Goal: Task Accomplishment & Management: Use online tool/utility

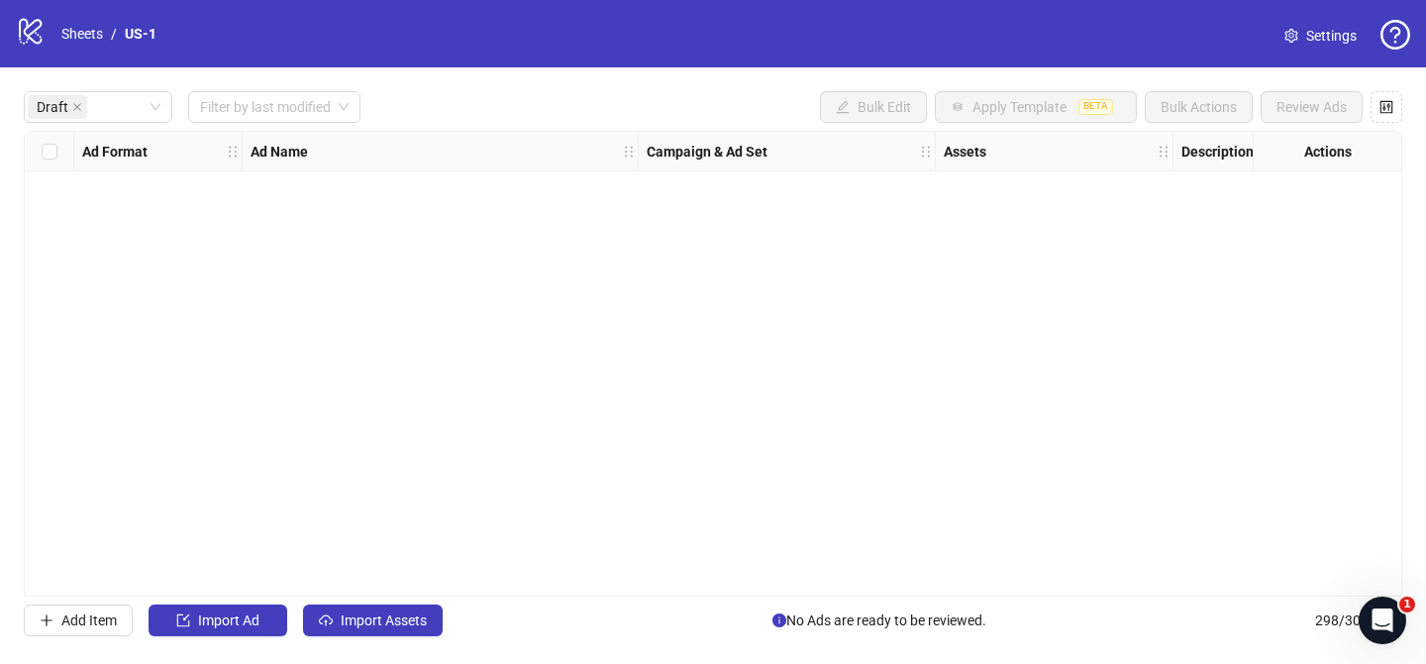
scroll to position [0, 1020]
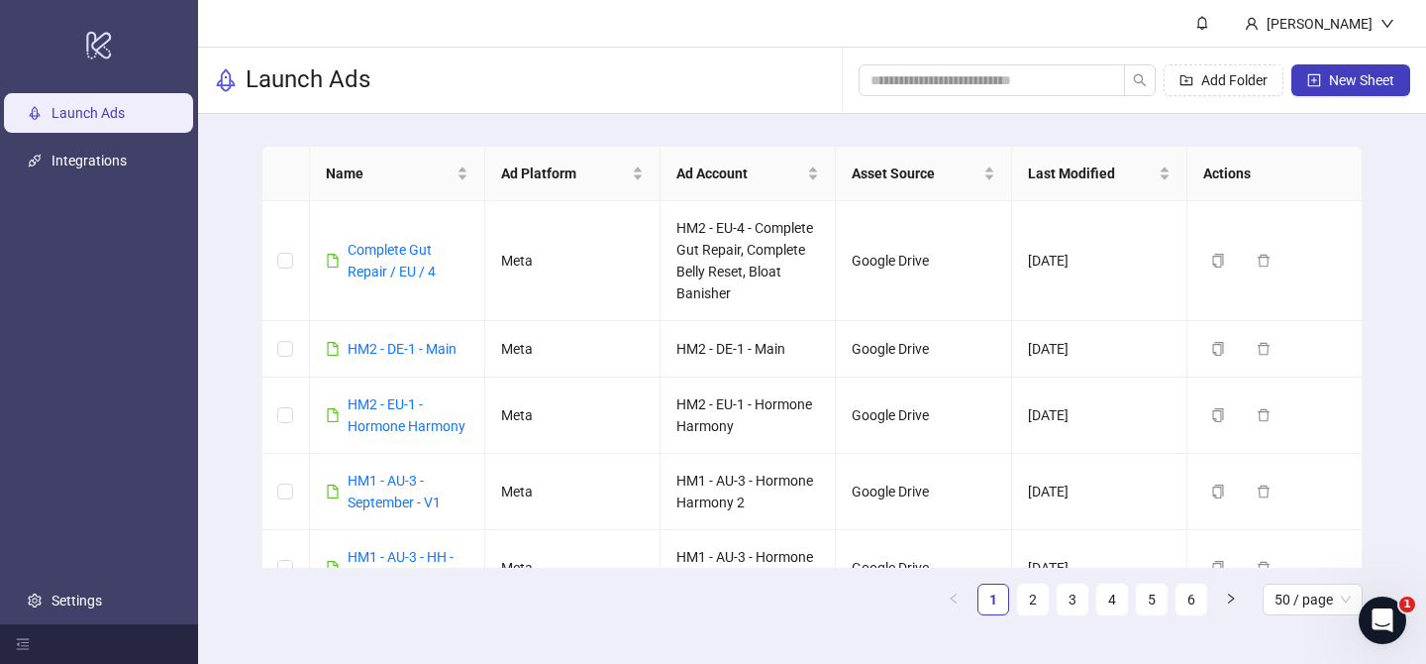
scroll to position [3270, 0]
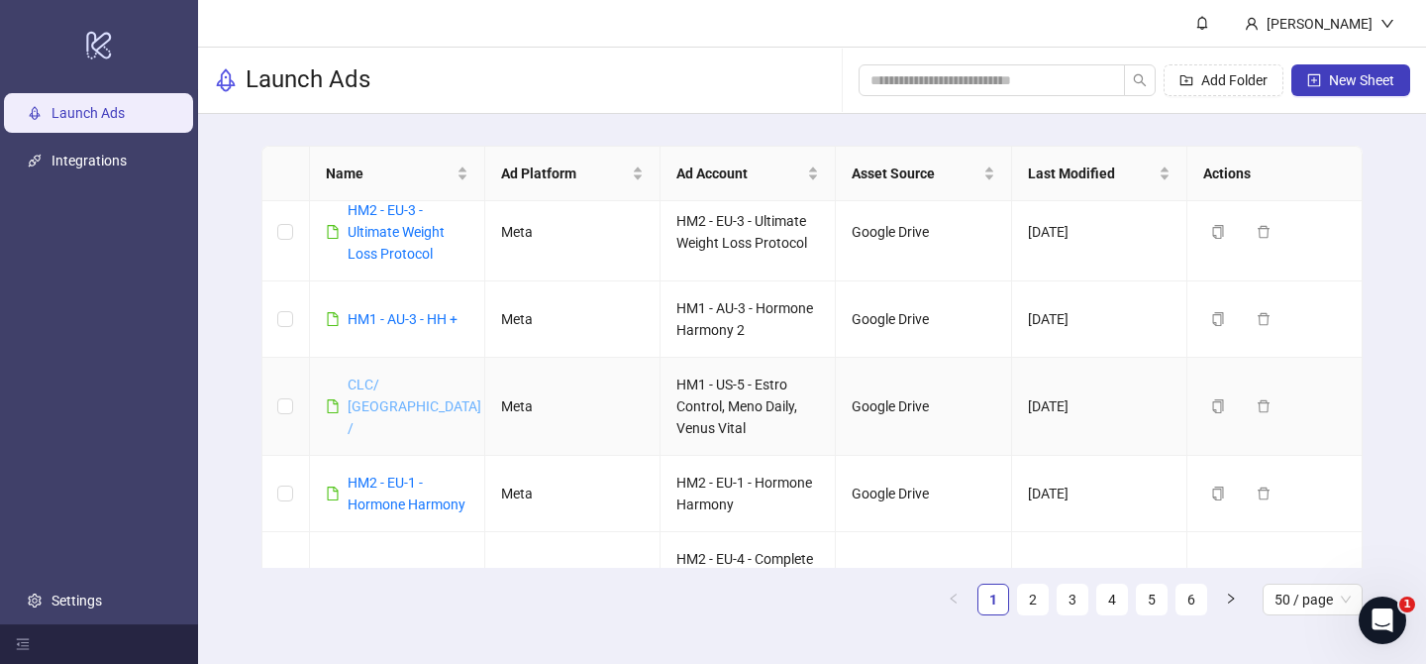
click at [380, 401] on link "CLC/ [GEOGRAPHIC_DATA] /" at bounding box center [415, 405] width 134 height 59
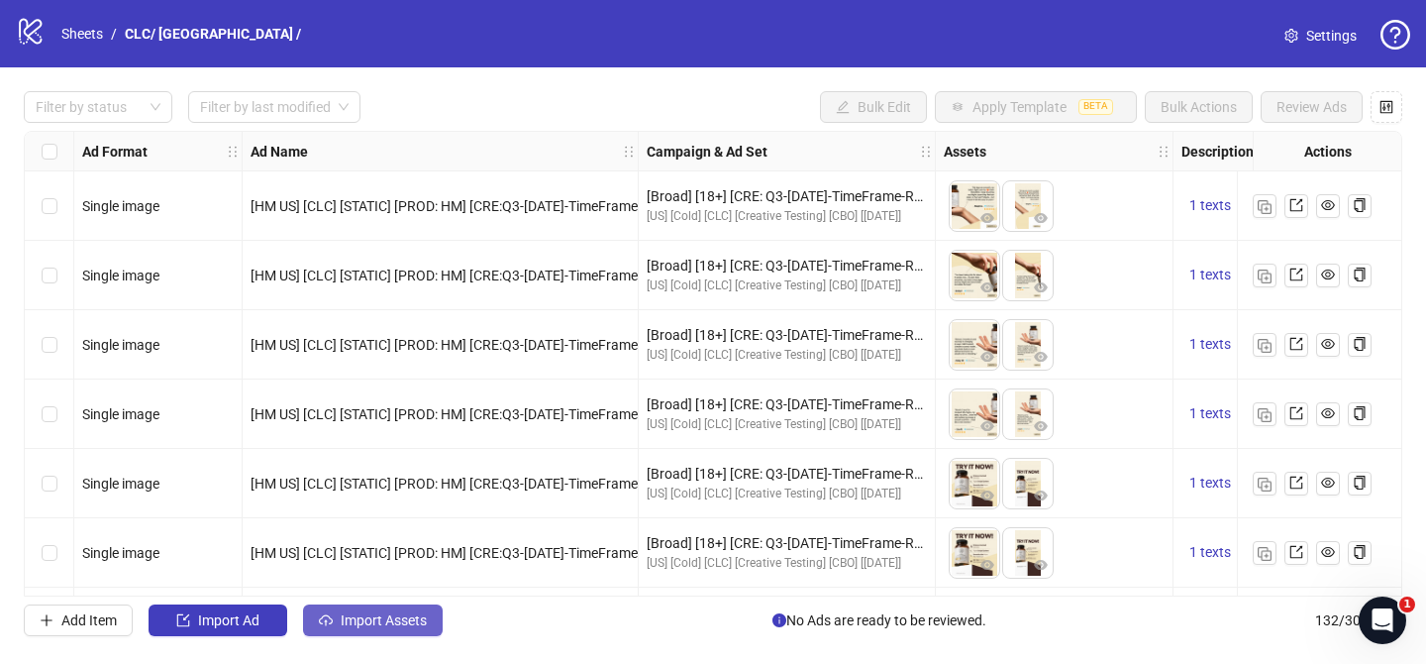
click at [397, 612] on span "Import Assets" at bounding box center [384, 620] width 86 height 16
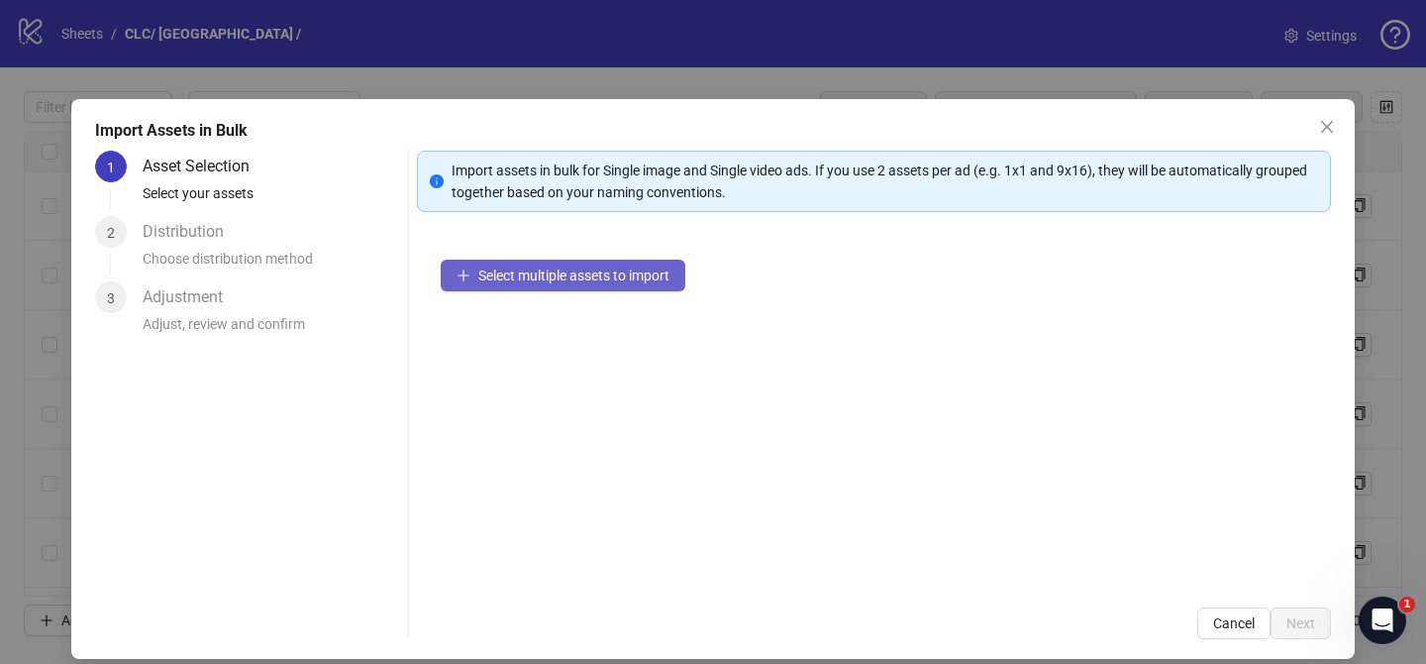
click at [651, 282] on span "Select multiple assets to import" at bounding box center [573, 275] width 191 height 16
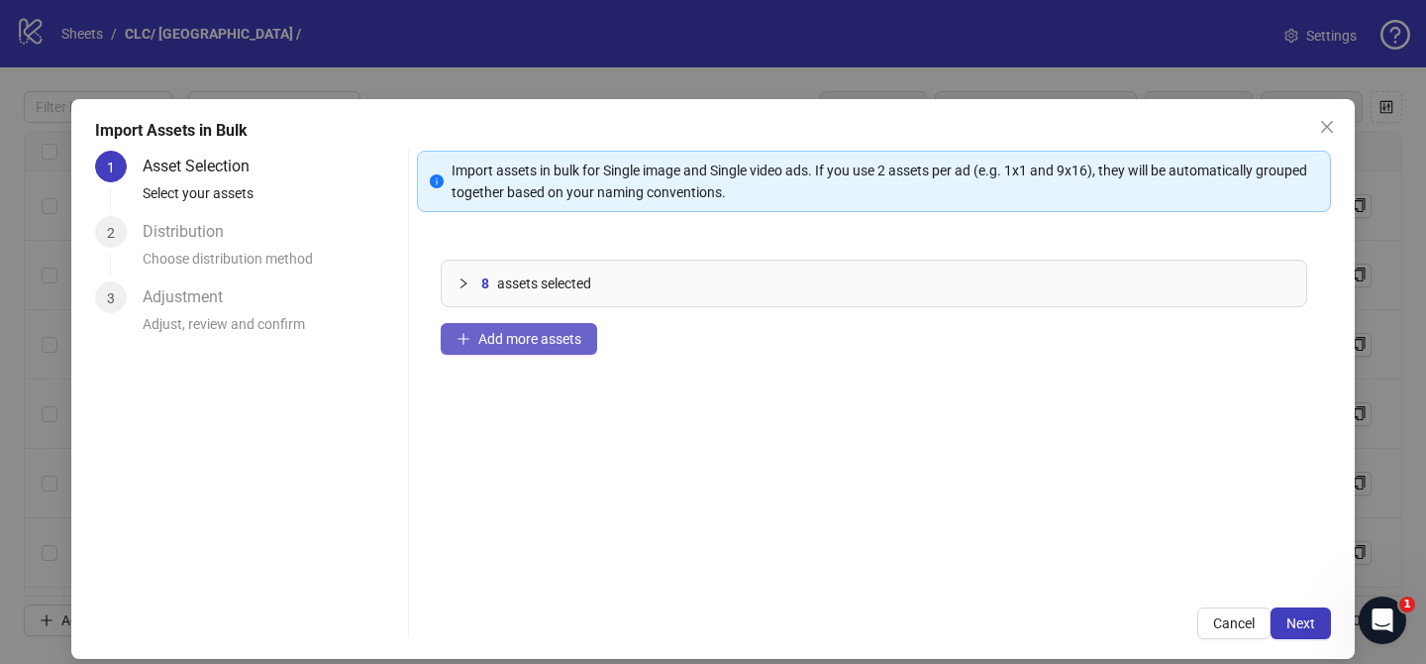
click at [549, 341] on span "Add more assets" at bounding box center [529, 339] width 103 height 16
click at [566, 336] on span "Add more assets" at bounding box center [529, 339] width 103 height 16
click at [540, 347] on button "Add more assets" at bounding box center [519, 339] width 156 height 32
click at [567, 332] on span "Add more assets" at bounding box center [529, 339] width 103 height 16
click at [555, 347] on button "Add more assets" at bounding box center [519, 339] width 156 height 32
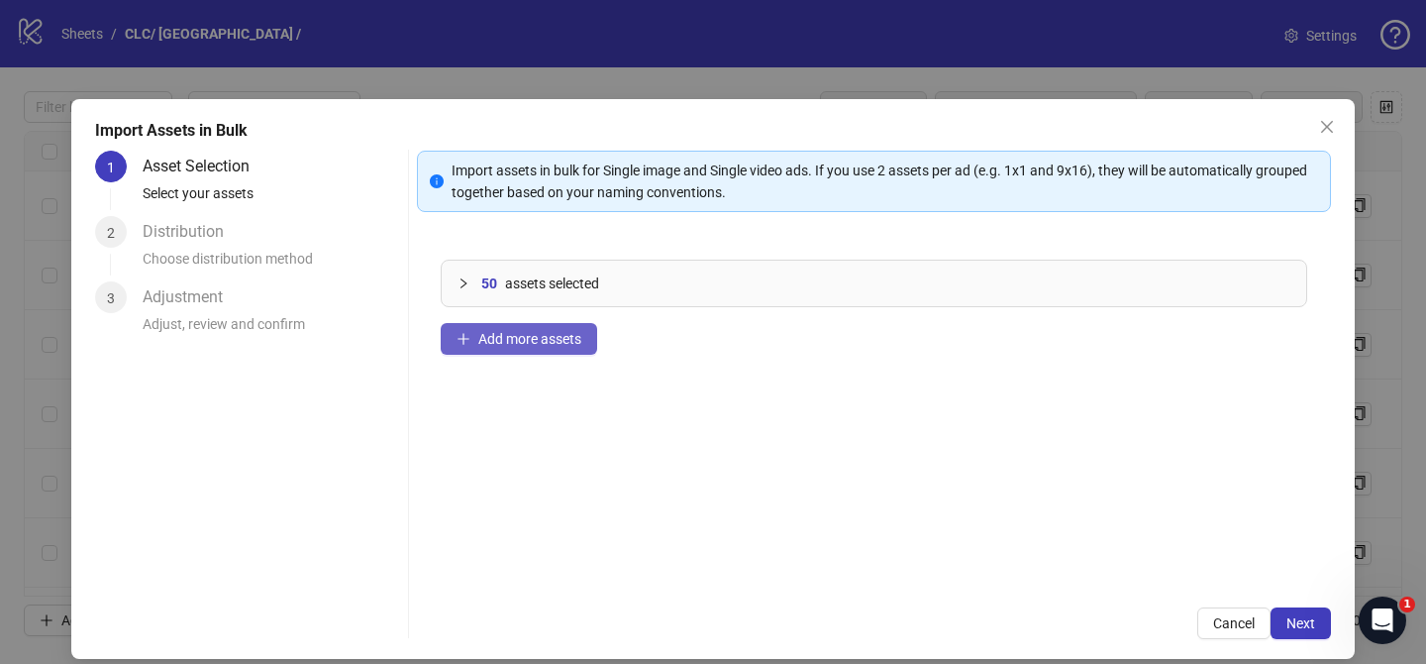
click at [572, 345] on span "Add more assets" at bounding box center [529, 339] width 103 height 16
click at [584, 327] on button "Add more assets" at bounding box center [519, 339] width 156 height 32
click at [582, 332] on button "Add more assets" at bounding box center [519, 339] width 156 height 32
click at [1306, 617] on span "Next" at bounding box center [1301, 623] width 29 height 16
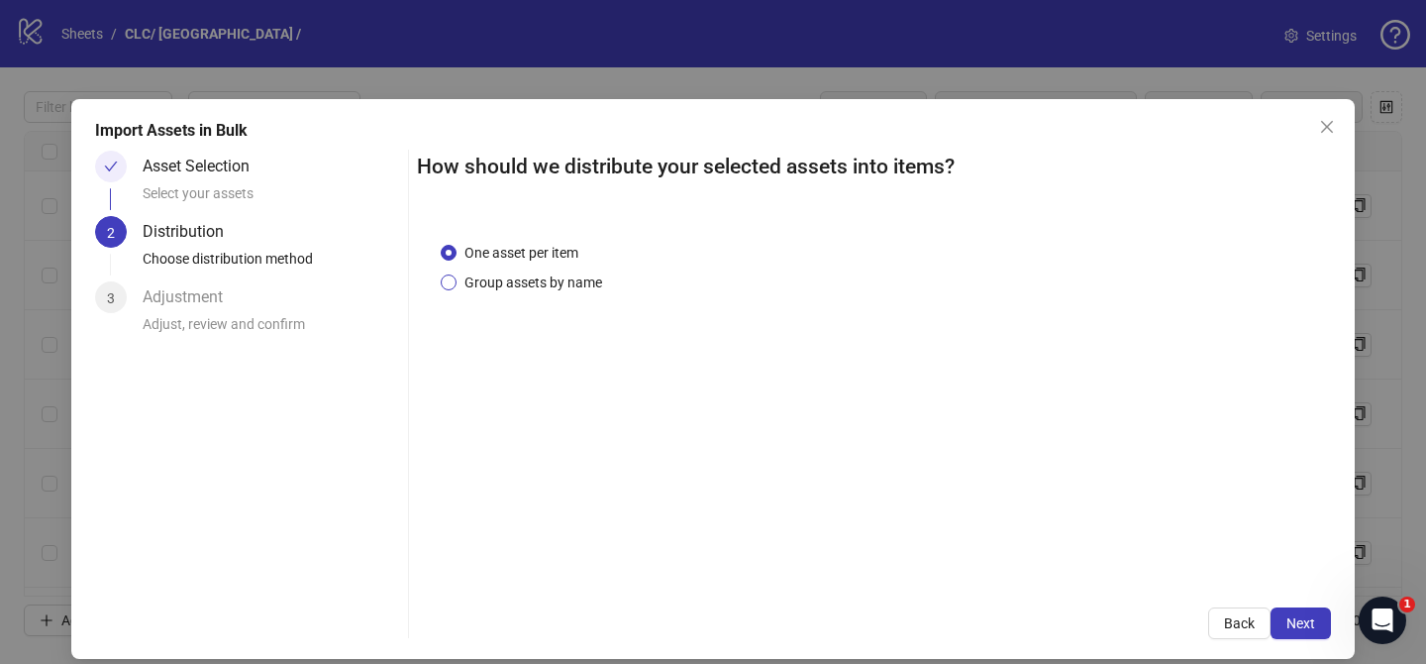
click at [550, 288] on span "Group assets by name" at bounding box center [534, 282] width 154 height 22
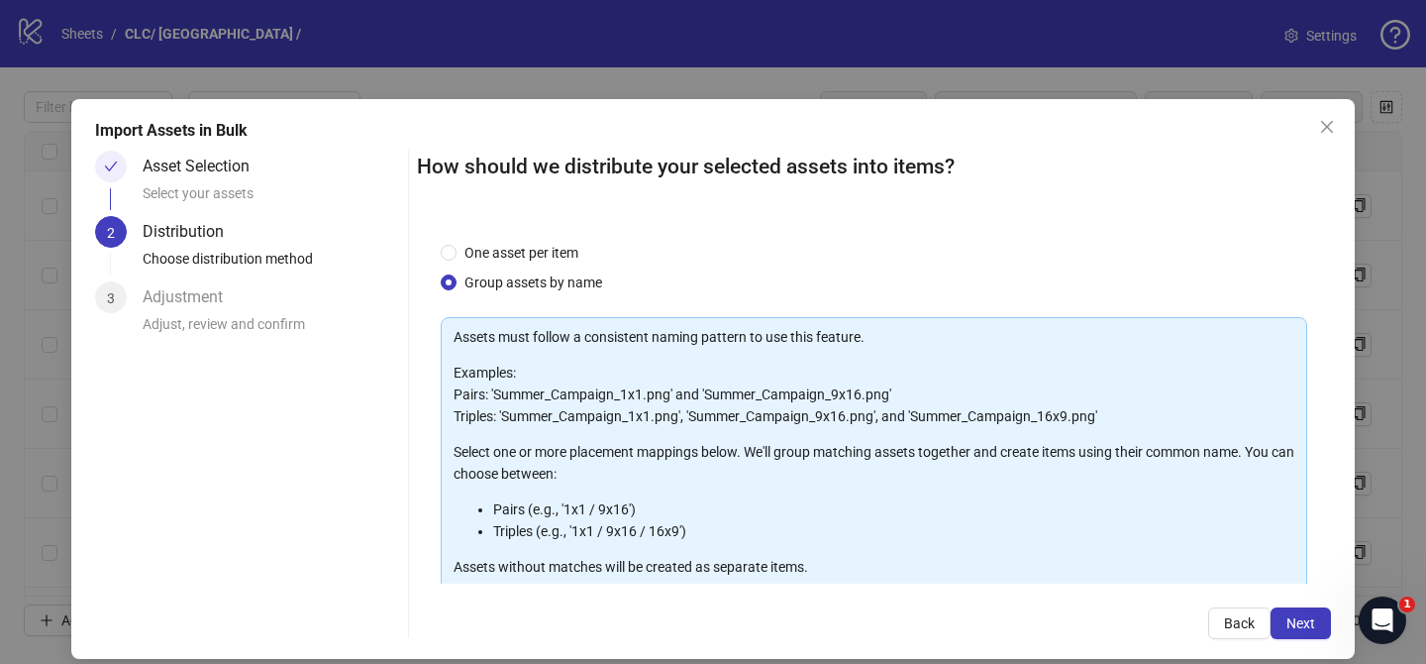
scroll to position [214, 0]
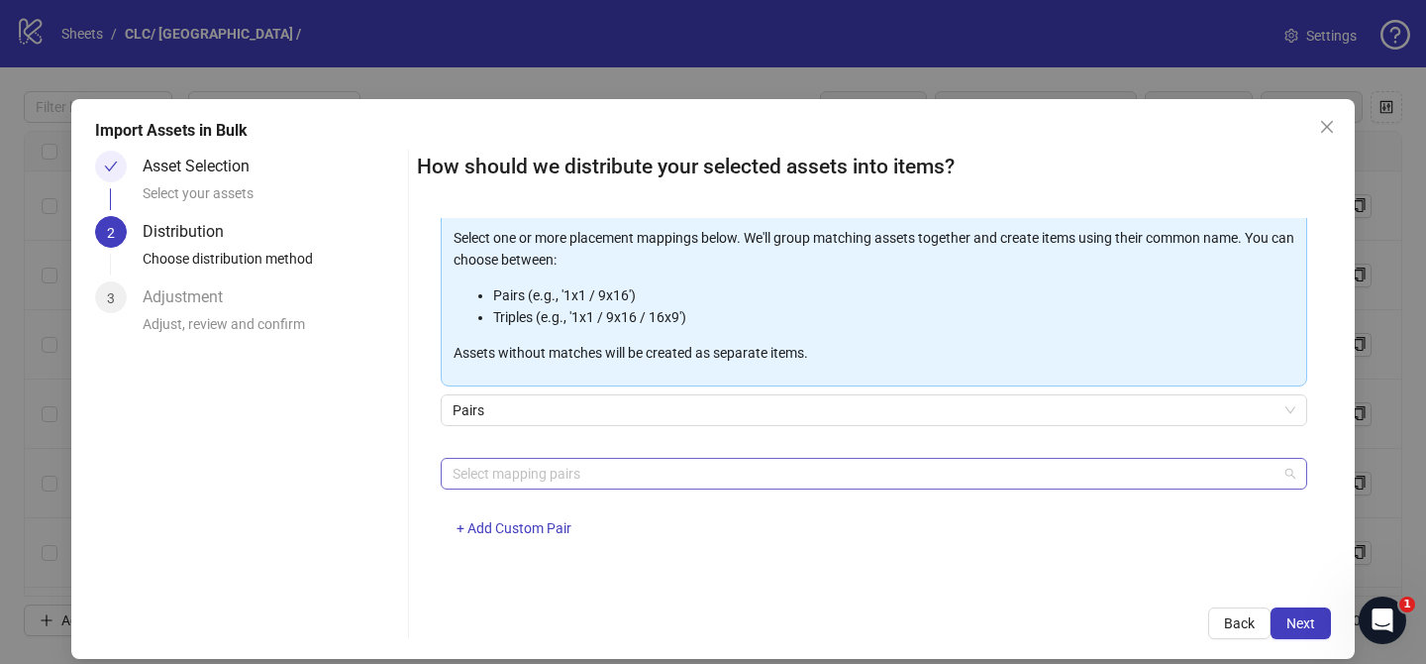
click at [574, 472] on div at bounding box center [864, 474] width 838 height 28
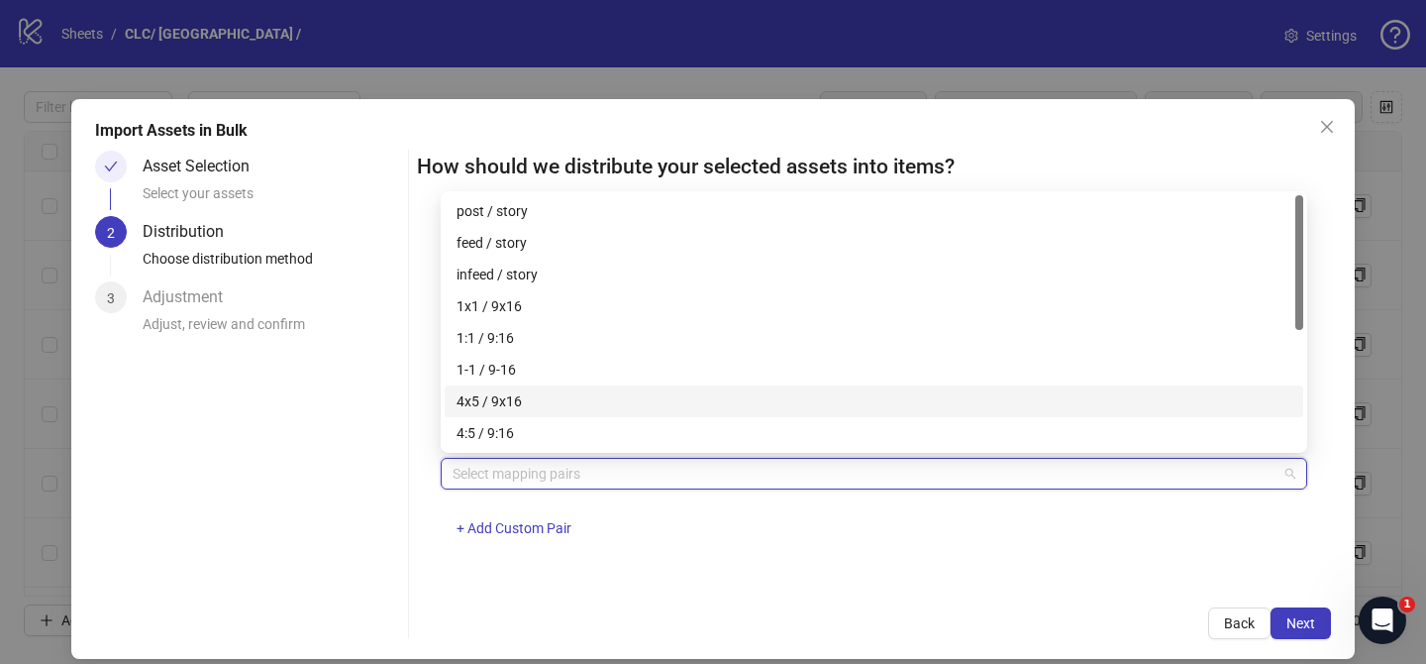
click at [566, 399] on div "4x5 / 9x16" at bounding box center [874, 401] width 835 height 22
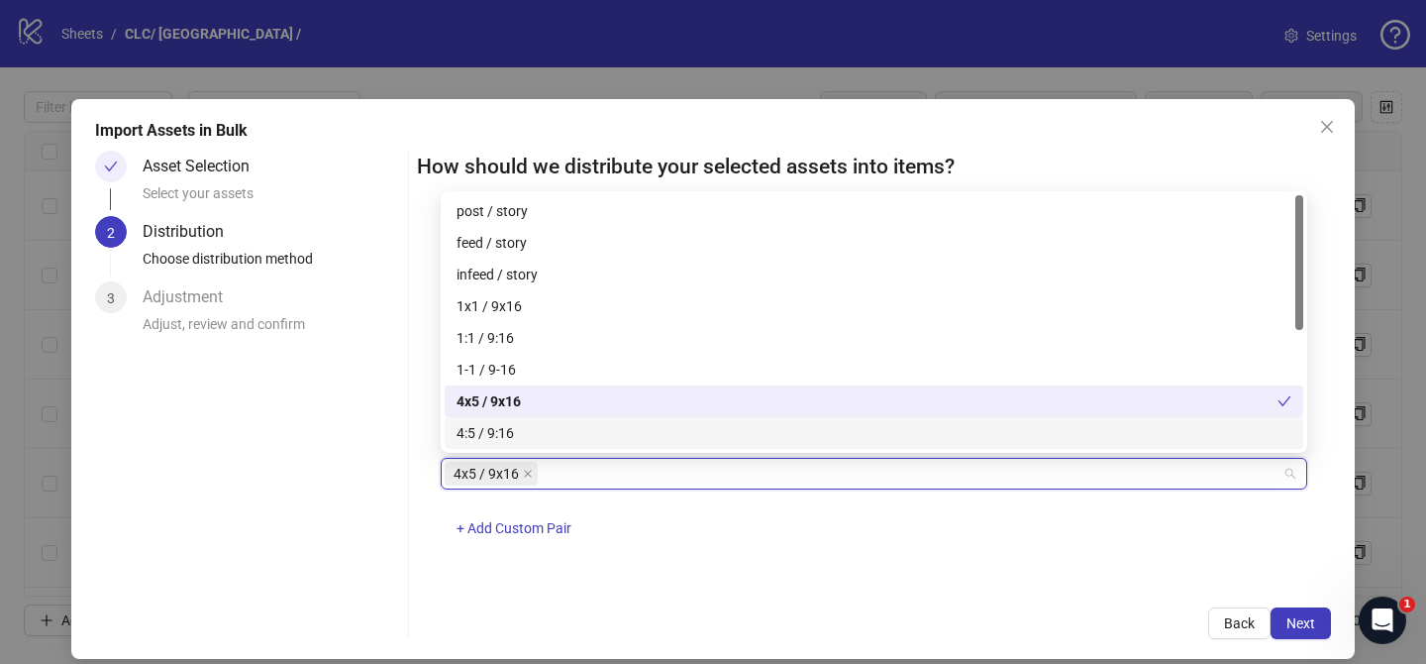
click at [787, 587] on div "How should we distribute your selected assets into items? One asset per item Gr…" at bounding box center [874, 395] width 914 height 488
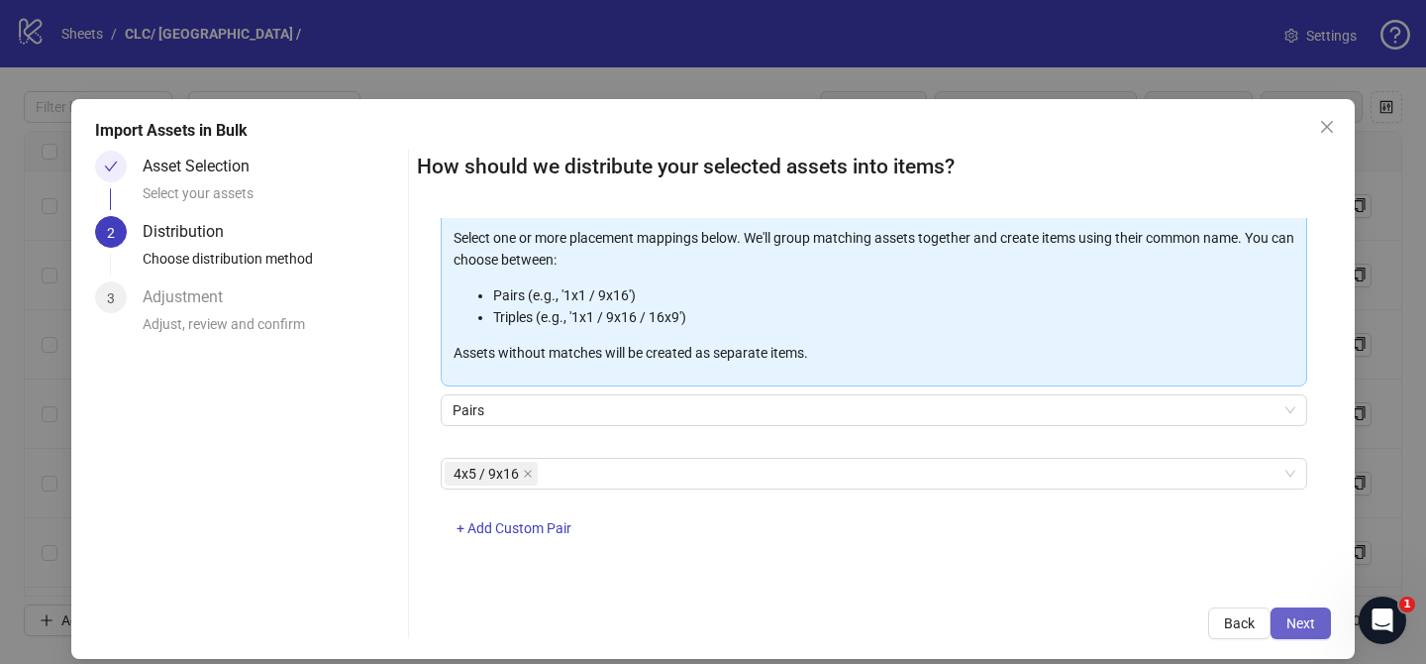
click at [1305, 624] on span "Next" at bounding box center [1301, 623] width 29 height 16
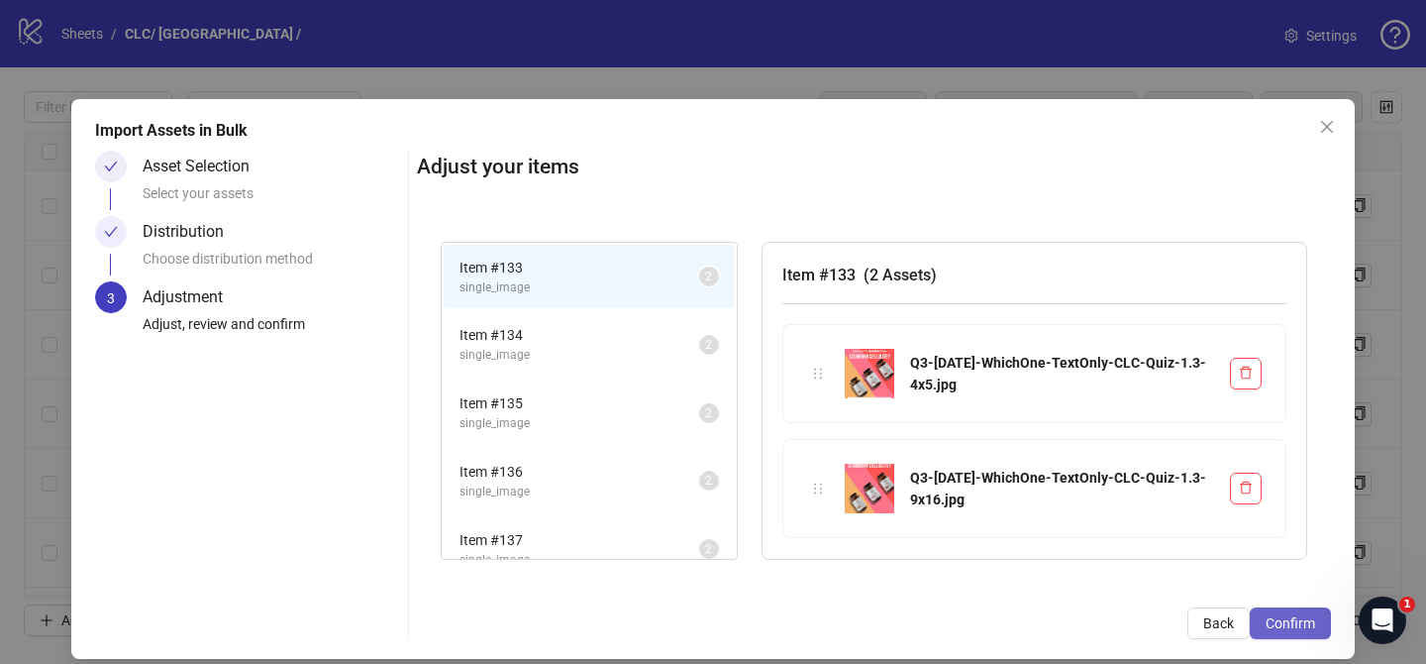
click at [1308, 632] on button "Confirm" at bounding box center [1290, 623] width 81 height 32
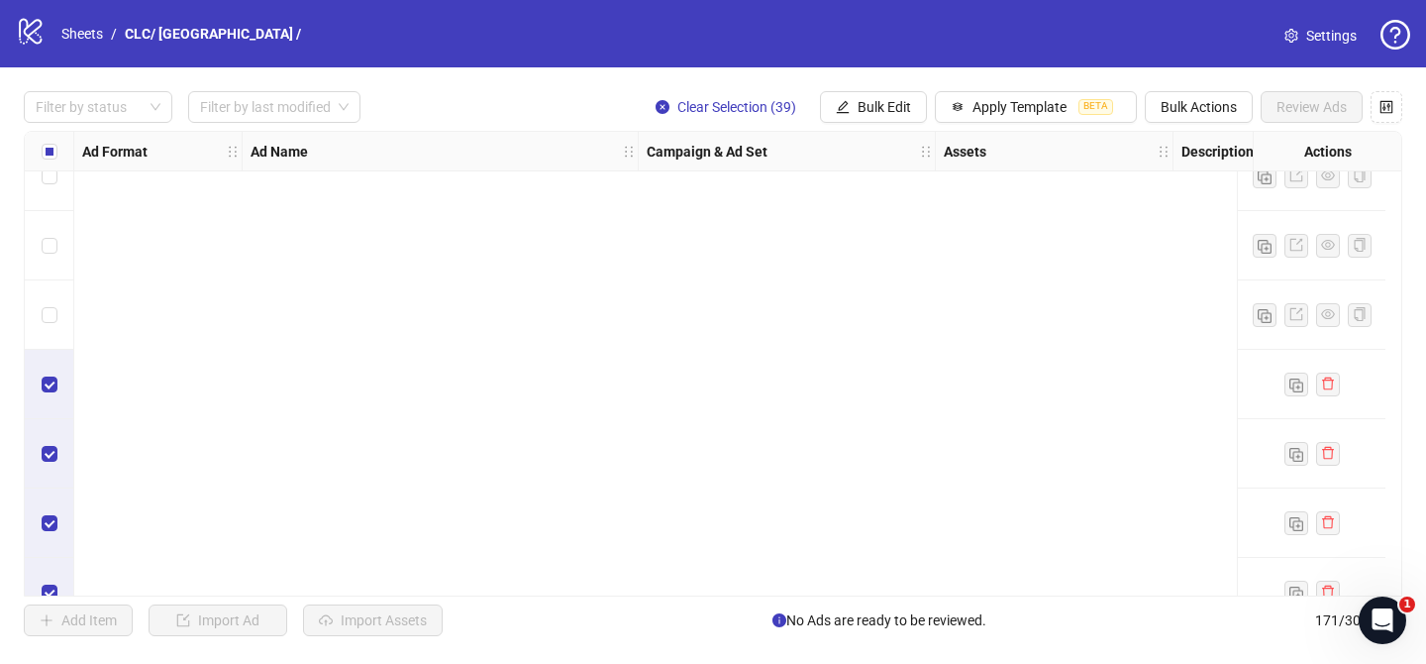
scroll to position [8185, 0]
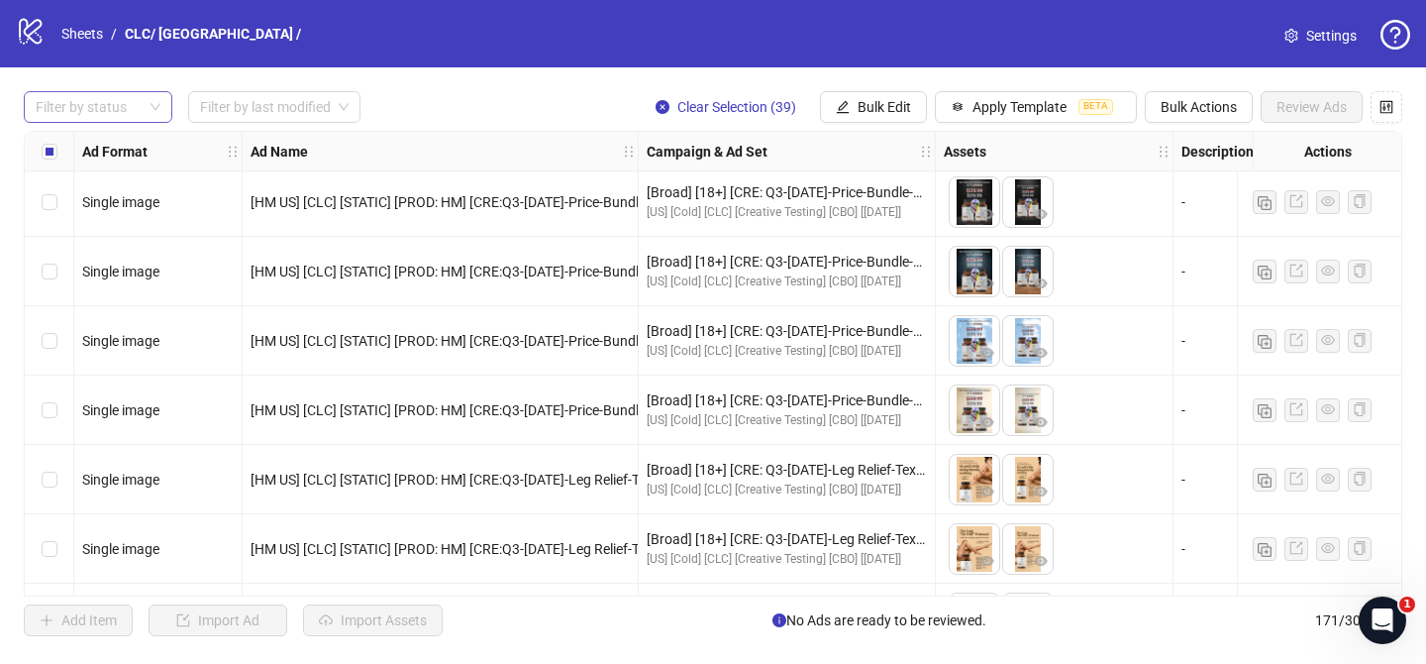
click at [96, 106] on div at bounding box center [88, 107] width 120 height 28
click at [100, 142] on div "Draft" at bounding box center [98, 148] width 117 height 22
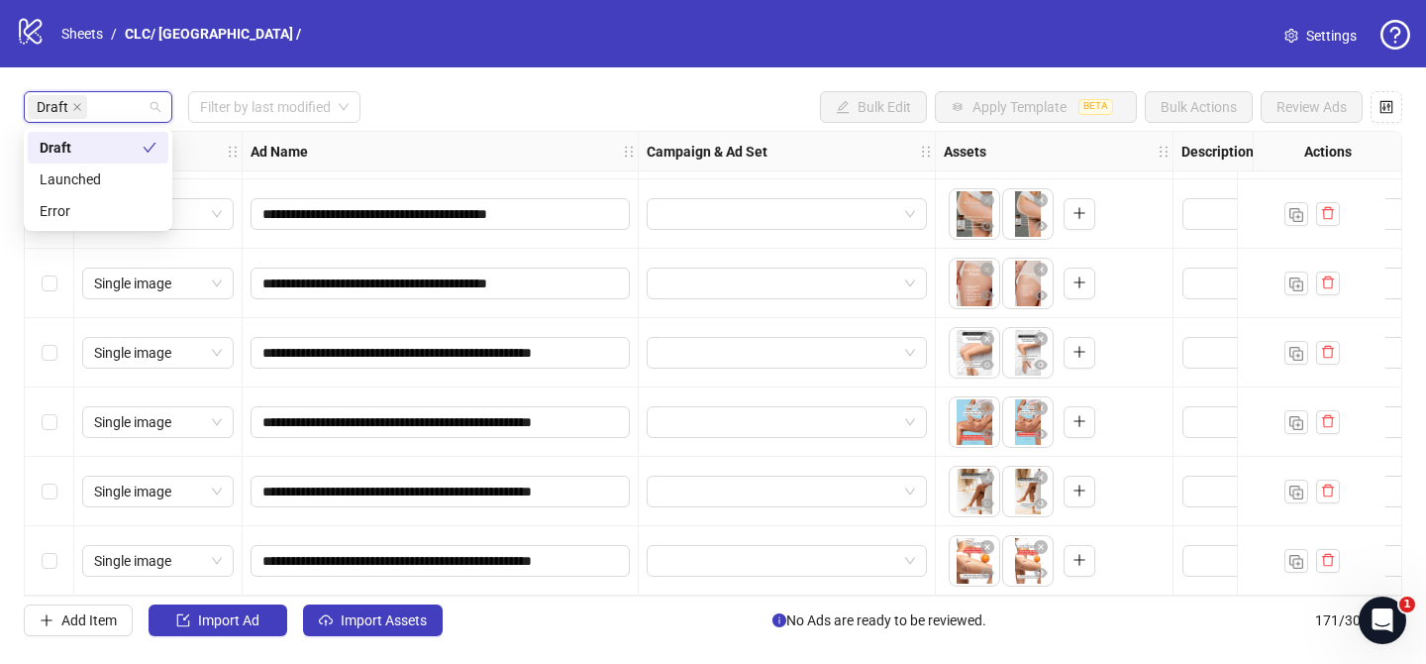
scroll to position [2288, 0]
click at [733, 212] on input "search" at bounding box center [778, 214] width 239 height 30
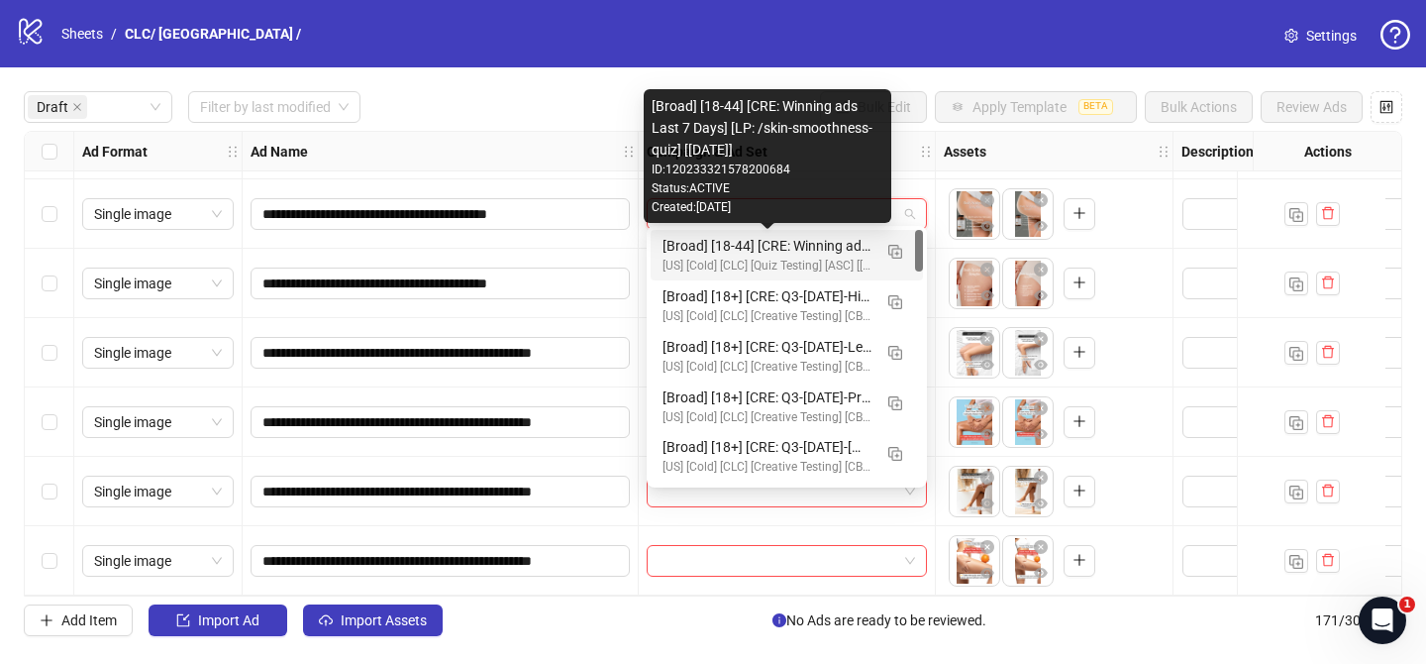
click at [799, 247] on div "[Broad] [18-44] [CRE: Winning ads Last 7 Days] [LP: /skin-smoothness-quiz] [[DA…" at bounding box center [767, 246] width 209 height 22
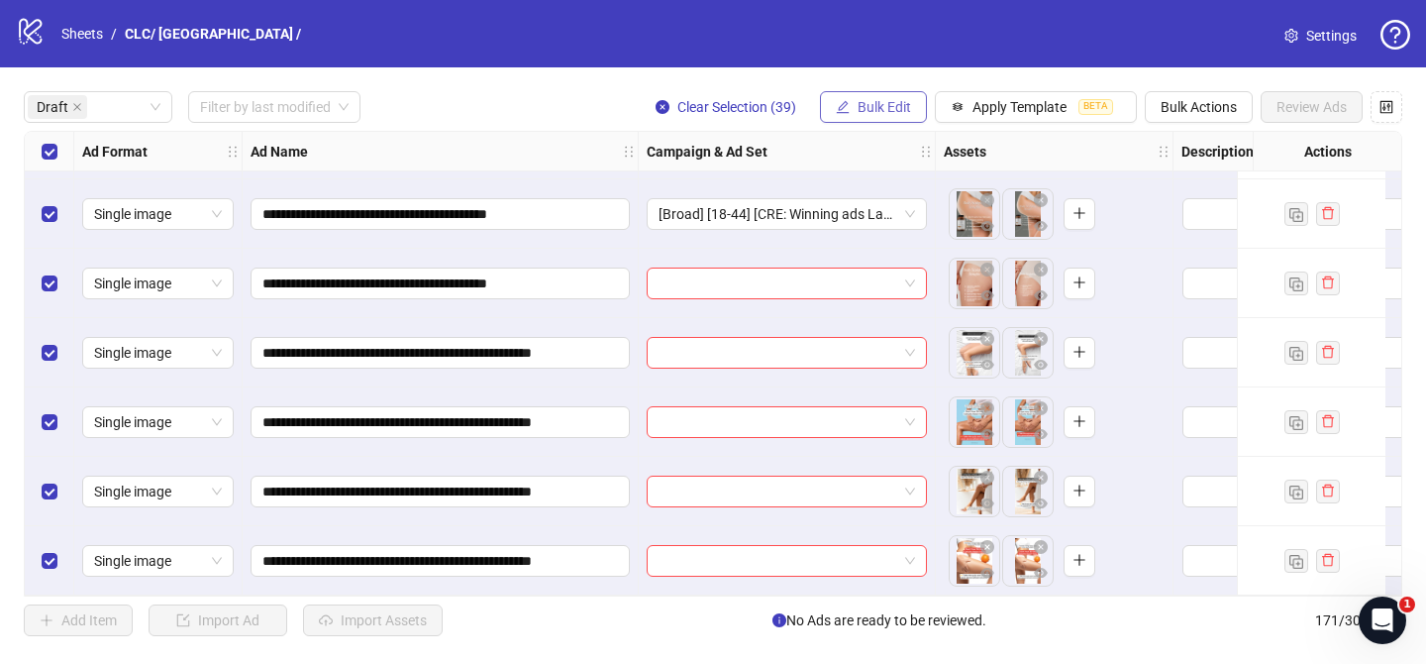
click at [886, 107] on span "Bulk Edit" at bounding box center [884, 107] width 53 height 16
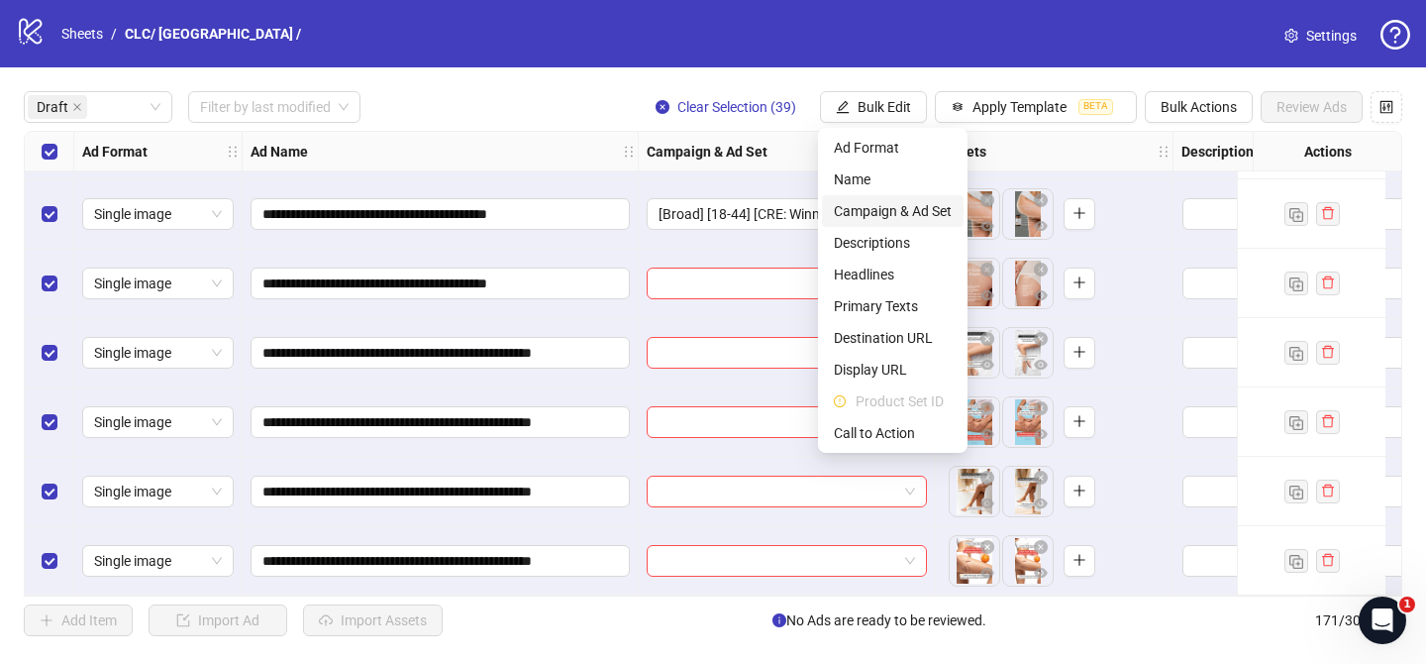
click at [900, 217] on span "Campaign & Ad Set" at bounding box center [893, 211] width 118 height 22
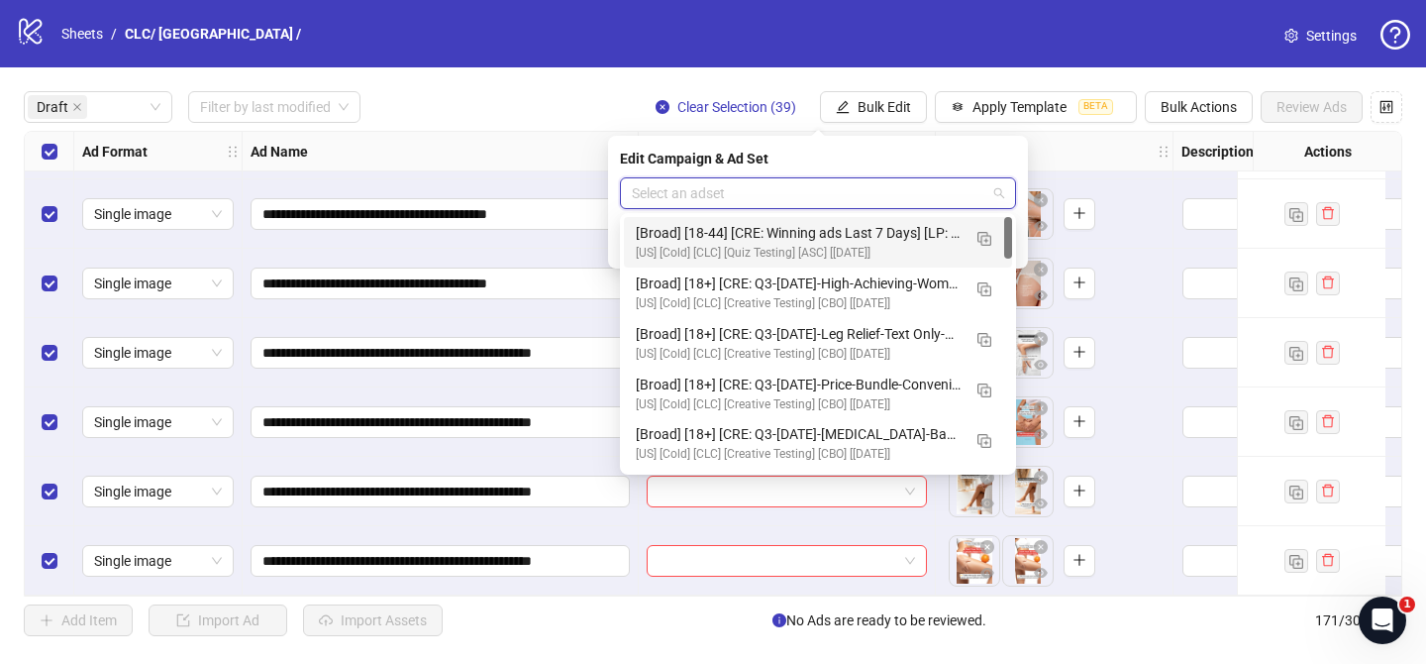
click at [969, 190] on input "search" at bounding box center [809, 193] width 355 height 30
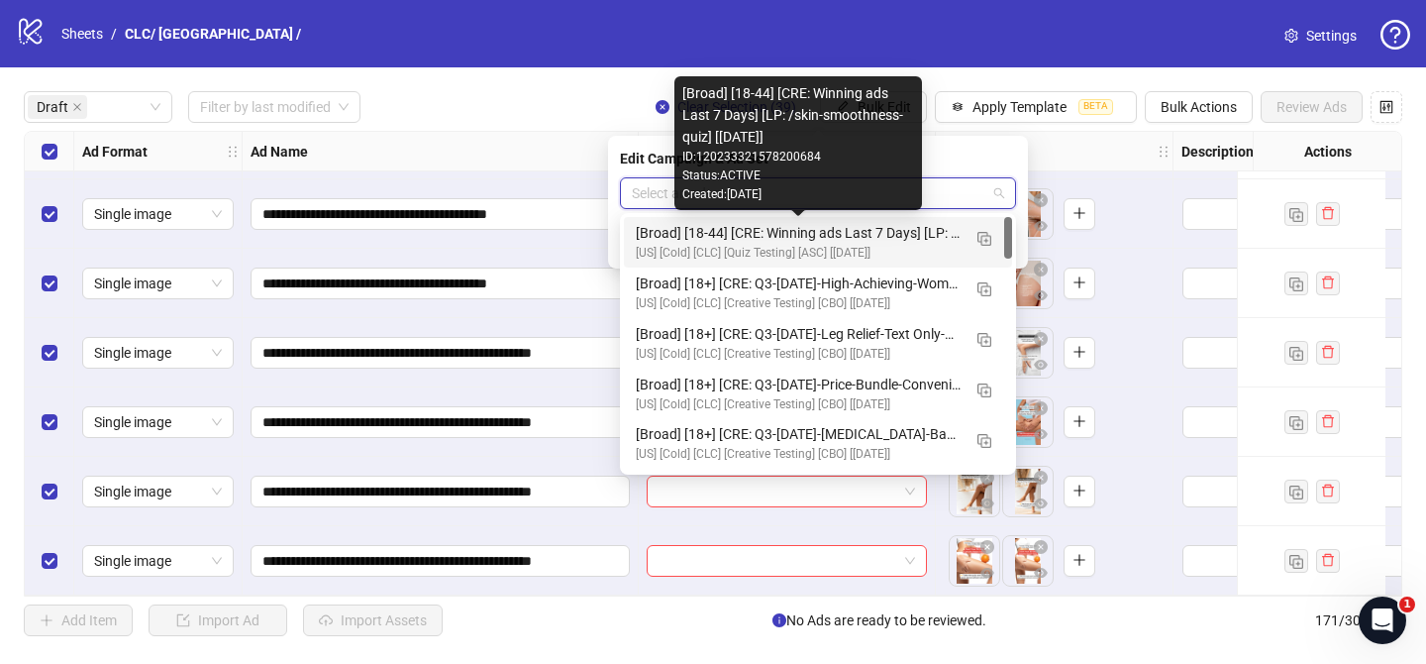
click at [913, 234] on div "[Broad] [18-44] [CRE: Winning ads Last 7 Days] [LP: /skin-smoothness-quiz] [[DA…" at bounding box center [798, 233] width 325 height 22
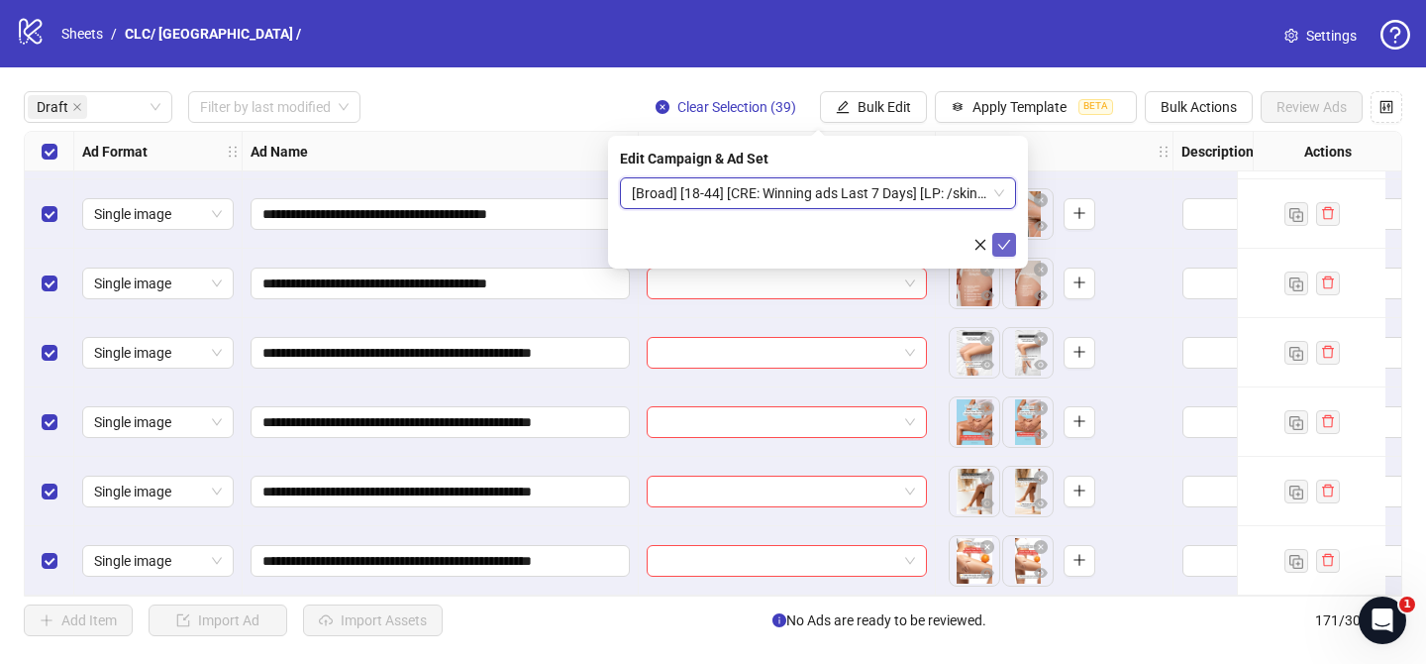
click at [1001, 242] on icon "check" at bounding box center [1004, 245] width 14 height 14
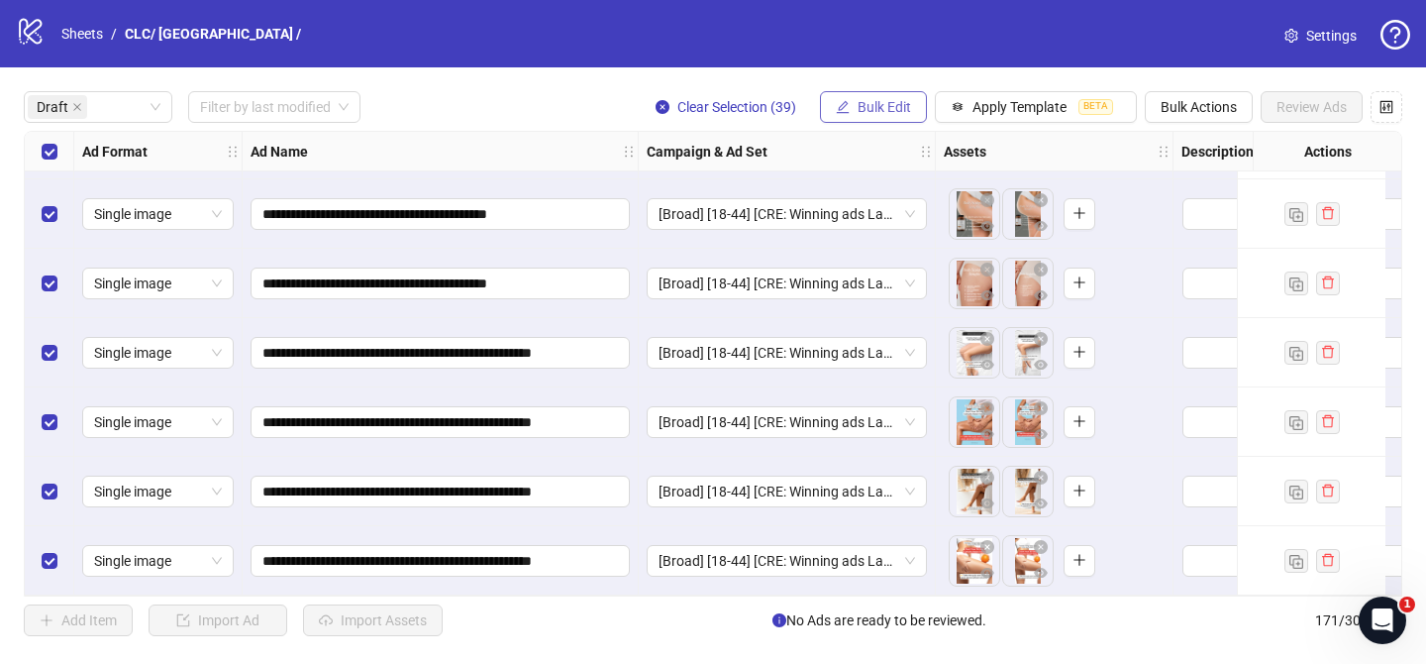
click at [884, 105] on span "Bulk Edit" at bounding box center [884, 107] width 53 height 16
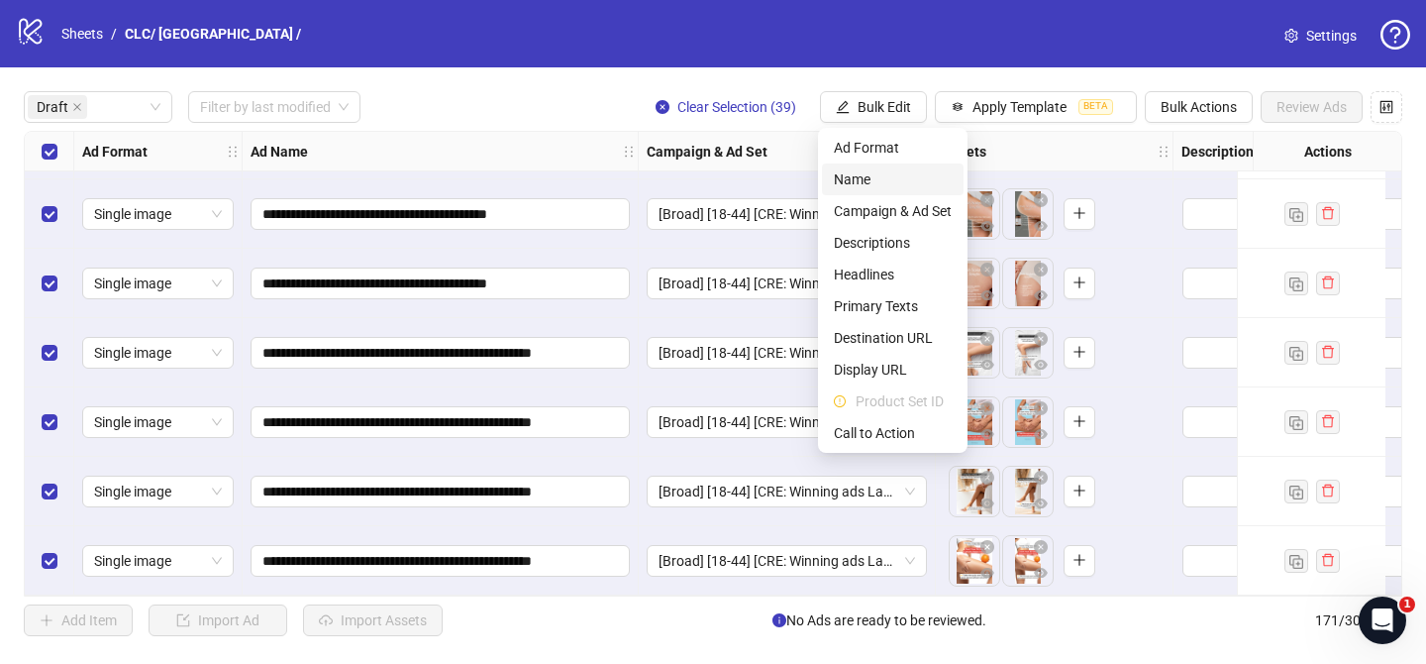
click at [884, 169] on span "Name" at bounding box center [893, 179] width 118 height 22
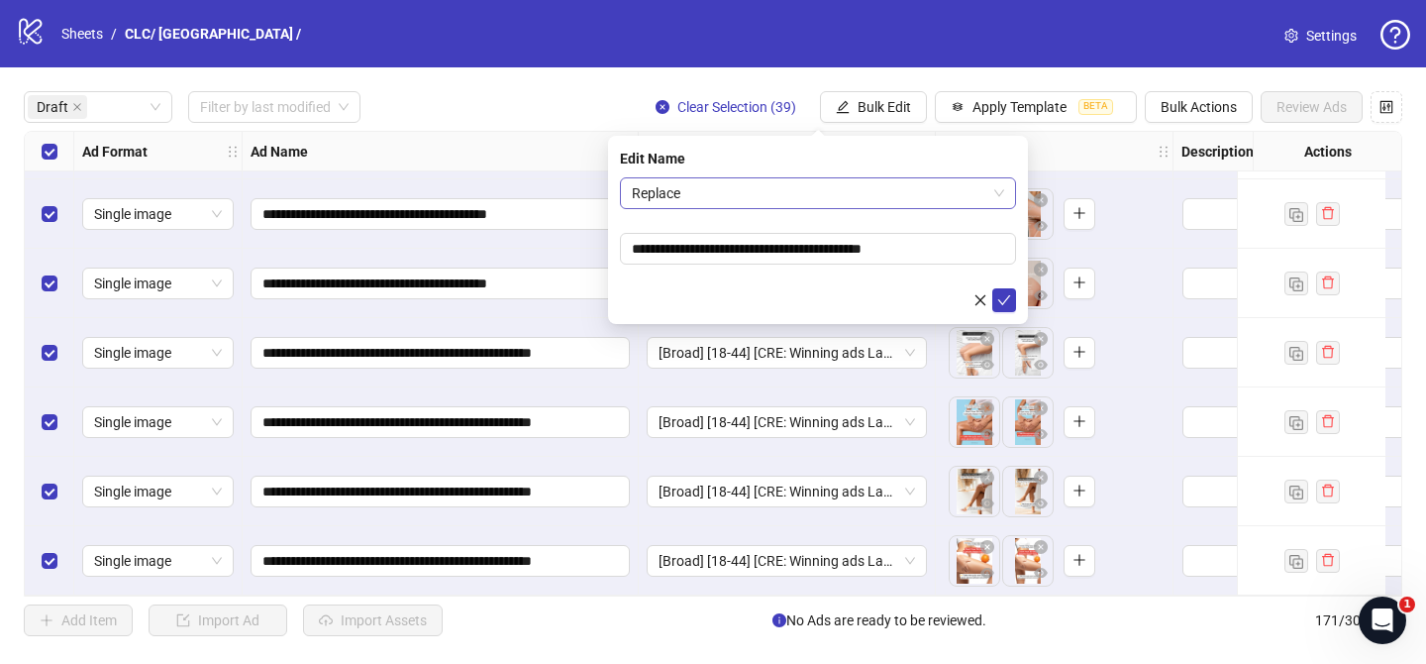
click at [814, 187] on span "Replace" at bounding box center [818, 193] width 372 height 30
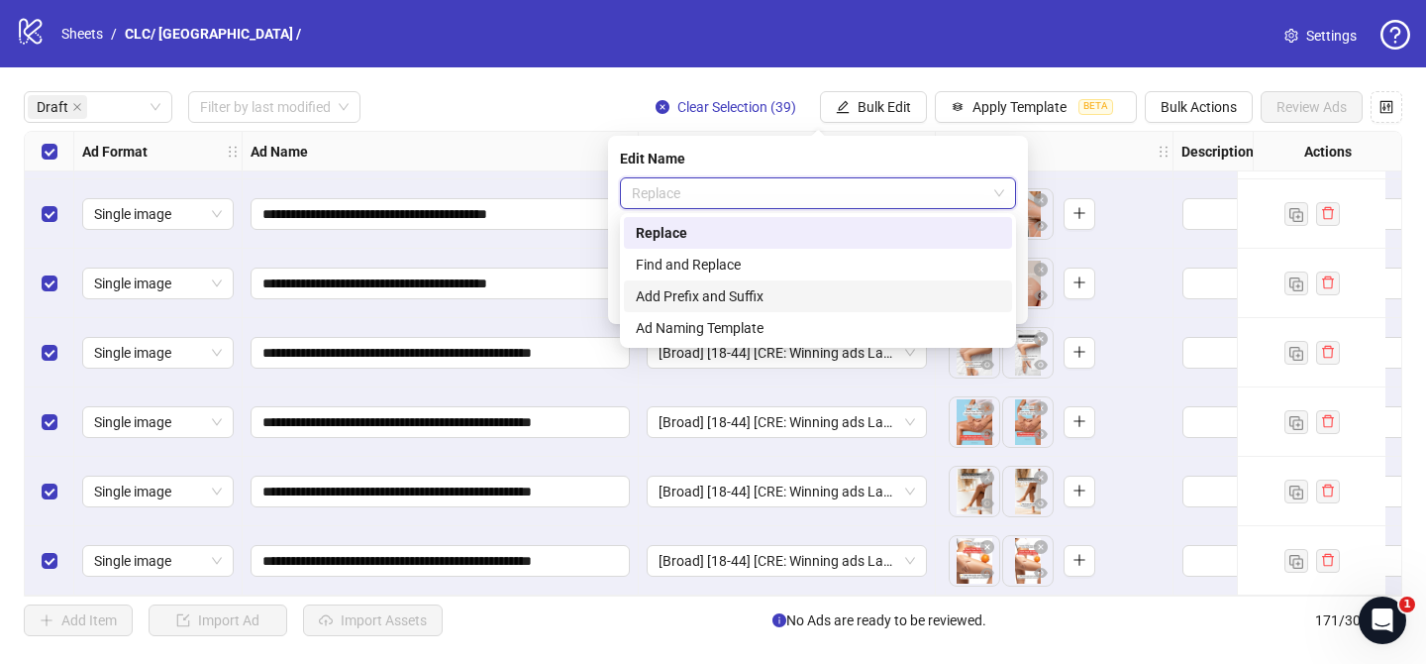
click at [777, 288] on div "Add Prefix and Suffix" at bounding box center [818, 296] width 364 height 22
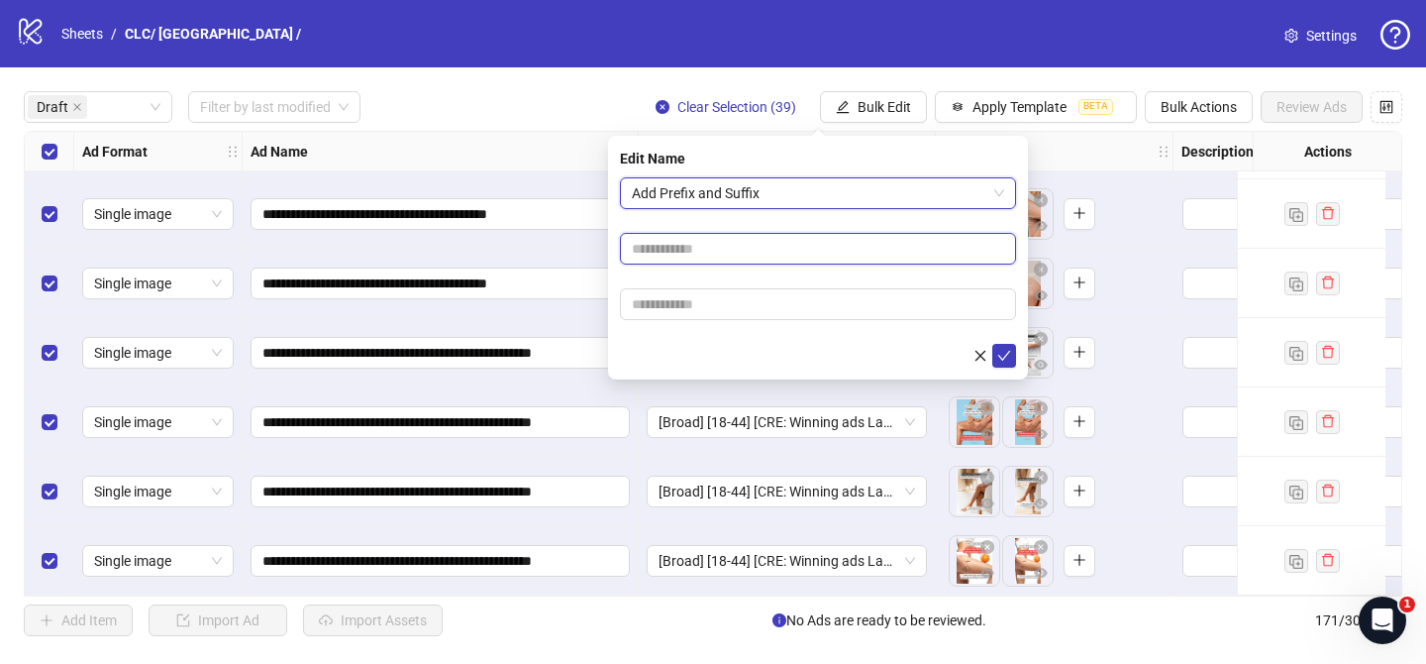
click at [787, 239] on input "text" at bounding box center [818, 249] width 396 height 32
paste input "**********"
type input "**********"
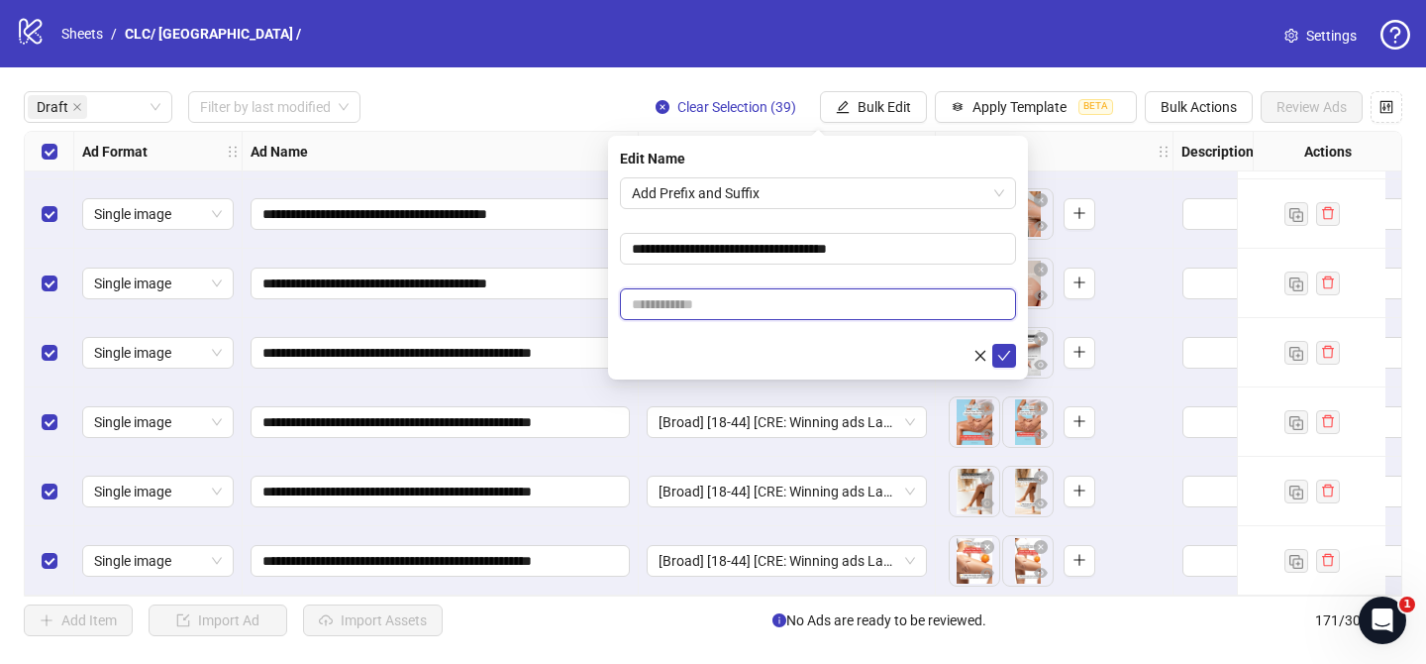
click at [821, 299] on input "text" at bounding box center [818, 304] width 396 height 32
paste input "**********"
type input "**********"
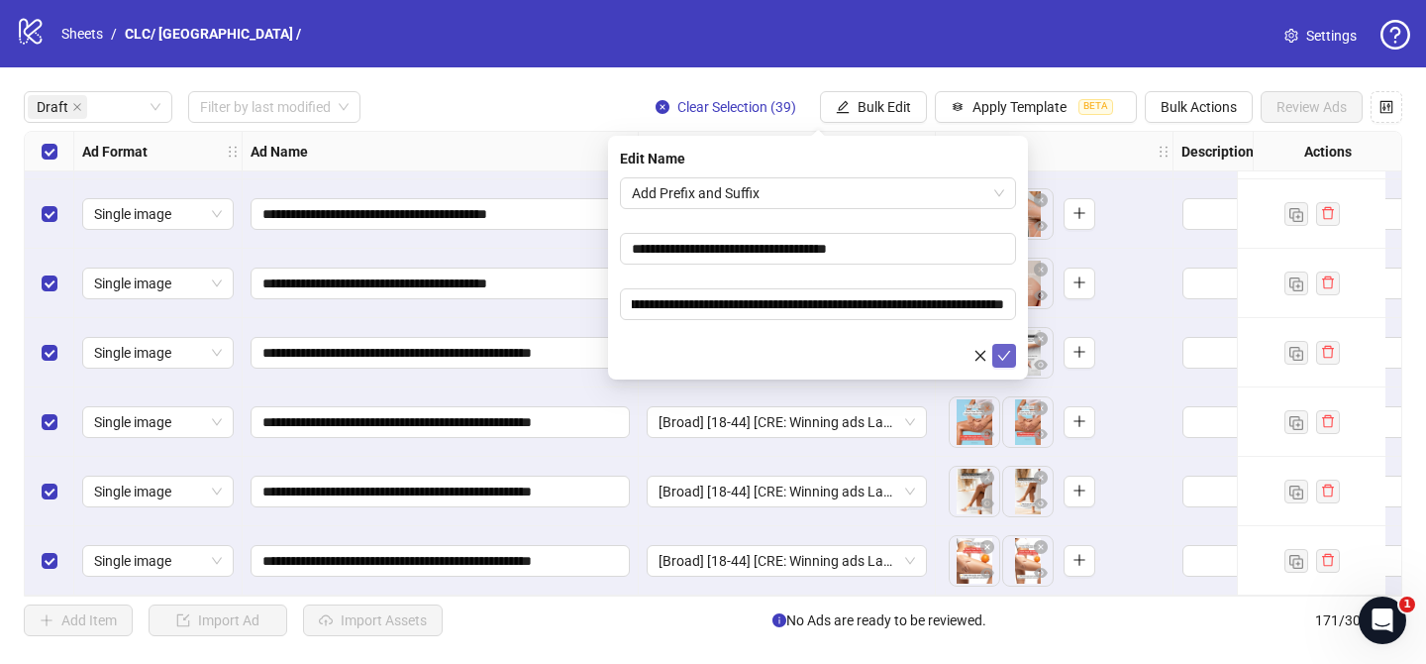
click at [1009, 356] on icon "check" at bounding box center [1004, 356] width 14 height 14
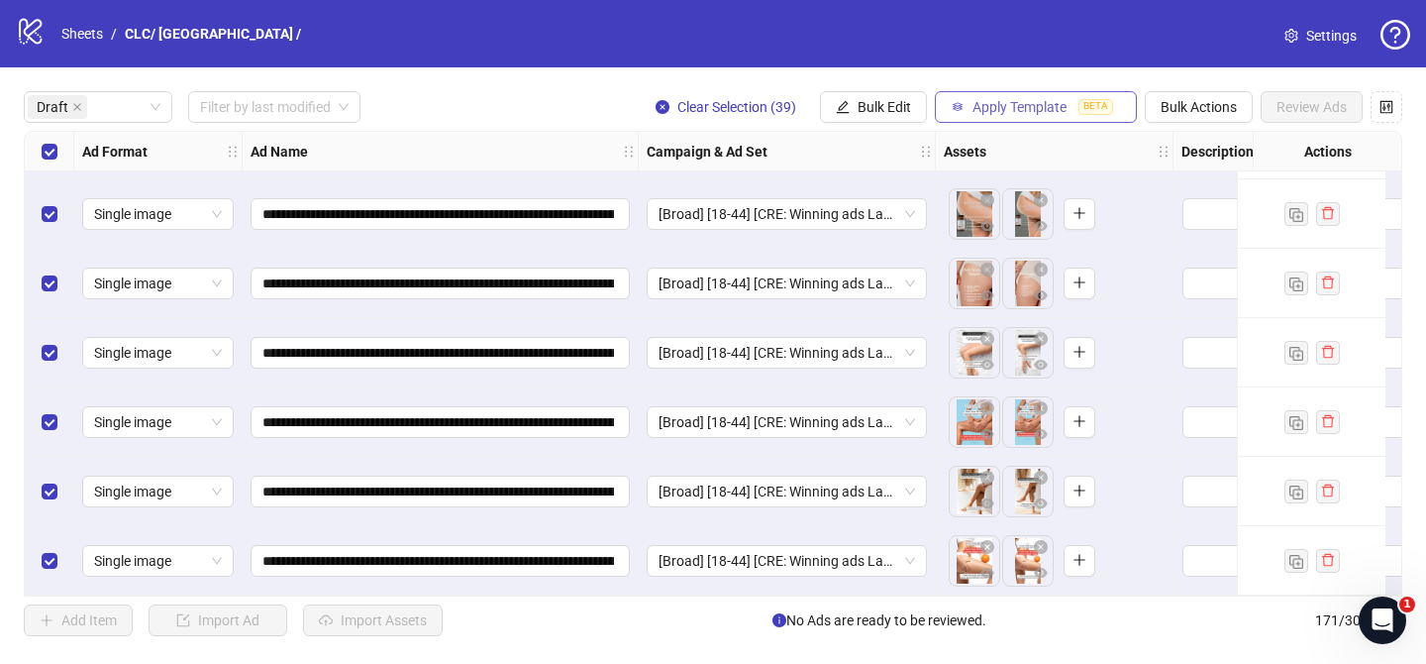
click at [1016, 111] on span "Apply Template" at bounding box center [1020, 107] width 94 height 16
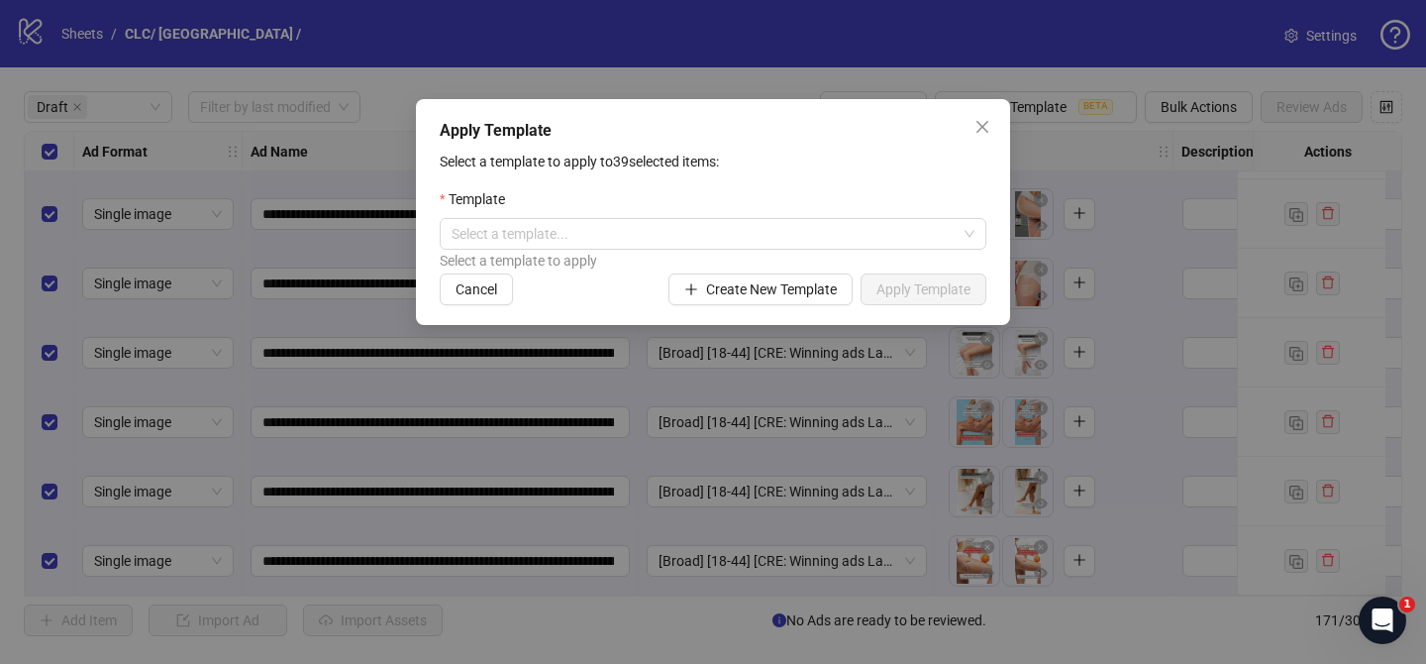
click at [963, 256] on div "Select a template to apply" at bounding box center [713, 261] width 547 height 22
click at [963, 238] on span at bounding box center [713, 234] width 523 height 30
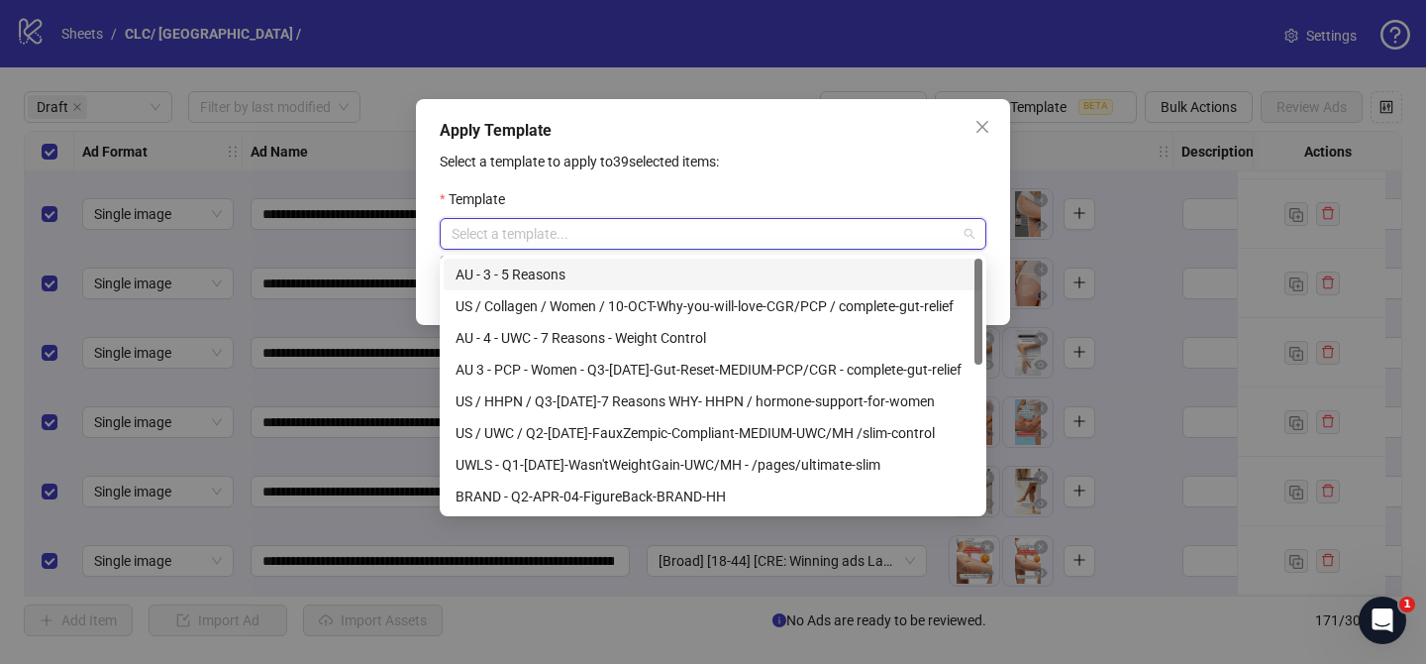
click at [1016, 60] on div "Apply Template Select a template to apply to 39 selected items: Template Select…" at bounding box center [713, 332] width 1426 height 664
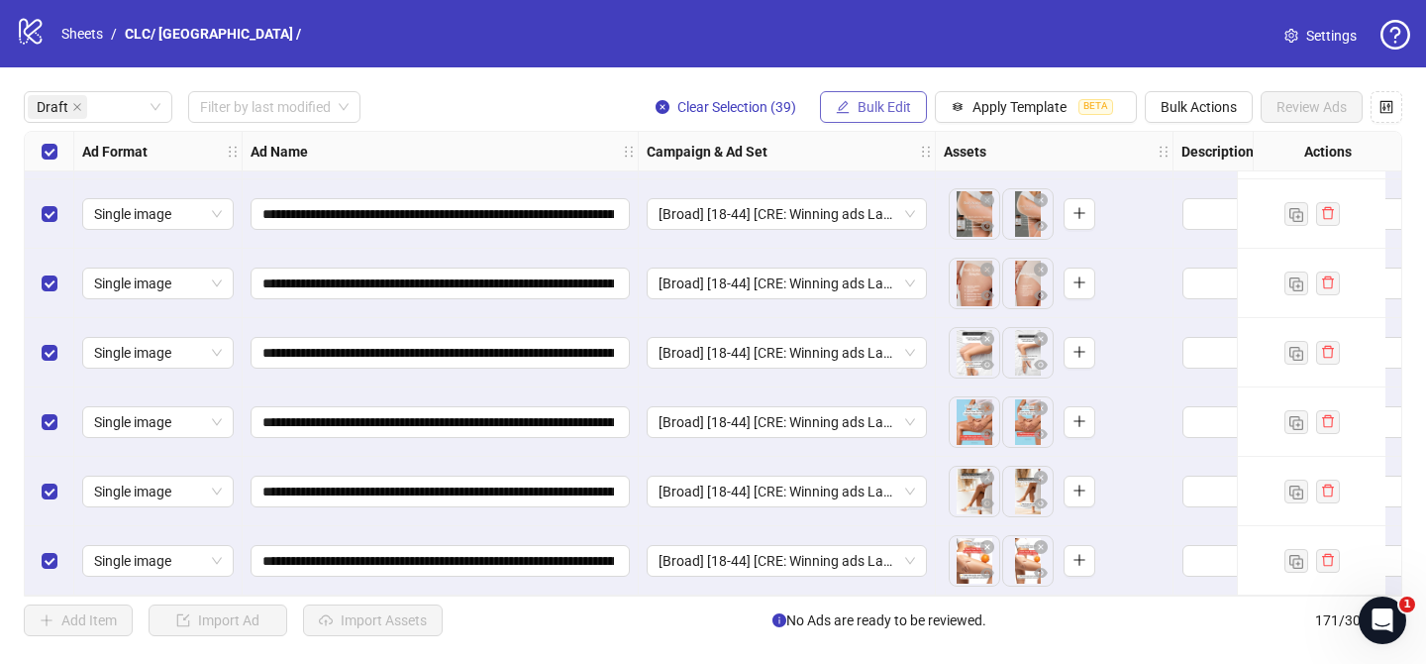
click at [881, 104] on span "Bulk Edit" at bounding box center [884, 107] width 53 height 16
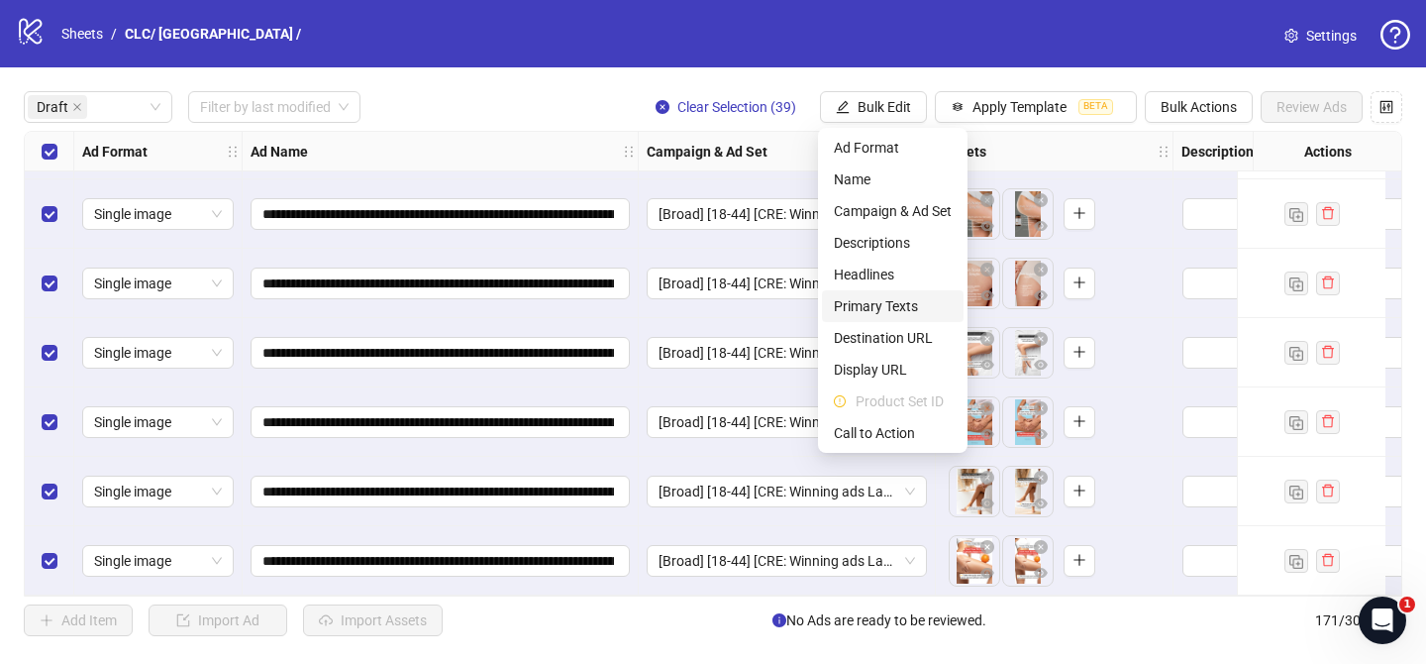
click at [913, 317] on li "Primary Texts" at bounding box center [893, 306] width 142 height 32
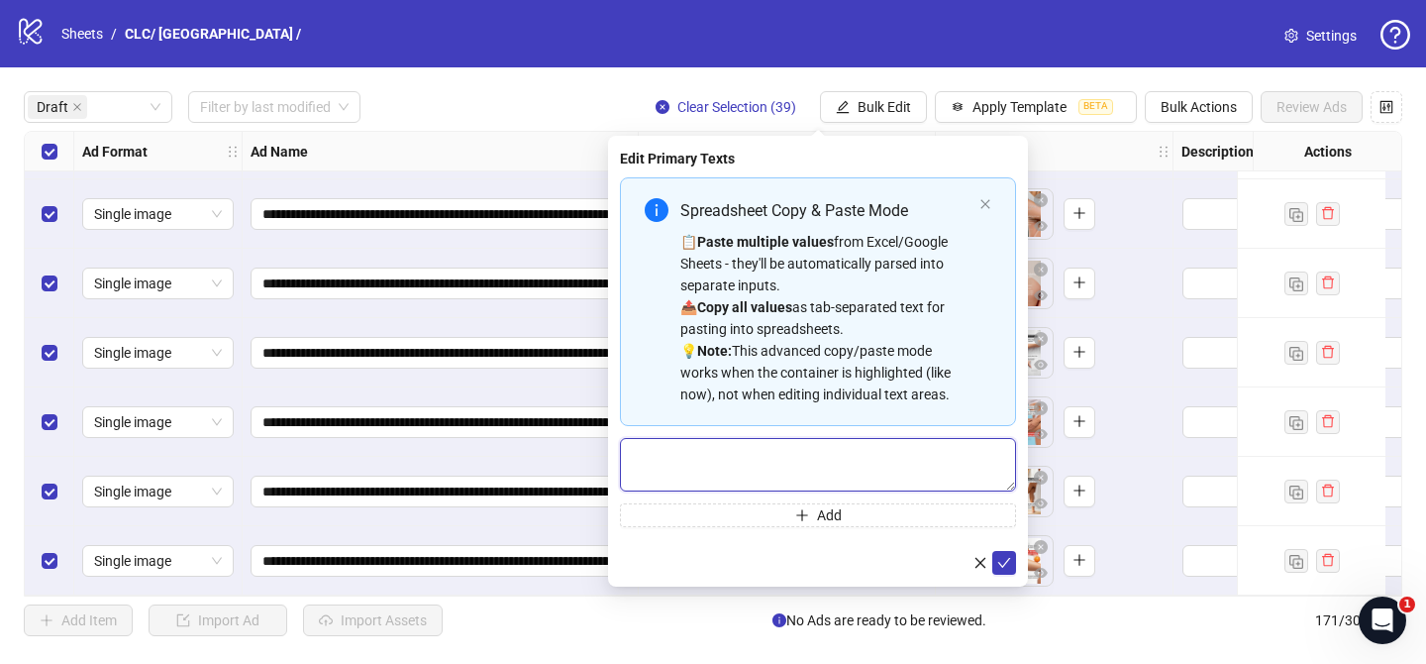
click at [897, 467] on textarea "Multi-text input container - paste or copy values" at bounding box center [818, 464] width 396 height 53
paste textarea "**********"
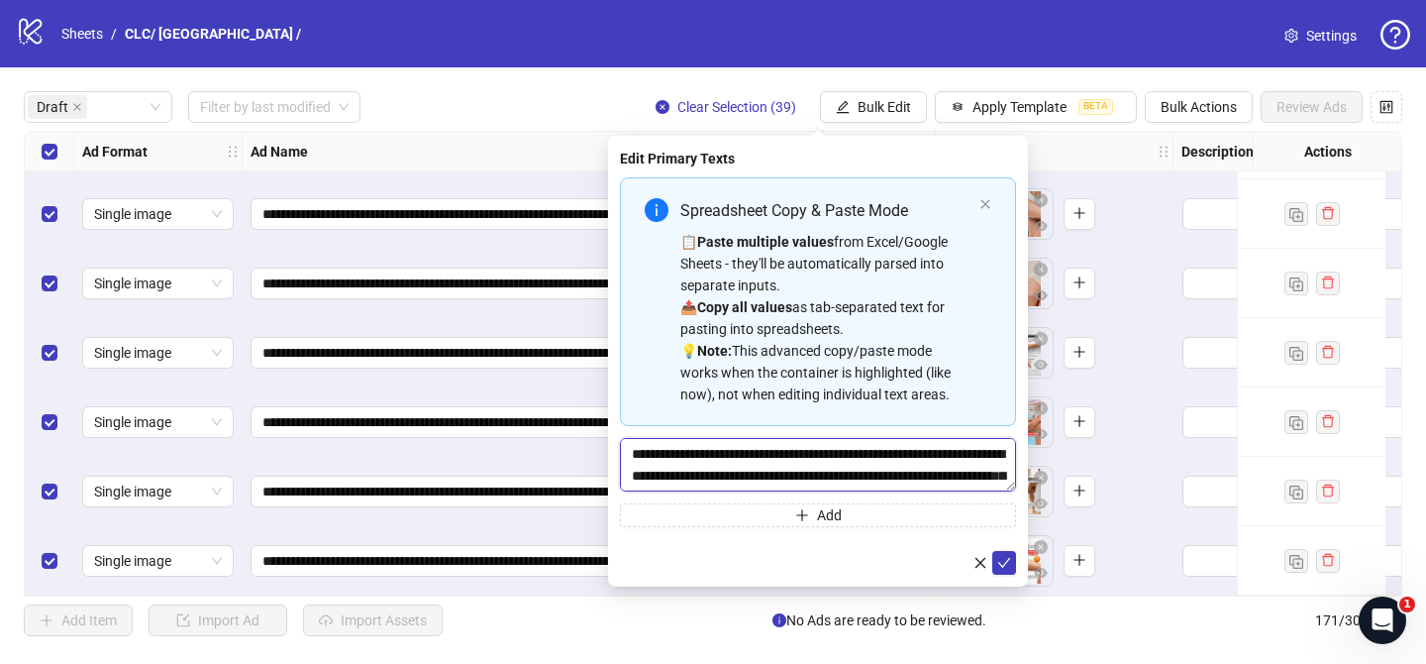
scroll to position [799, 0]
type textarea "**********"
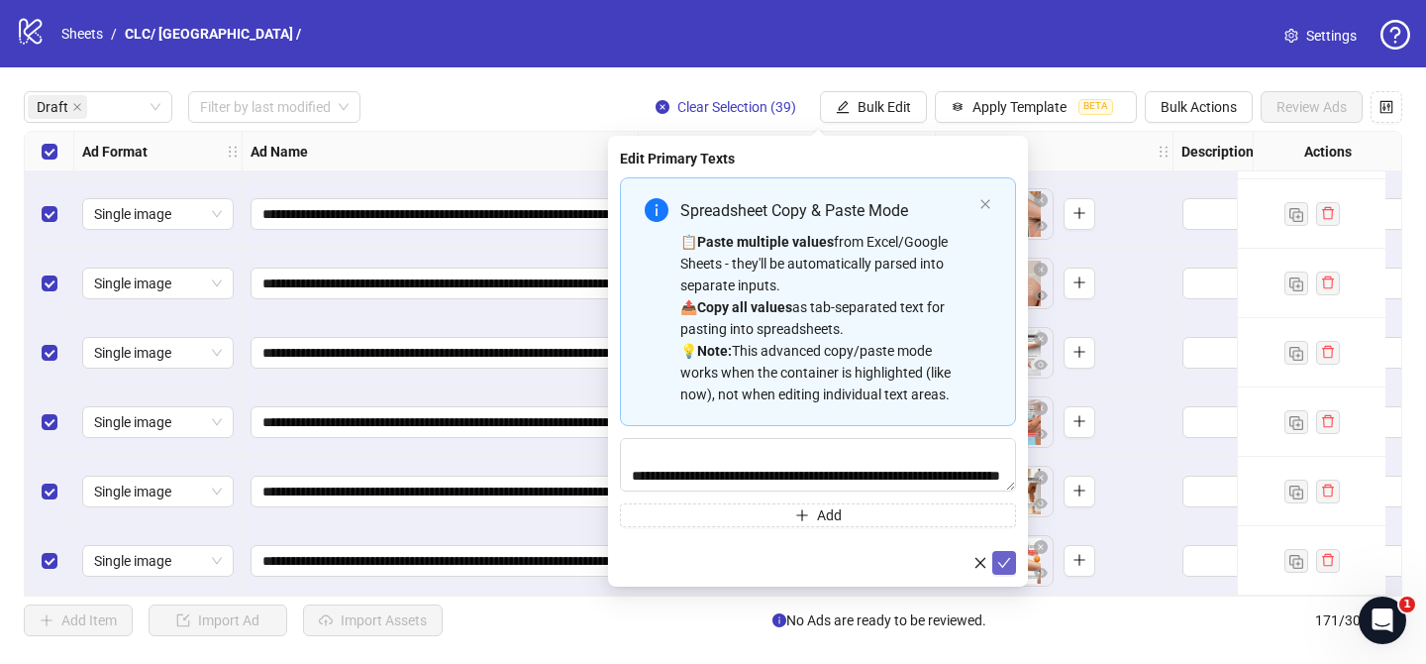
click at [1013, 563] on button "submit" at bounding box center [1004, 563] width 24 height 24
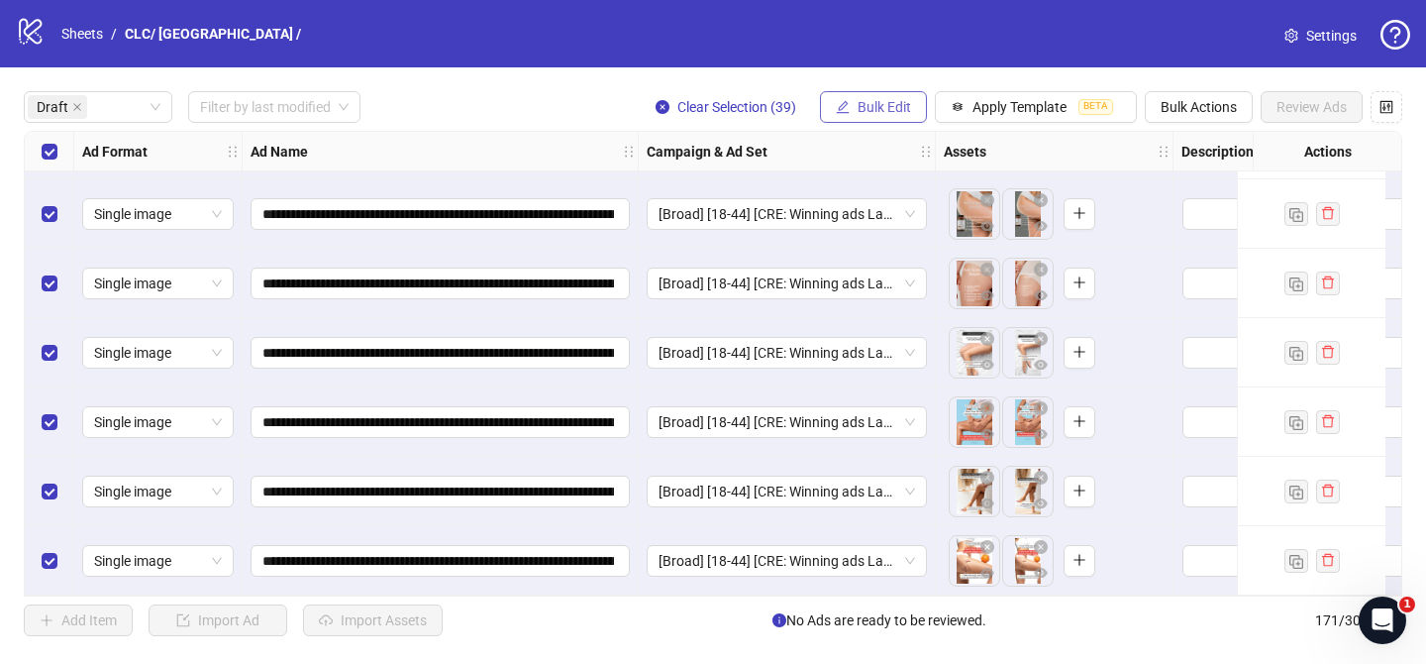
click at [905, 103] on span "Bulk Edit" at bounding box center [884, 107] width 53 height 16
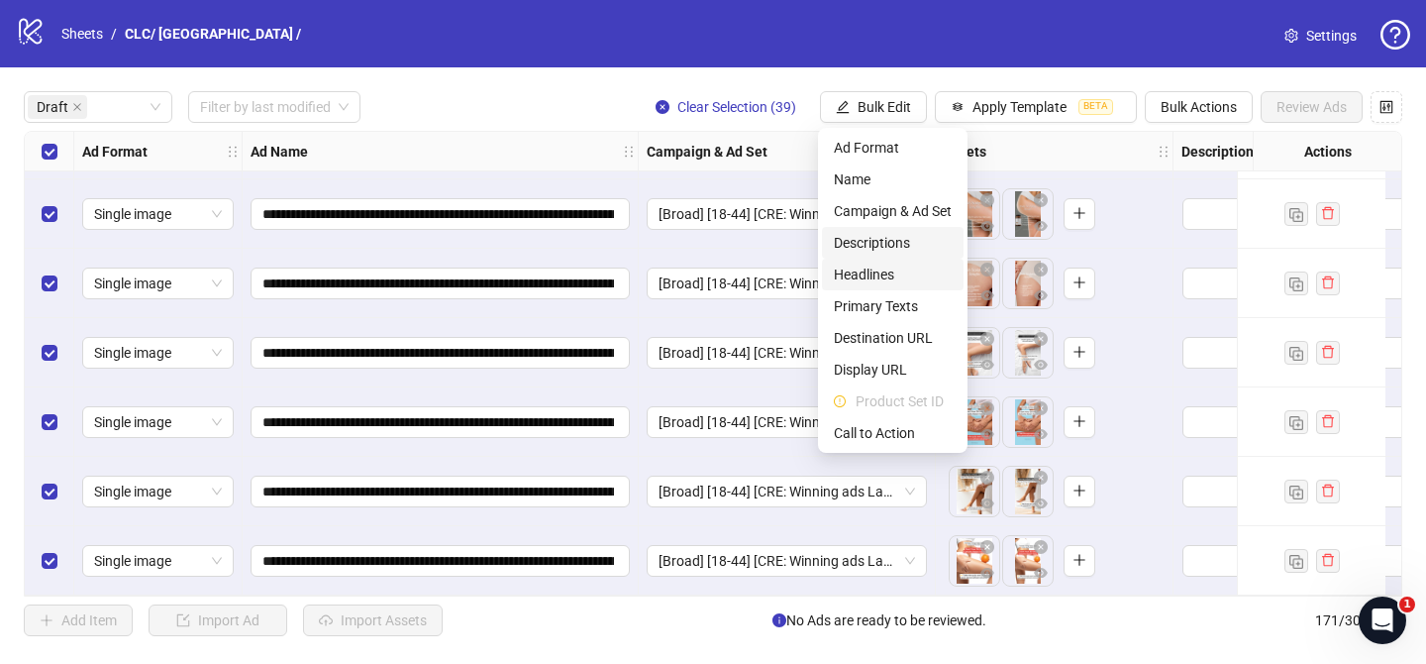
click at [899, 259] on li "Headlines" at bounding box center [893, 275] width 142 height 32
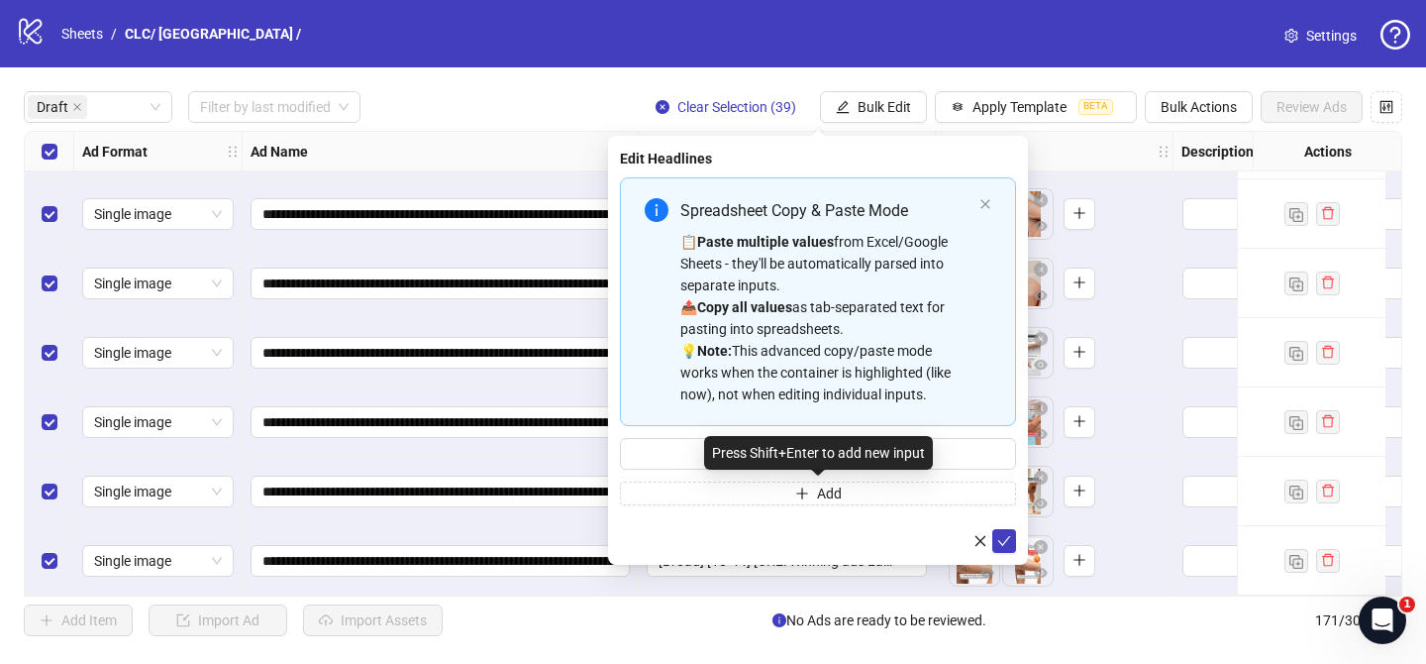
click at [907, 456] on div "Press Shift+Enter to add new input" at bounding box center [818, 453] width 229 height 34
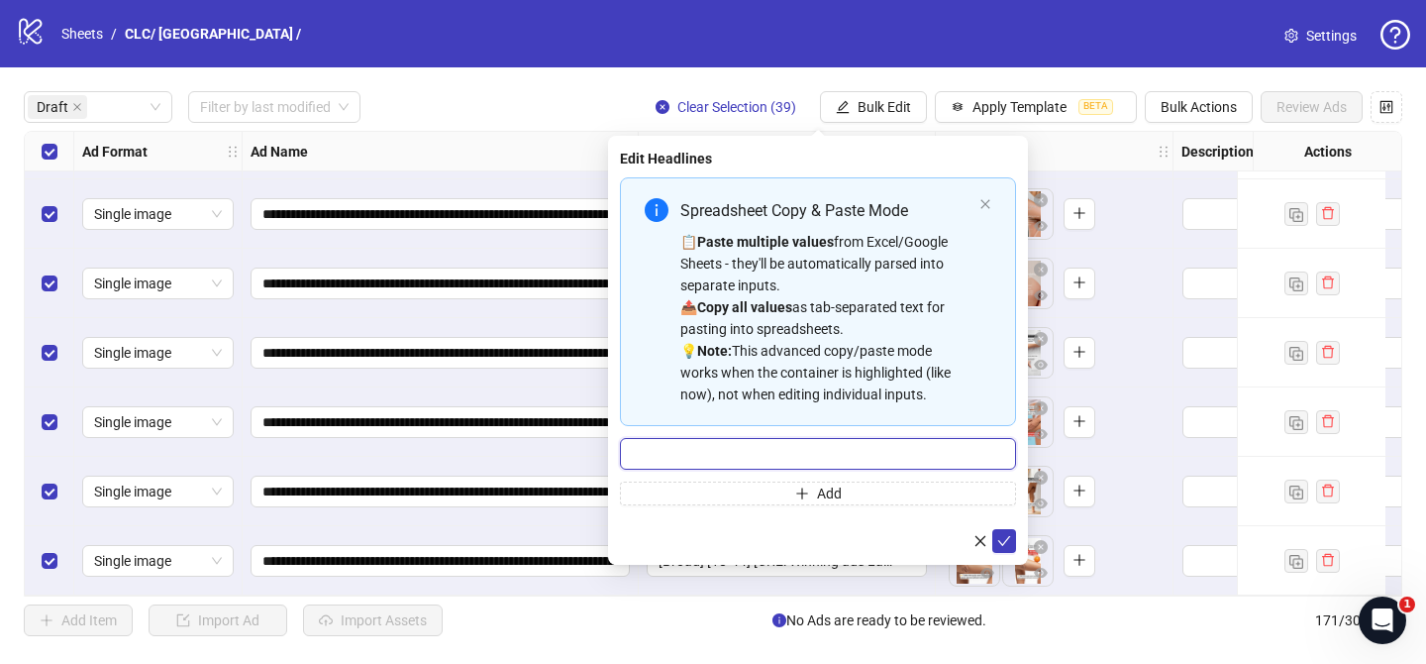
click at [962, 456] on input "Multi-input container - paste or copy values" at bounding box center [818, 454] width 396 height 32
paste input "**********"
type input "**********"
click at [1009, 537] on icon "check" at bounding box center [1004, 541] width 14 height 14
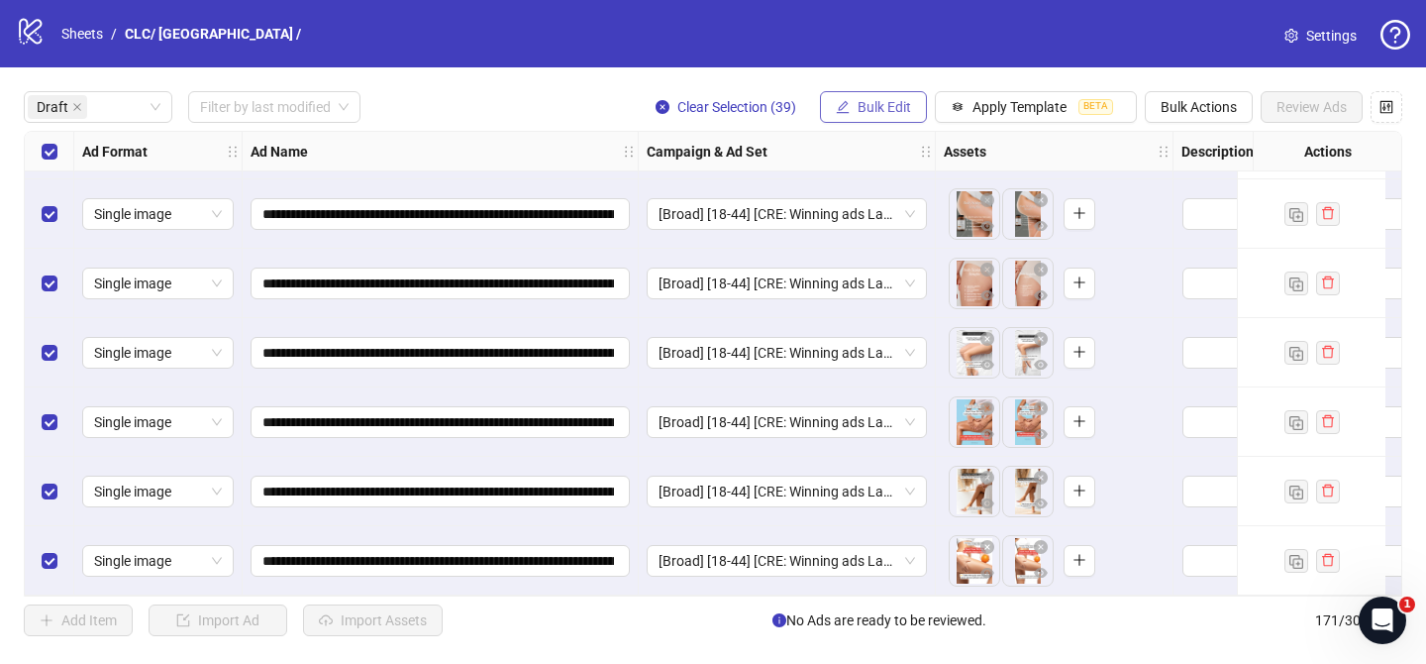
click at [880, 92] on button "Bulk Edit" at bounding box center [873, 107] width 107 height 32
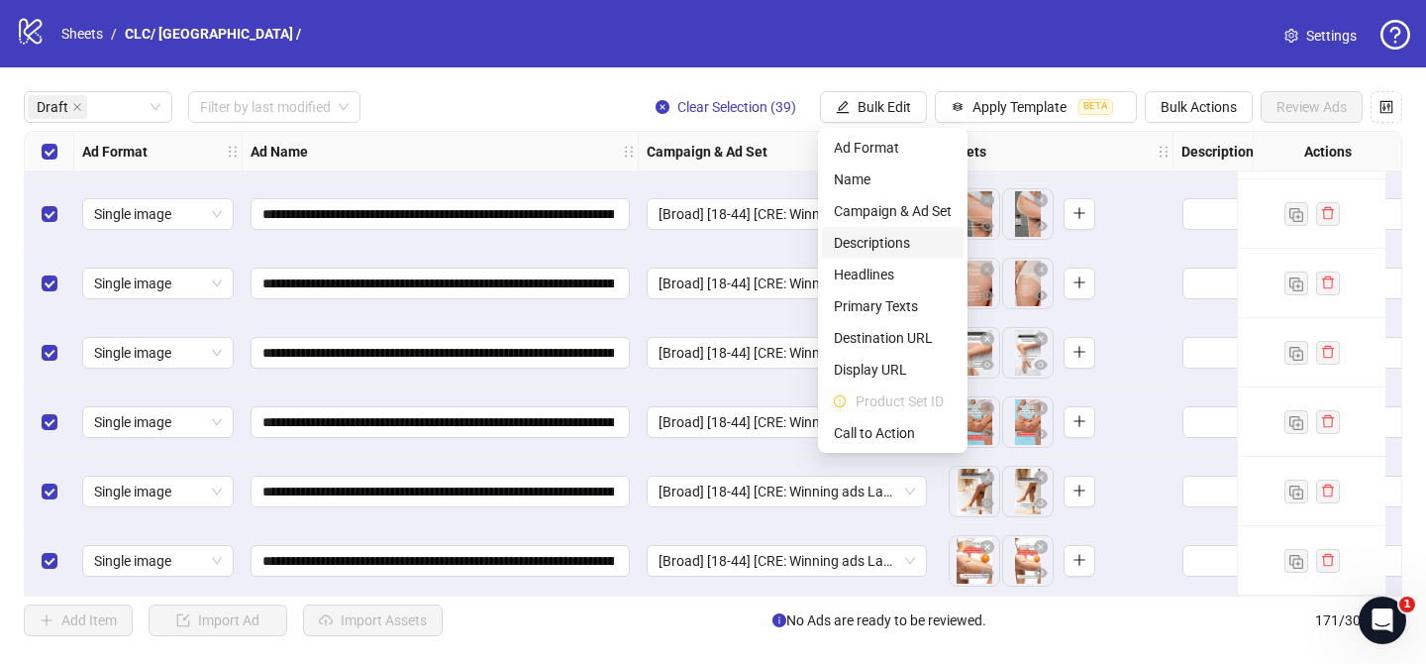
click at [905, 231] on li "Descriptions" at bounding box center [893, 243] width 142 height 32
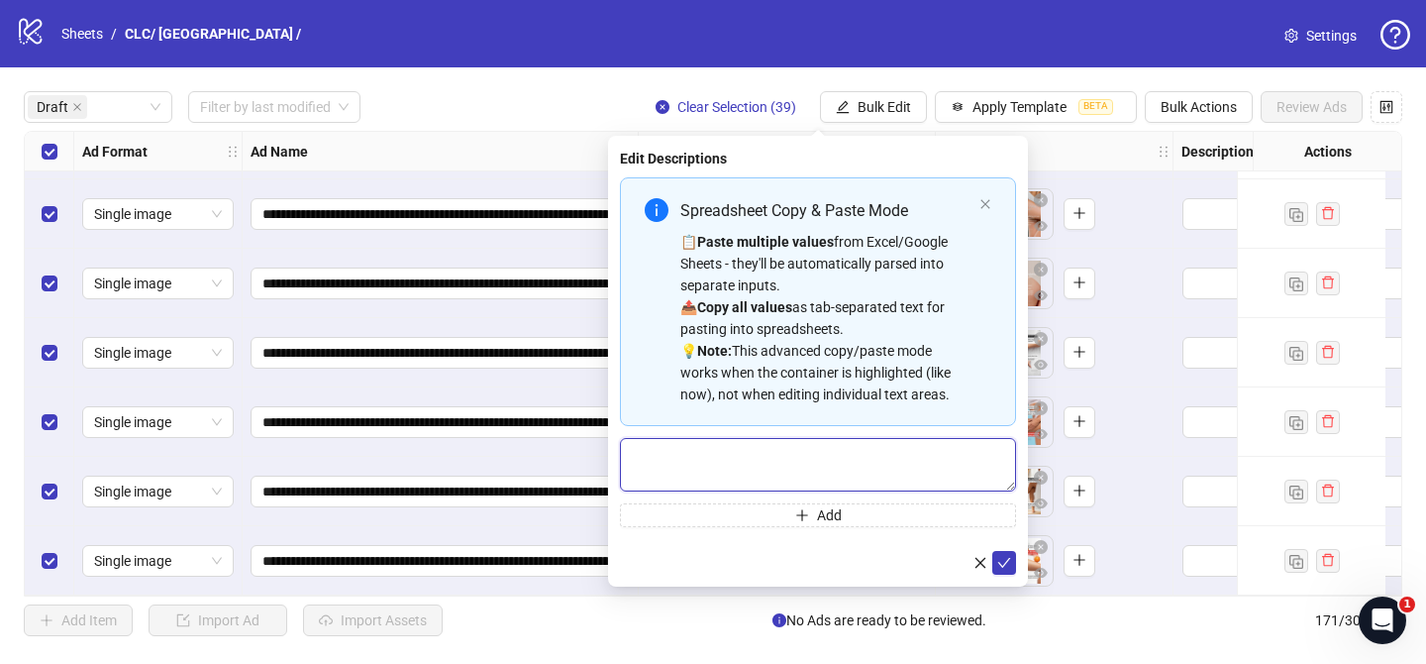
click at [906, 471] on textarea "Multi-text input container - paste or copy values" at bounding box center [818, 464] width 396 height 53
click at [1006, 559] on icon "check" at bounding box center [1004, 563] width 14 height 14
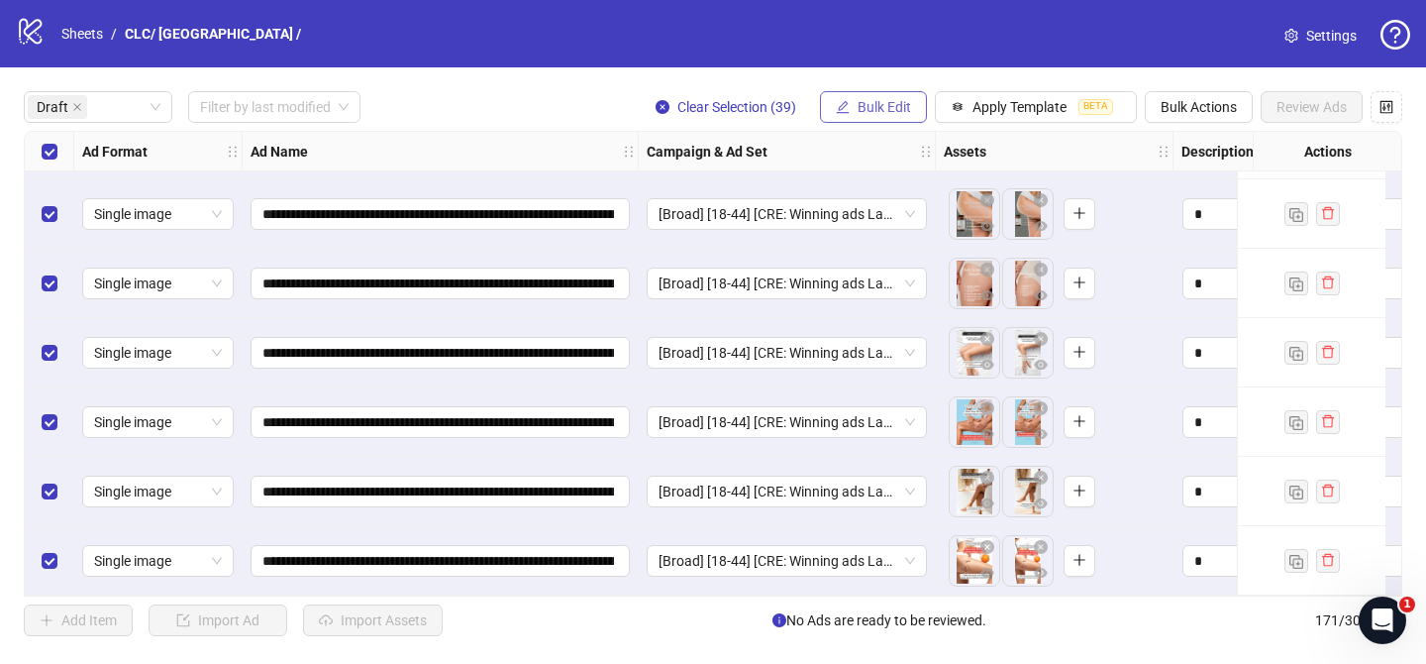
click at [894, 120] on button "Bulk Edit" at bounding box center [873, 107] width 107 height 32
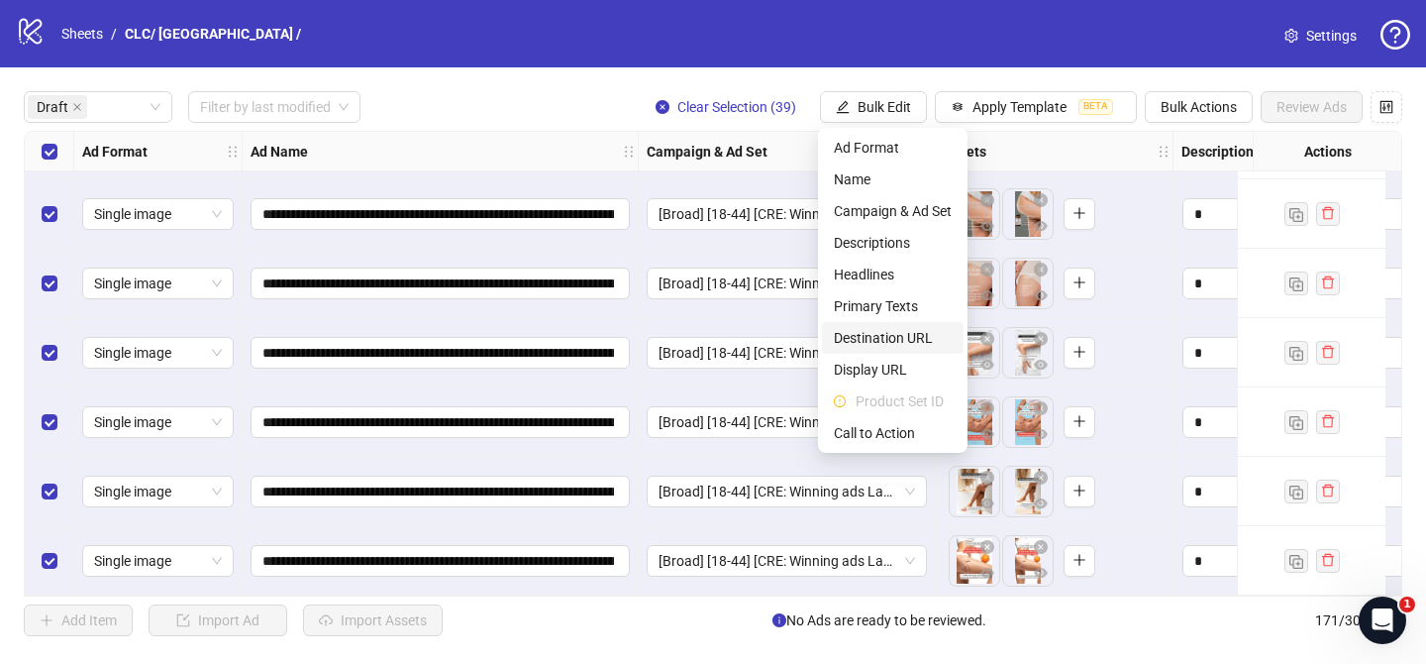
click at [909, 334] on span "Destination URL" at bounding box center [893, 338] width 118 height 22
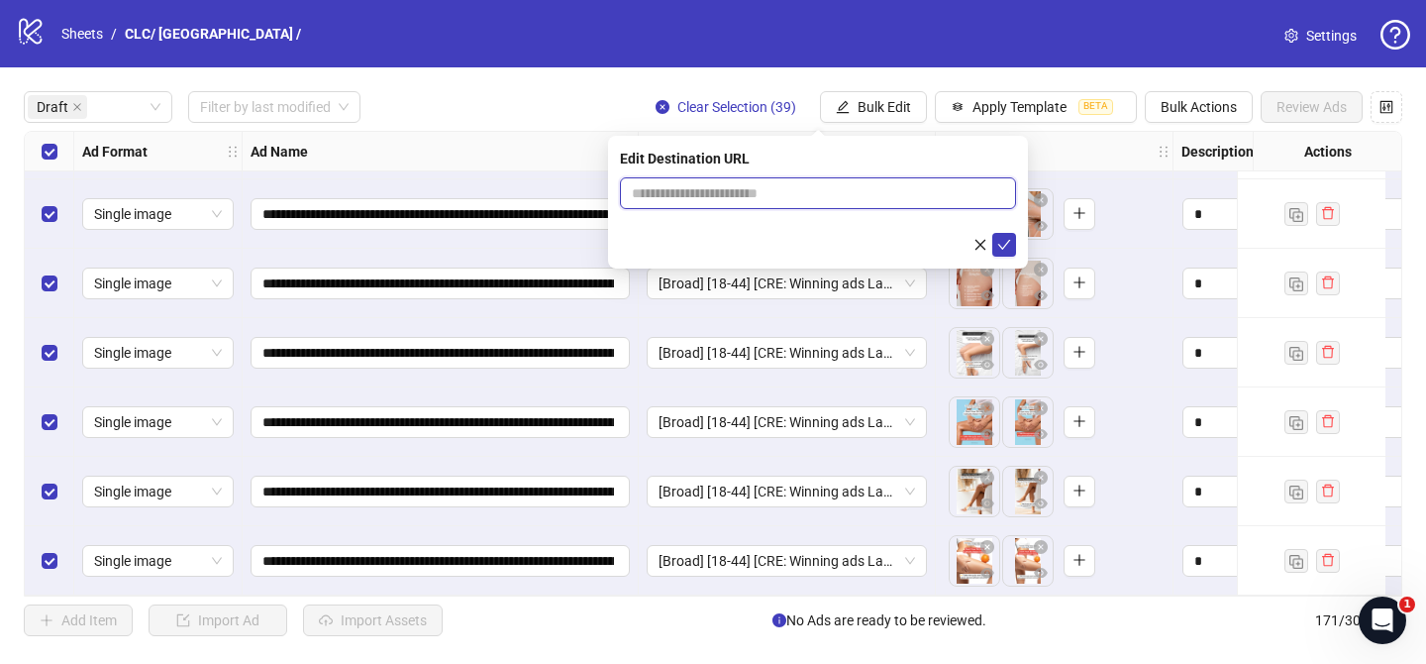
click at [943, 192] on input "text" at bounding box center [810, 193] width 357 height 22
paste input "**********"
type input "**********"
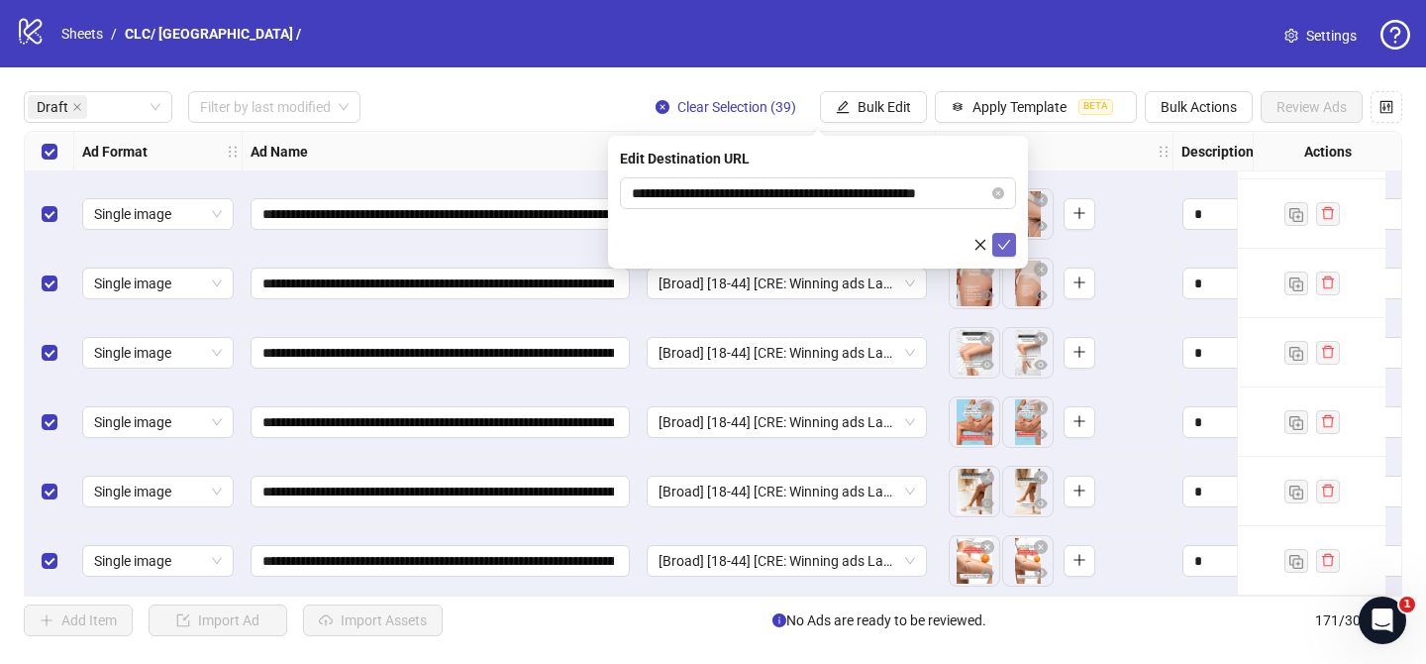
click at [1011, 251] on button "submit" at bounding box center [1004, 245] width 24 height 24
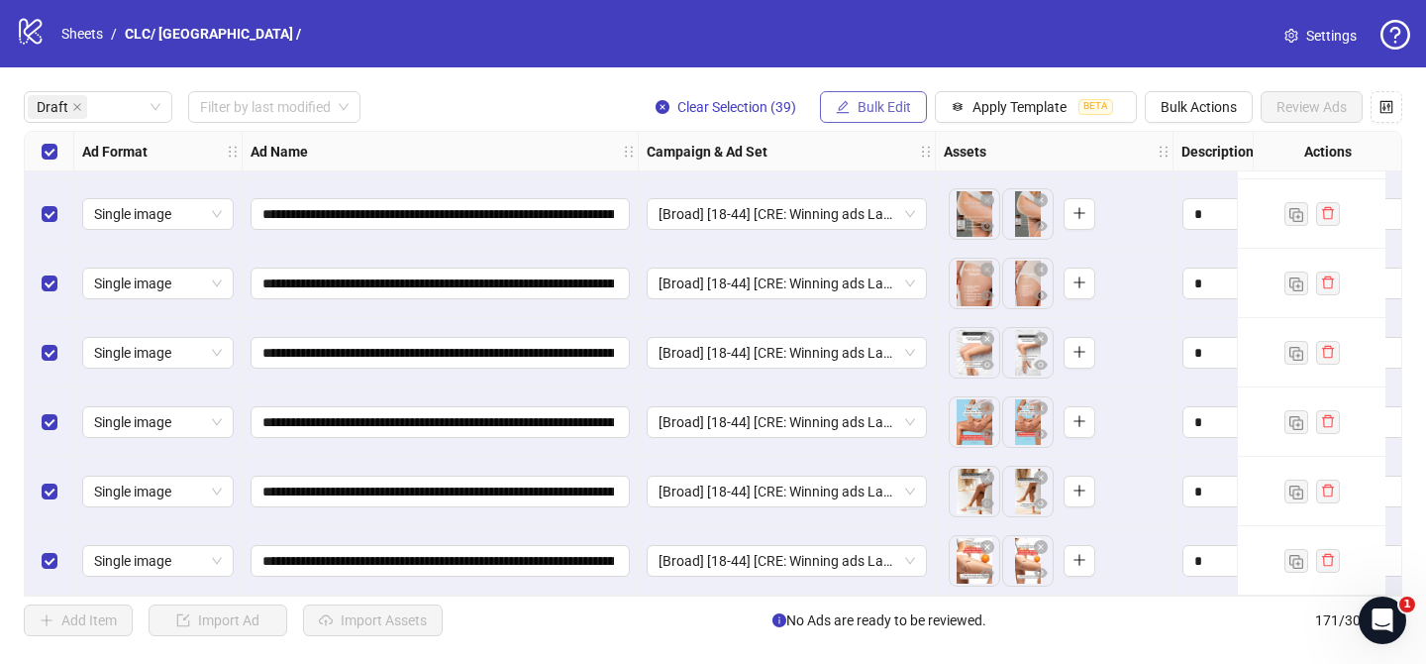
click at [905, 108] on span "Bulk Edit" at bounding box center [884, 107] width 53 height 16
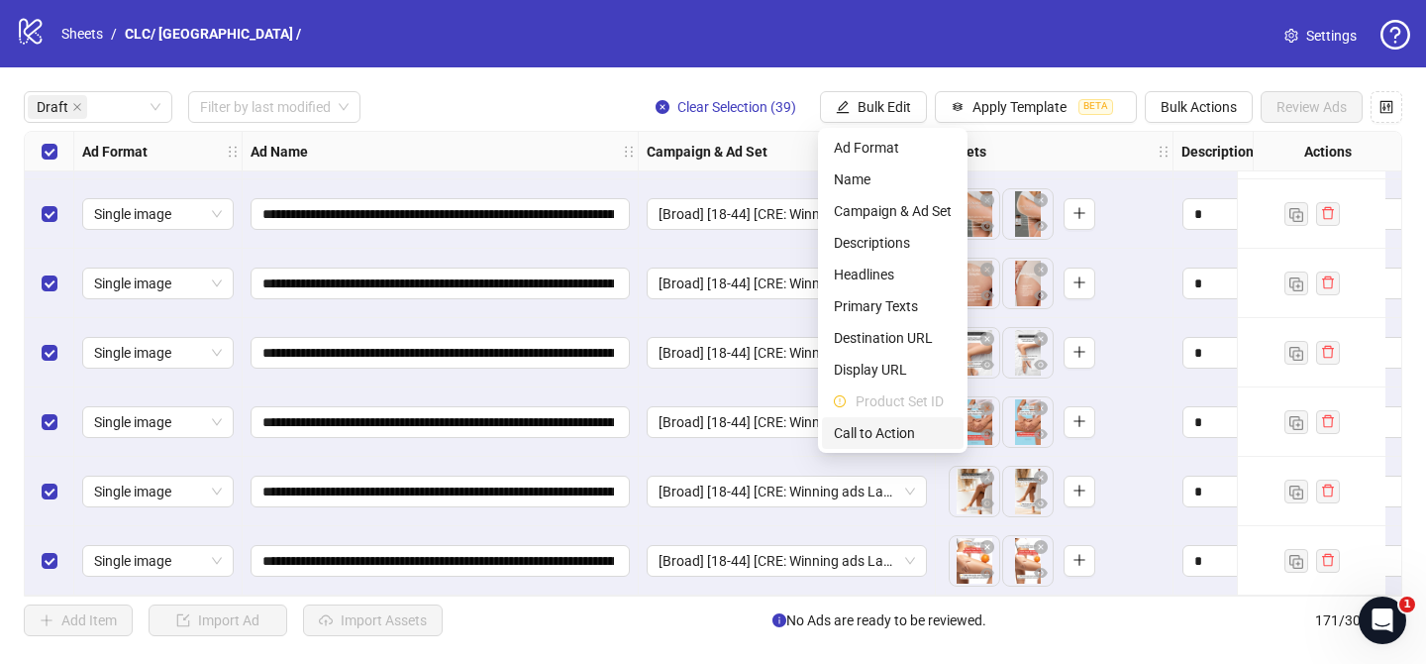
click at [905, 425] on span "Call to Action" at bounding box center [893, 433] width 118 height 22
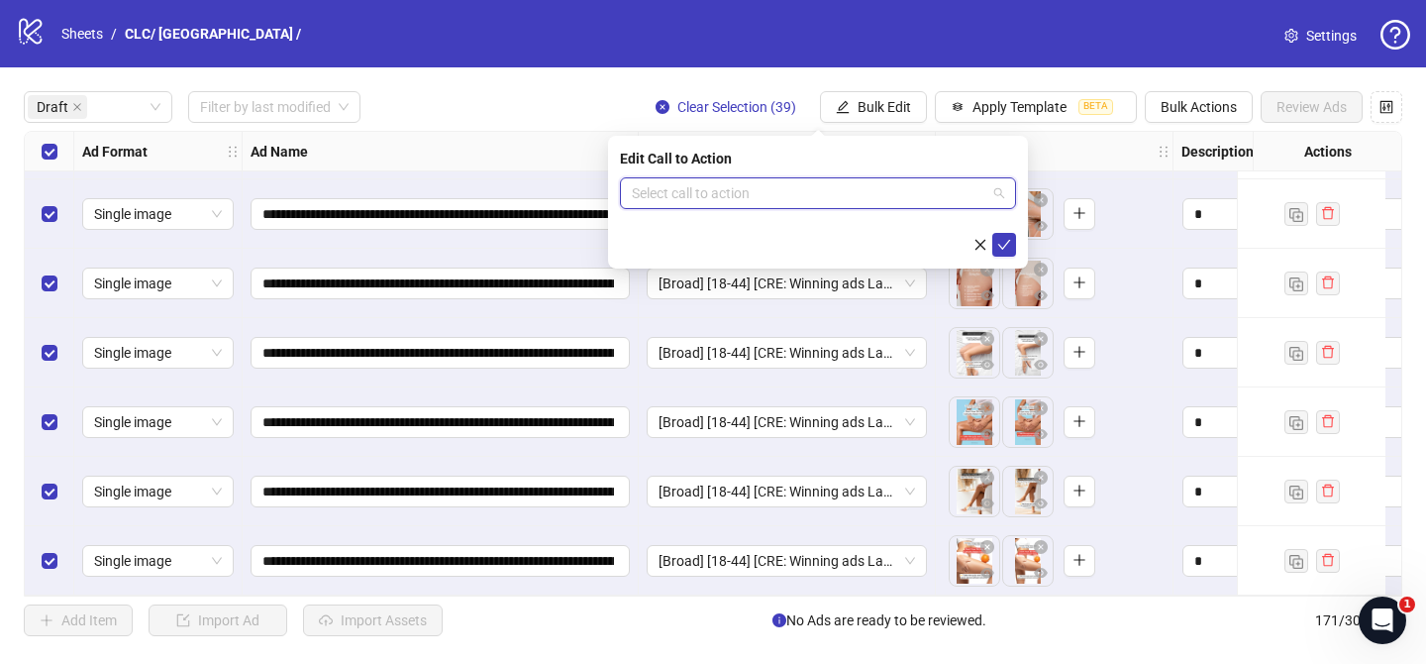
click at [880, 192] on input "search" at bounding box center [809, 193] width 355 height 30
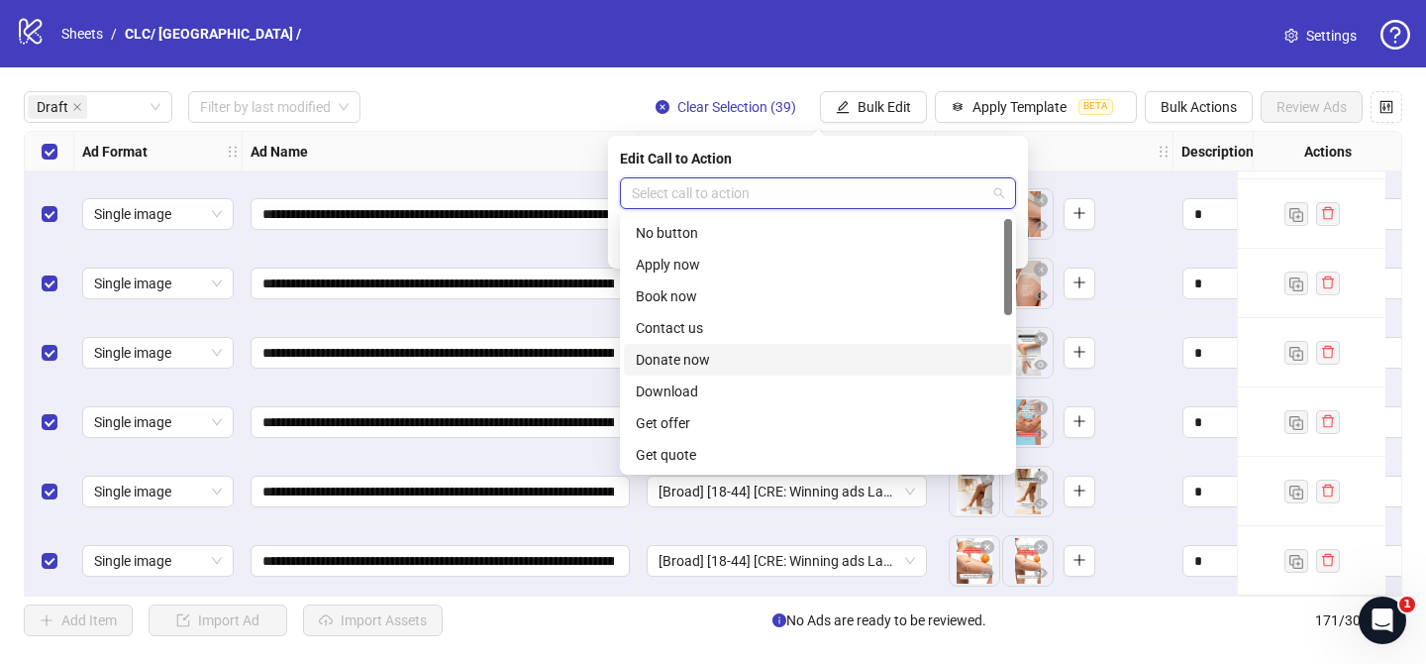
scroll to position [412, 0]
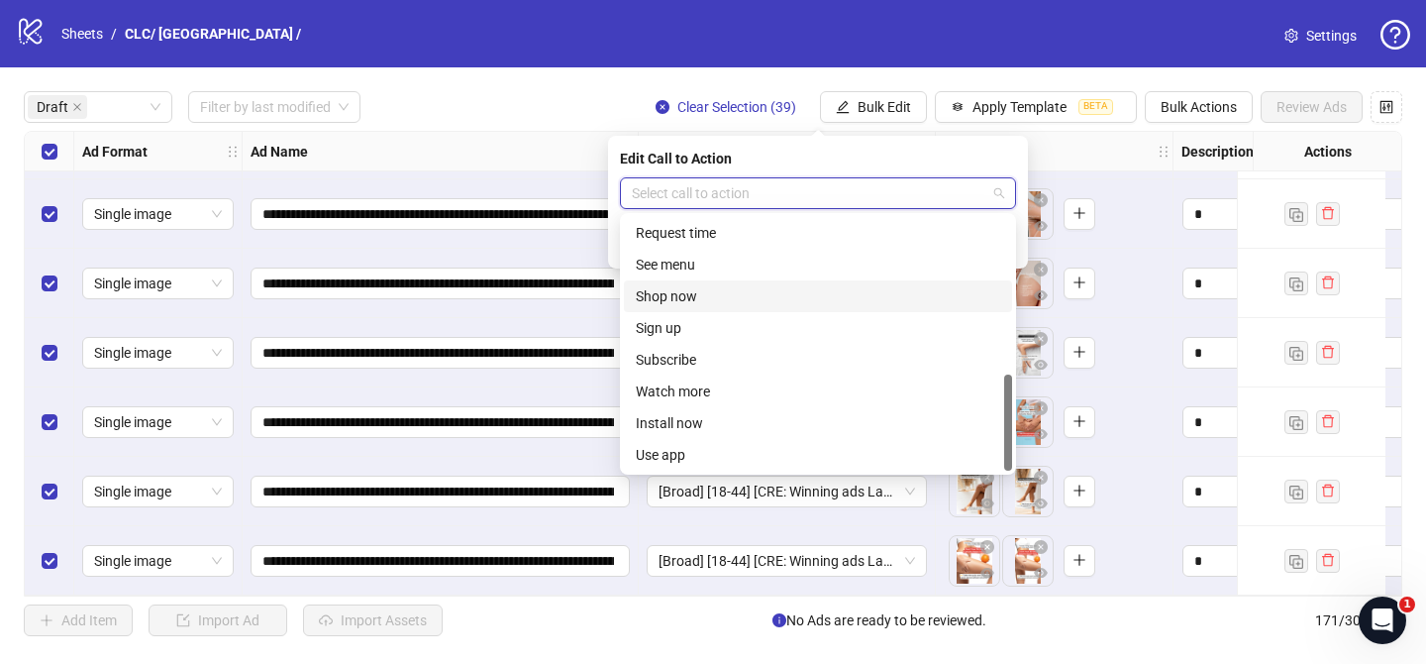
click at [716, 292] on div "Shop now" at bounding box center [818, 296] width 364 height 22
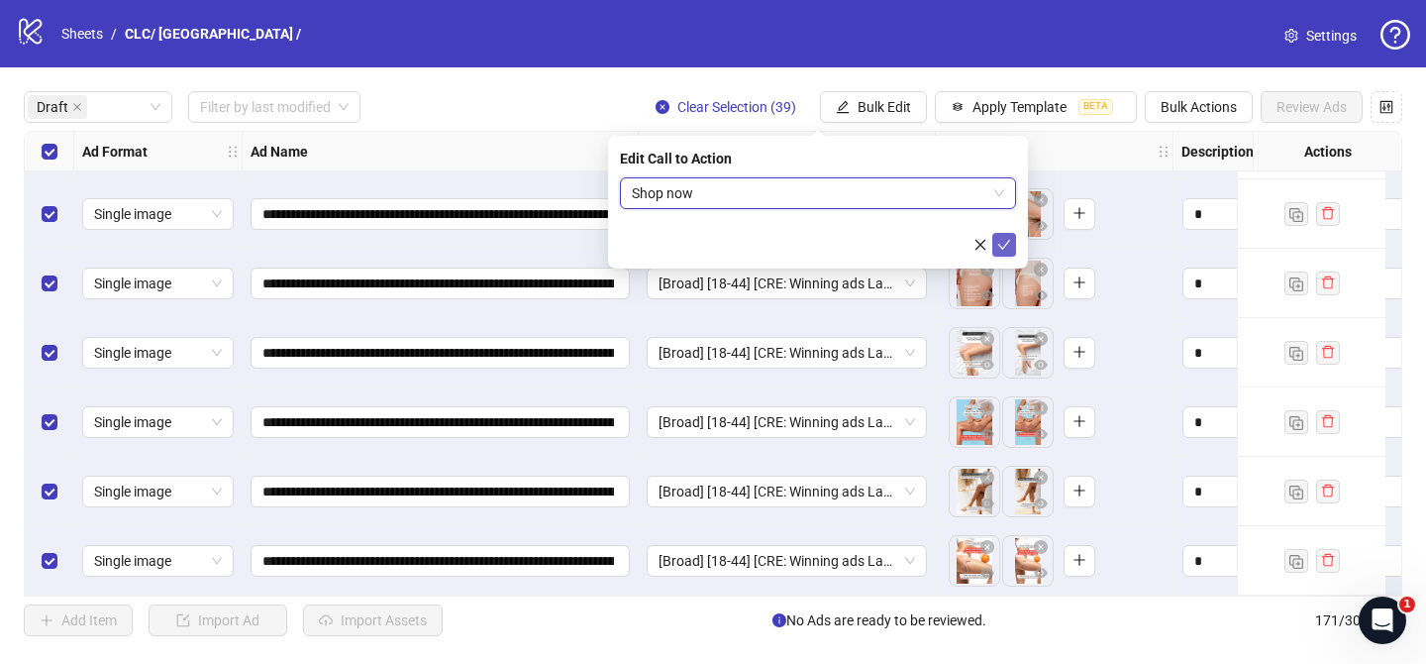
click at [1004, 244] on icon "check" at bounding box center [1004, 245] width 14 height 14
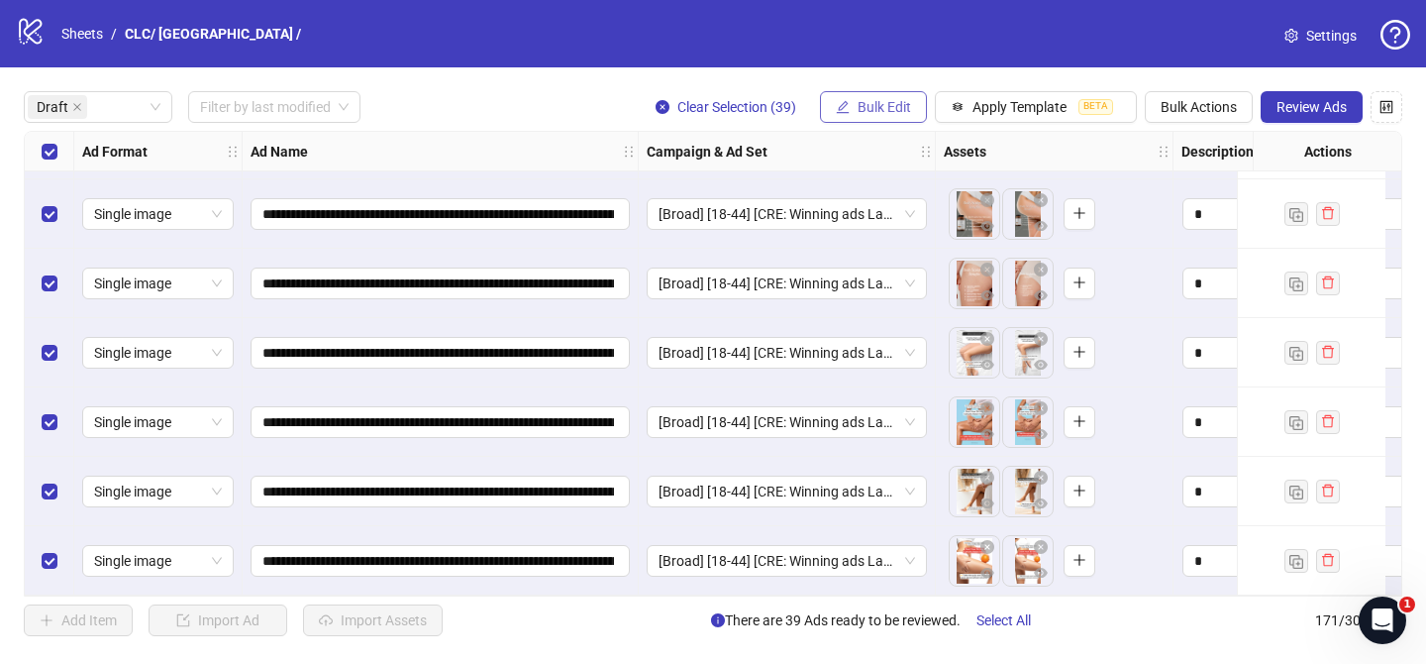
click at [894, 99] on span "Bulk Edit" at bounding box center [884, 107] width 53 height 16
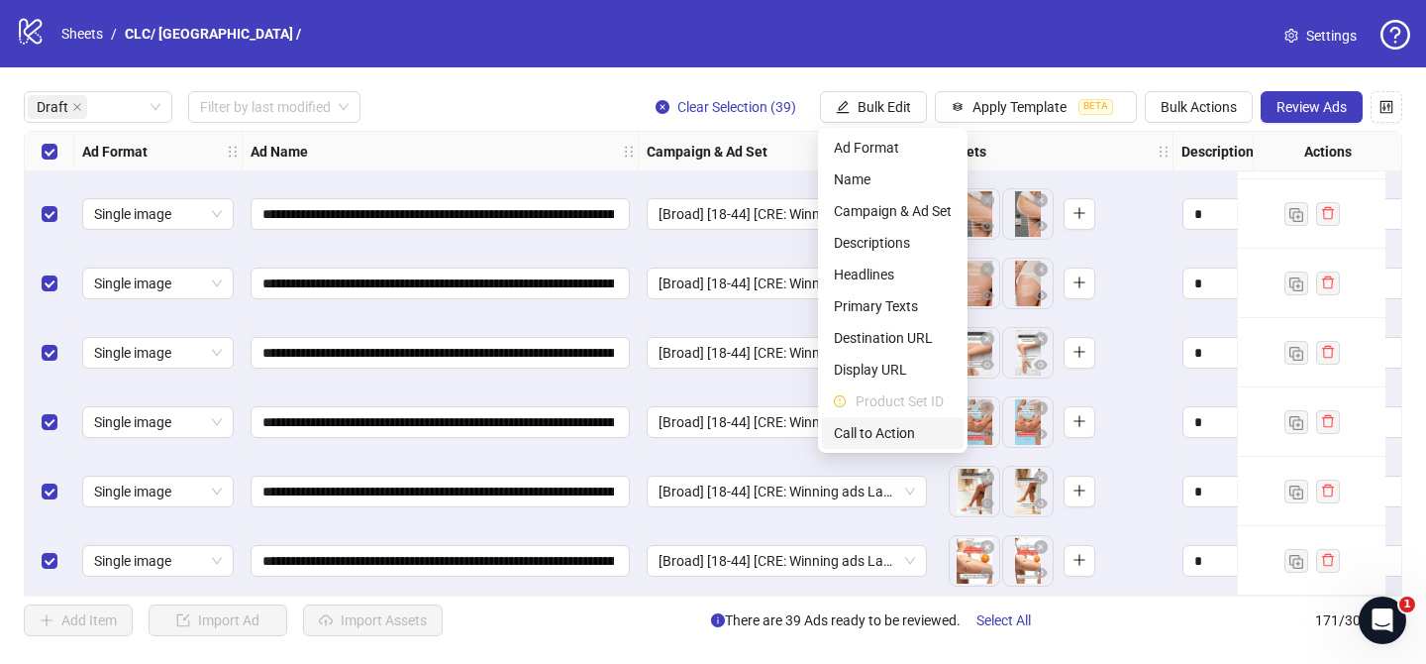
click at [898, 425] on span "Call to Action" at bounding box center [893, 433] width 118 height 22
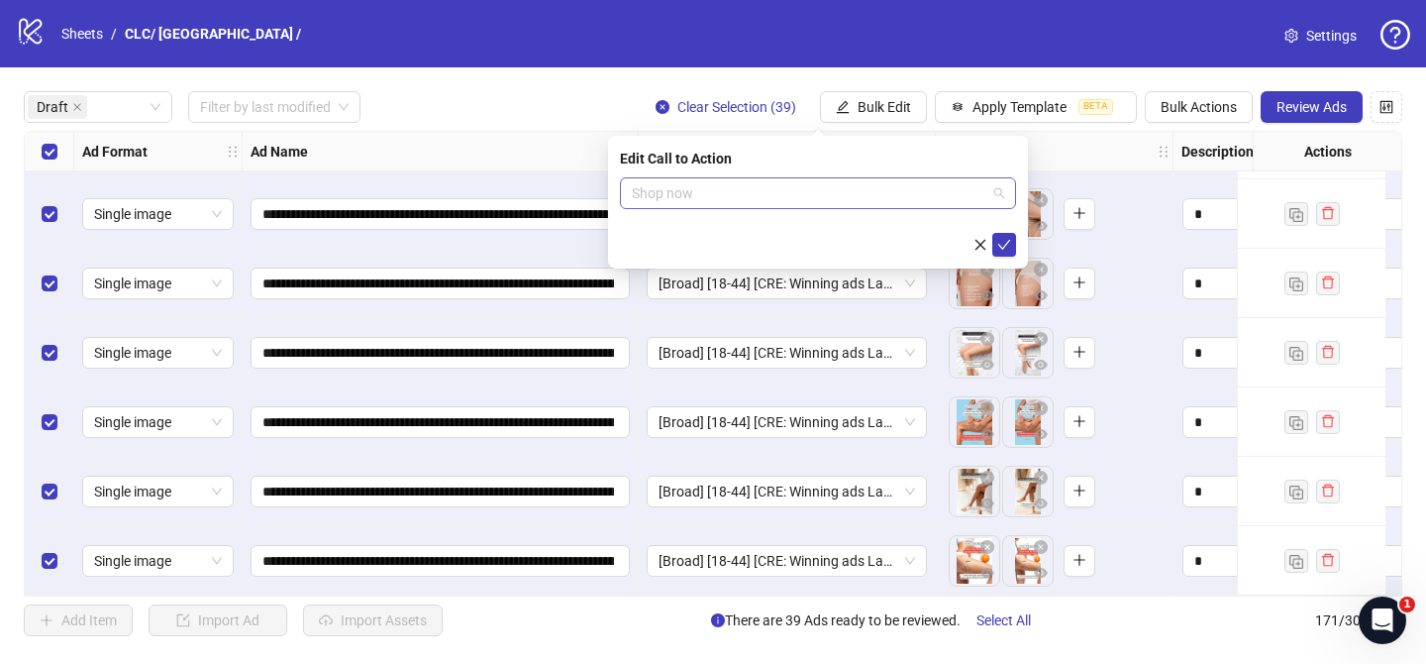
click at [862, 195] on span "Shop now" at bounding box center [818, 193] width 372 height 30
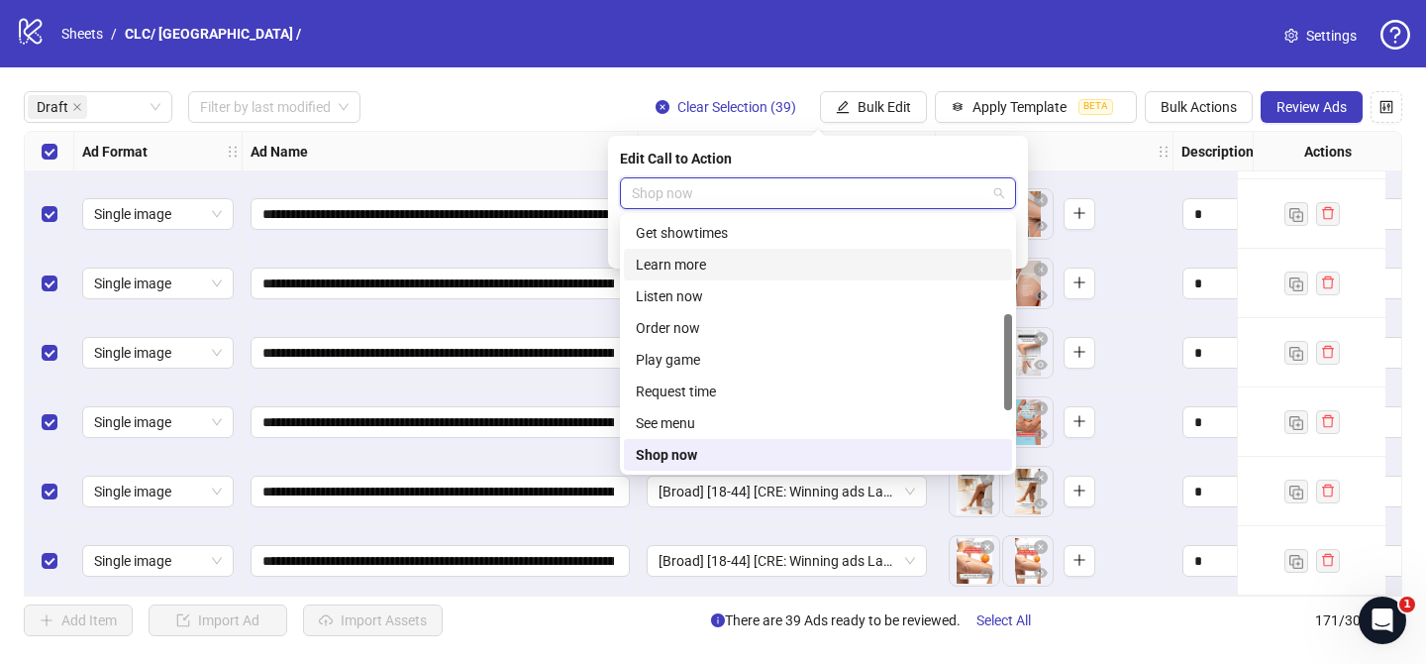
click at [765, 264] on div "Learn more" at bounding box center [818, 265] width 364 height 22
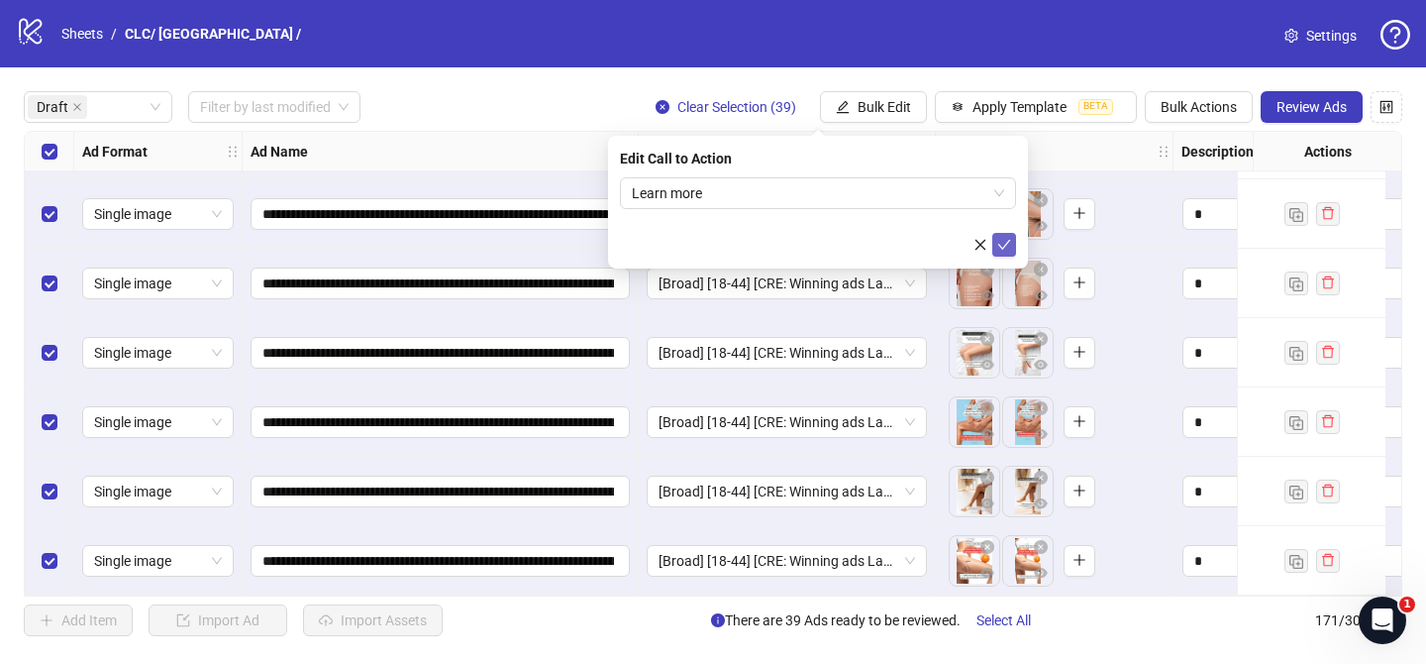
click at [997, 243] on icon "check" at bounding box center [1004, 245] width 14 height 14
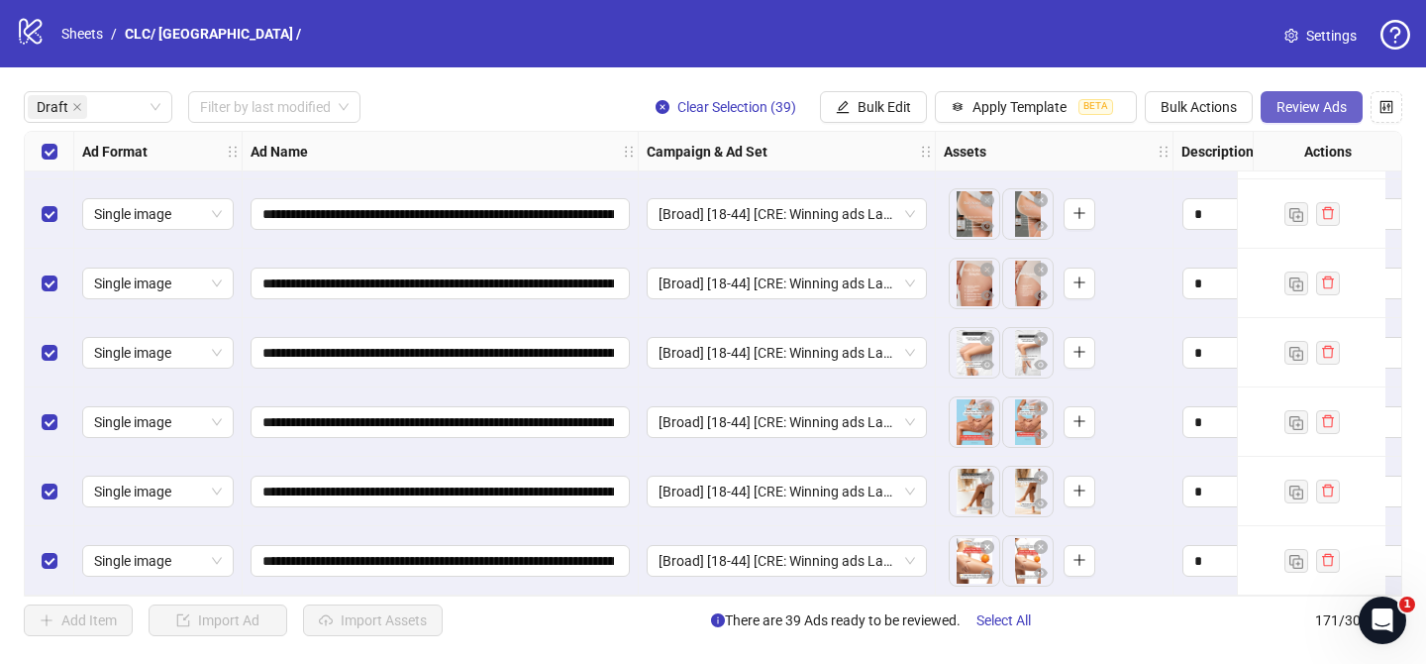
click at [1326, 96] on button "Review Ads" at bounding box center [1312, 107] width 102 height 32
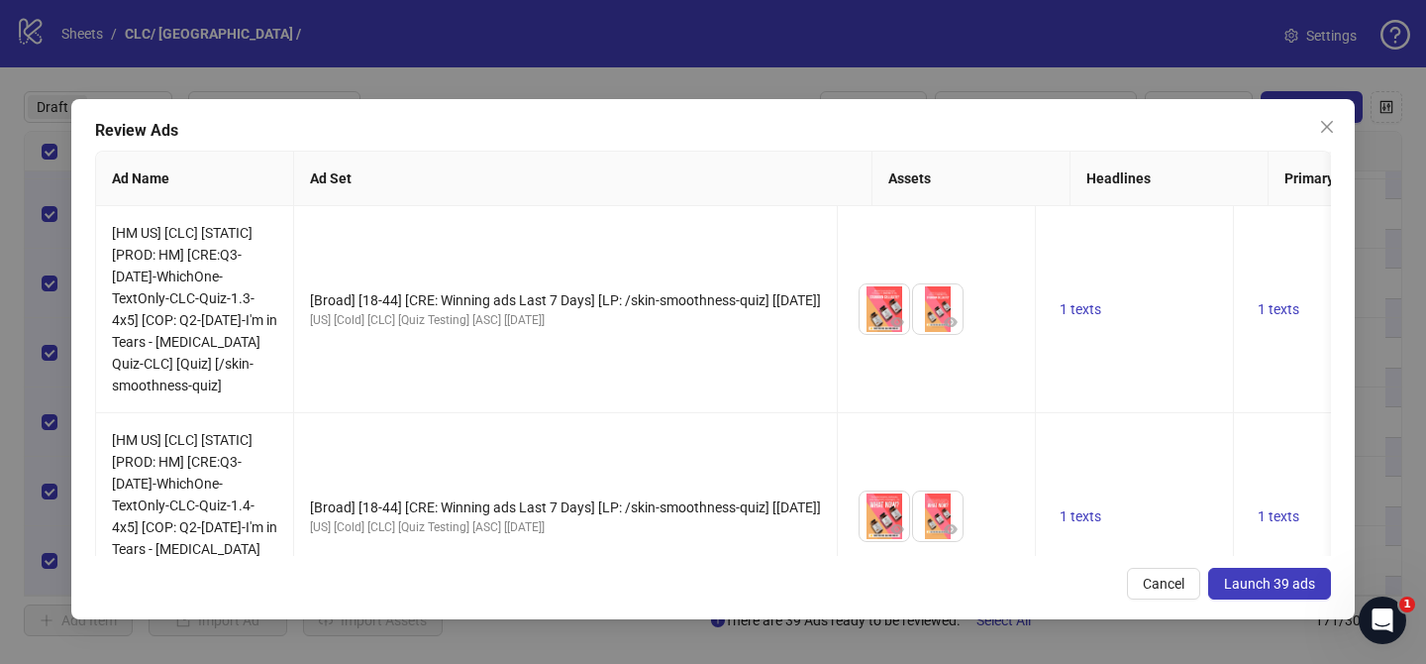
click at [1294, 596] on button "Launch 39 ads" at bounding box center [1269, 584] width 123 height 32
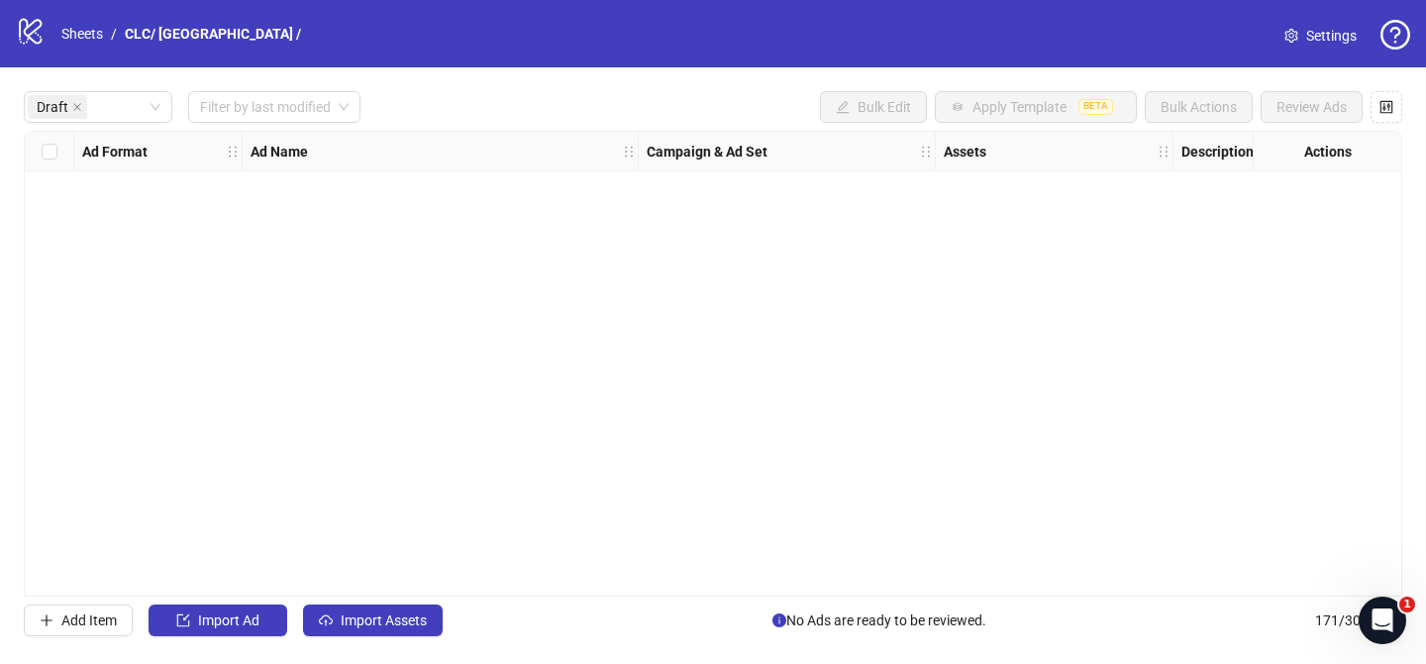
scroll to position [0, 0]
click at [71, 33] on link "Sheets" at bounding box center [82, 34] width 50 height 22
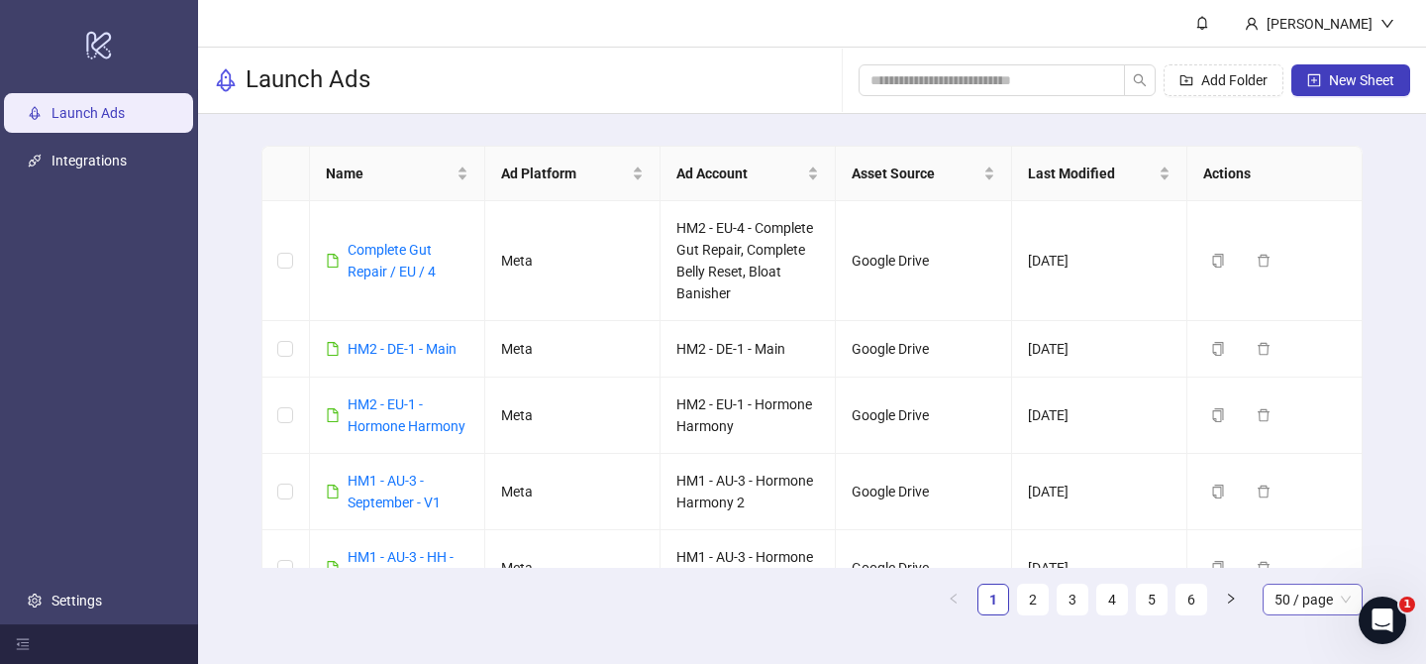
click at [1320, 612] on span "50 / page" at bounding box center [1313, 599] width 76 height 30
click at [1314, 554] on div "100 / page" at bounding box center [1313, 560] width 68 height 22
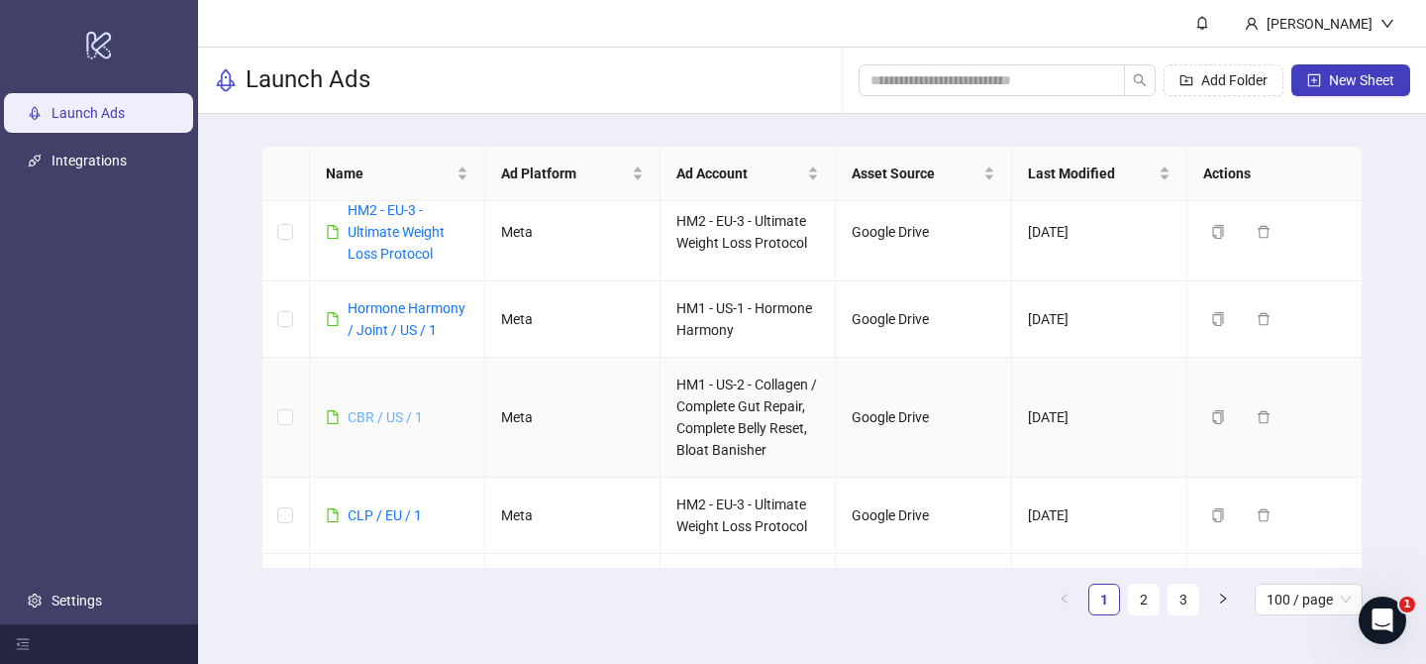
click at [407, 409] on link "CBR / US / 1" at bounding box center [385, 417] width 75 height 16
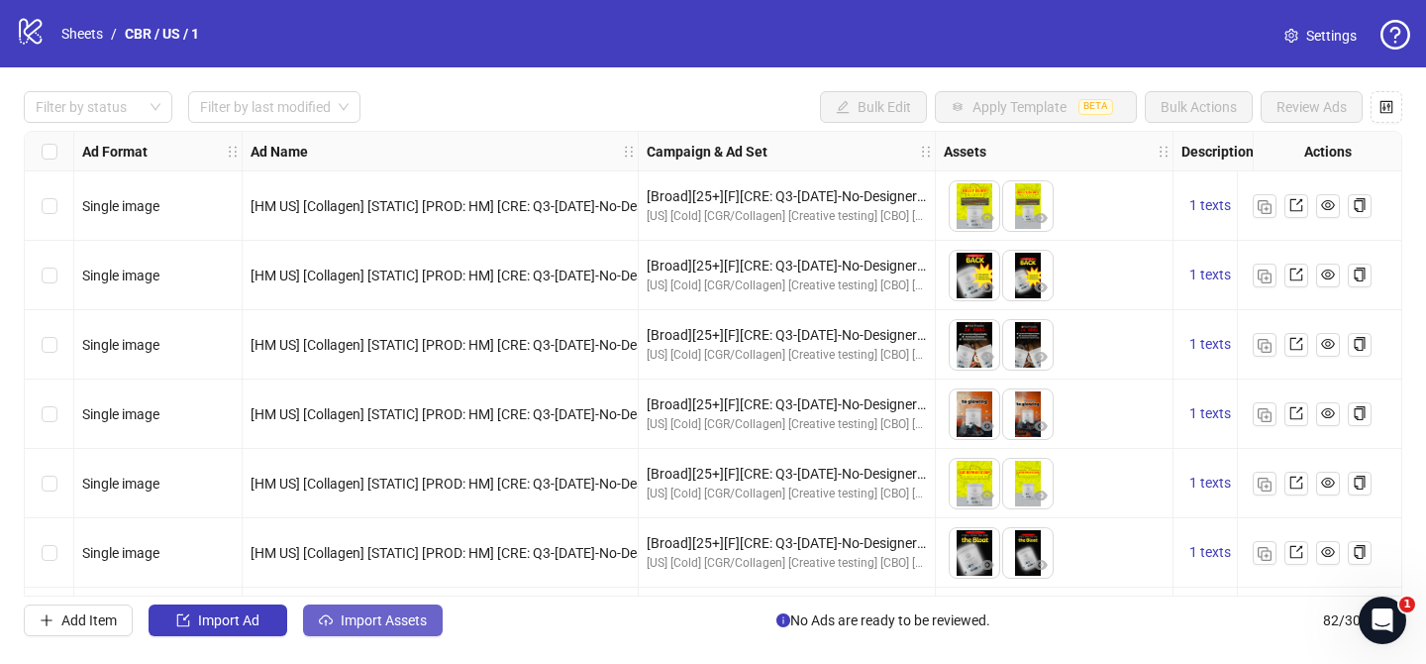
click at [414, 631] on button "Import Assets" at bounding box center [373, 620] width 140 height 32
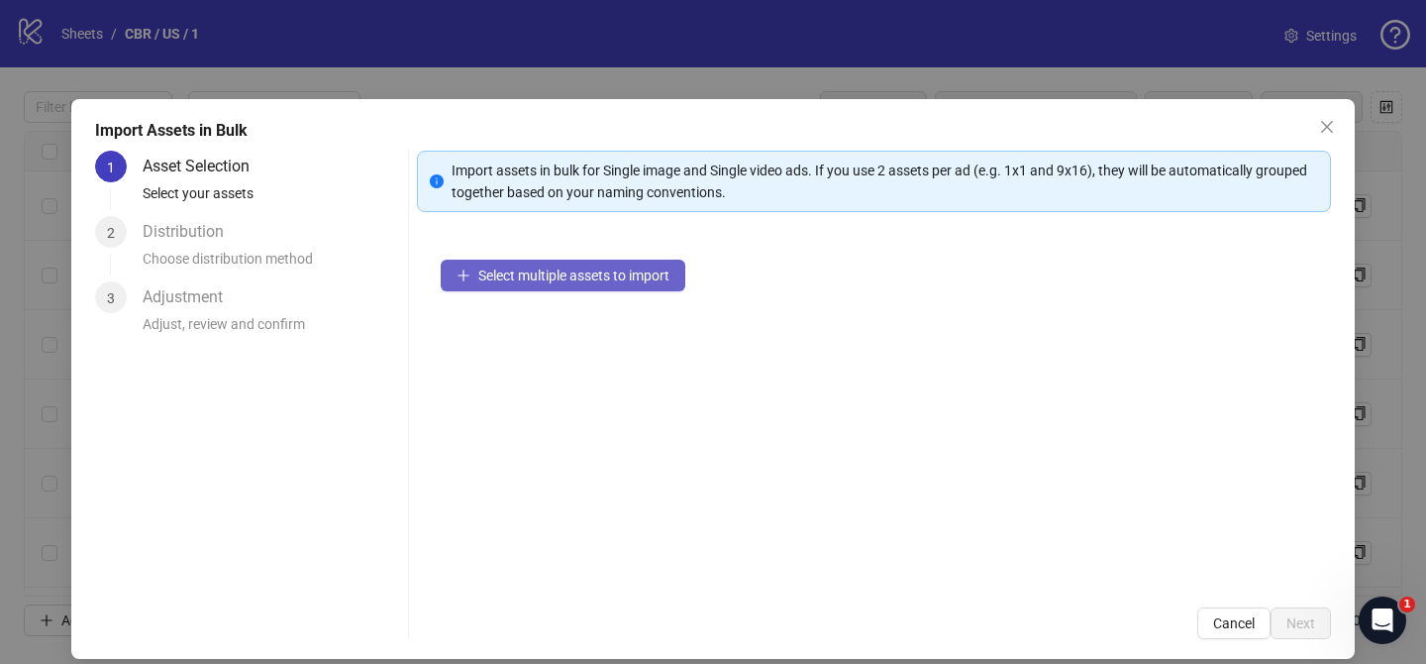
click at [646, 270] on span "Select multiple assets to import" at bounding box center [573, 275] width 191 height 16
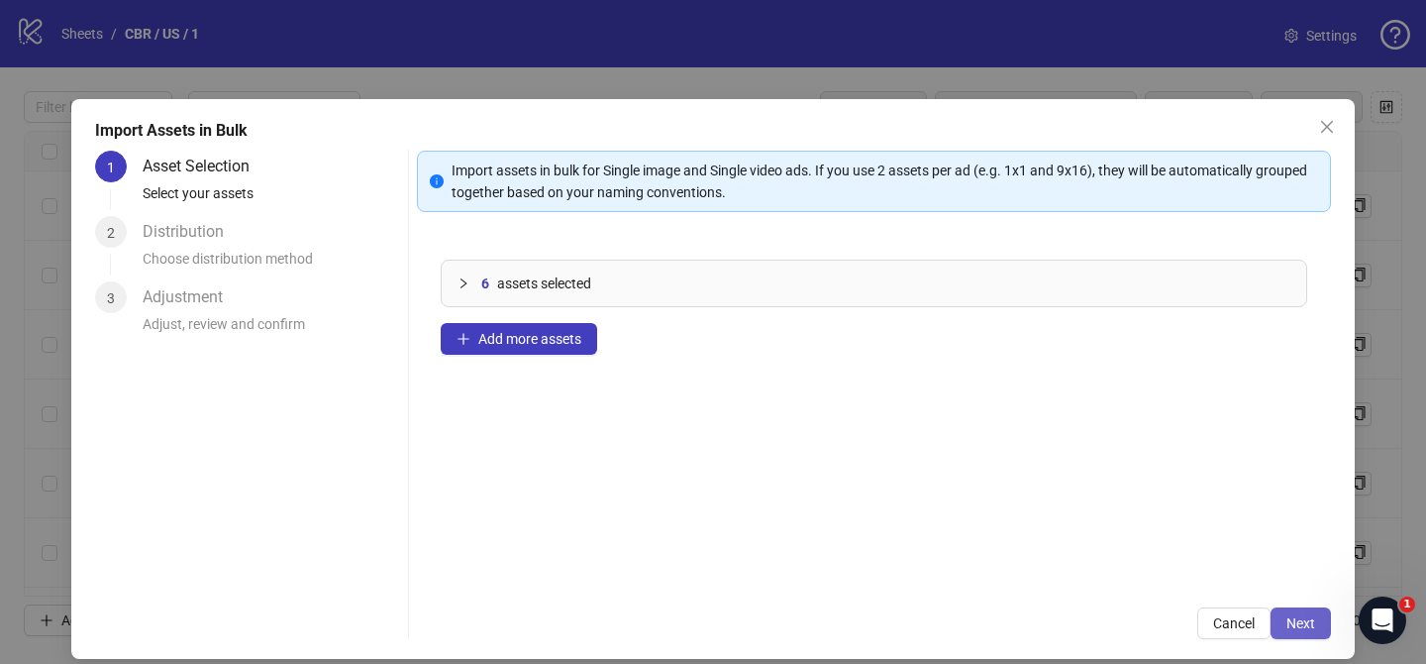
click at [1296, 615] on span "Next" at bounding box center [1301, 623] width 29 height 16
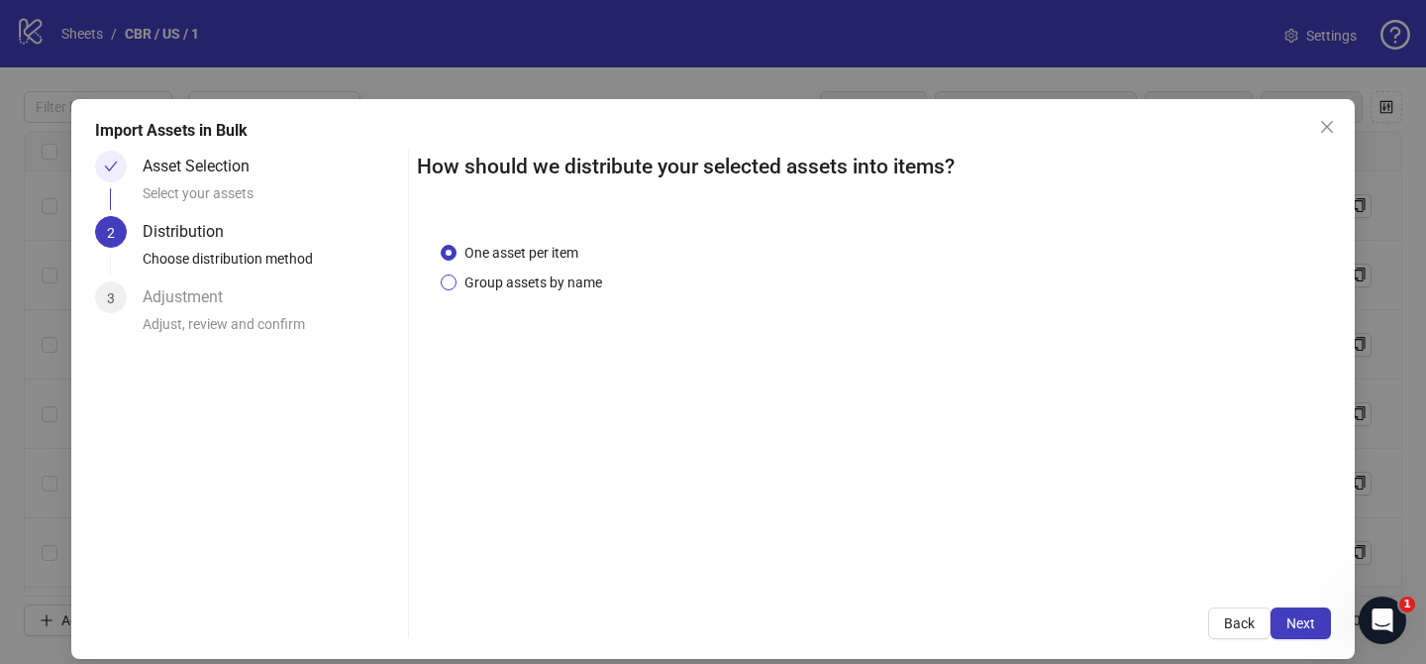
click at [569, 290] on span "Group assets by name" at bounding box center [534, 282] width 154 height 22
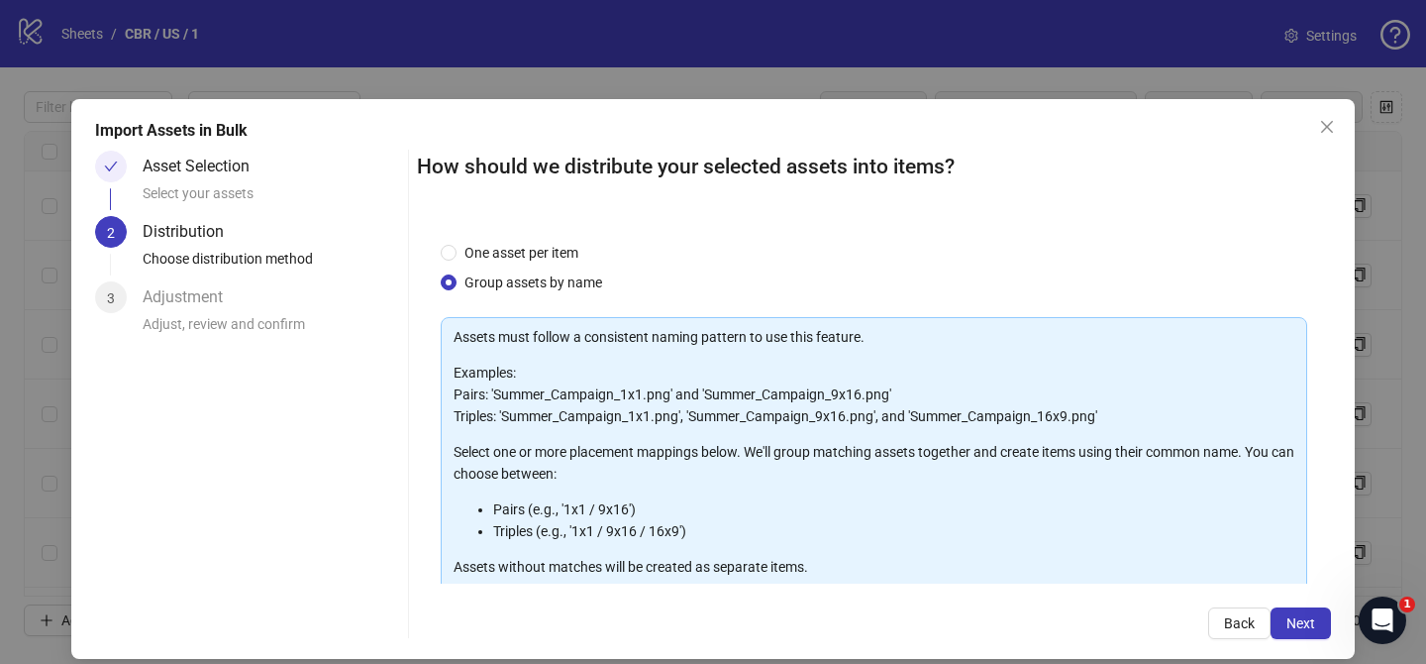
scroll to position [214, 0]
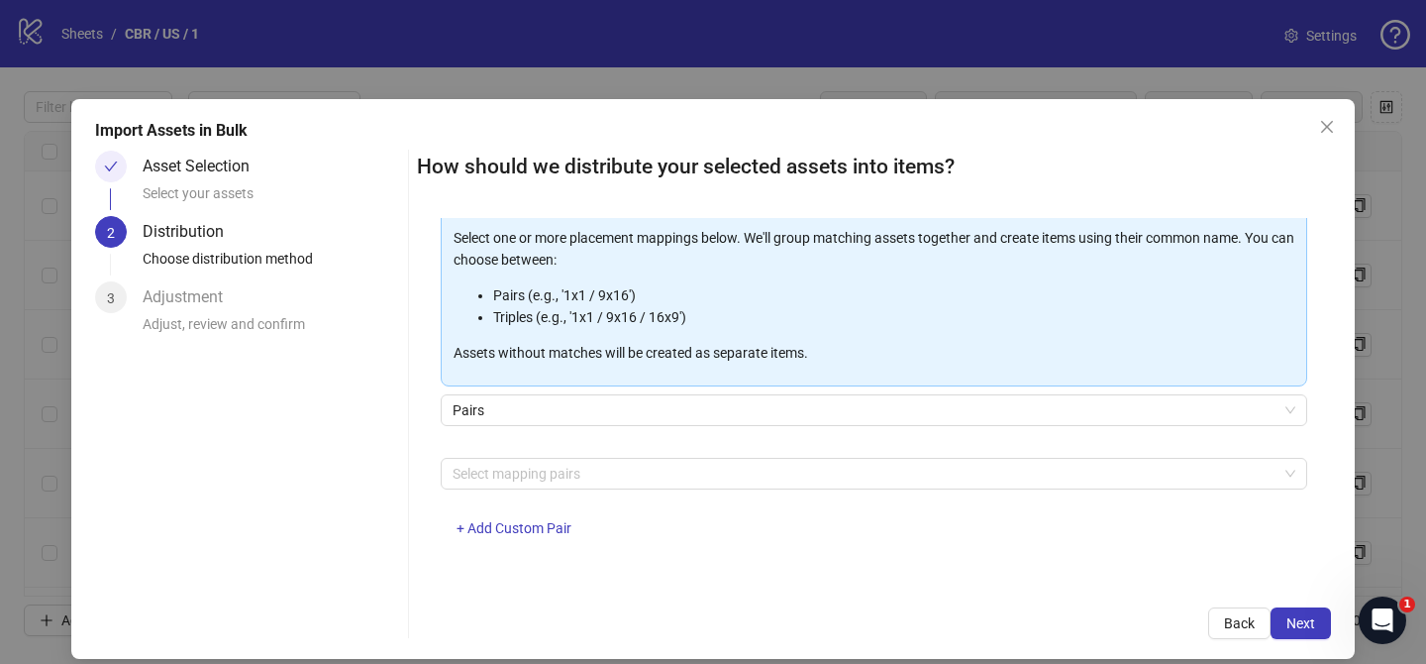
click at [586, 449] on div "Assets must follow a consistent naming pattern to use this feature. Examples: P…" at bounding box center [874, 332] width 867 height 458
click at [584, 465] on div at bounding box center [864, 474] width 838 height 28
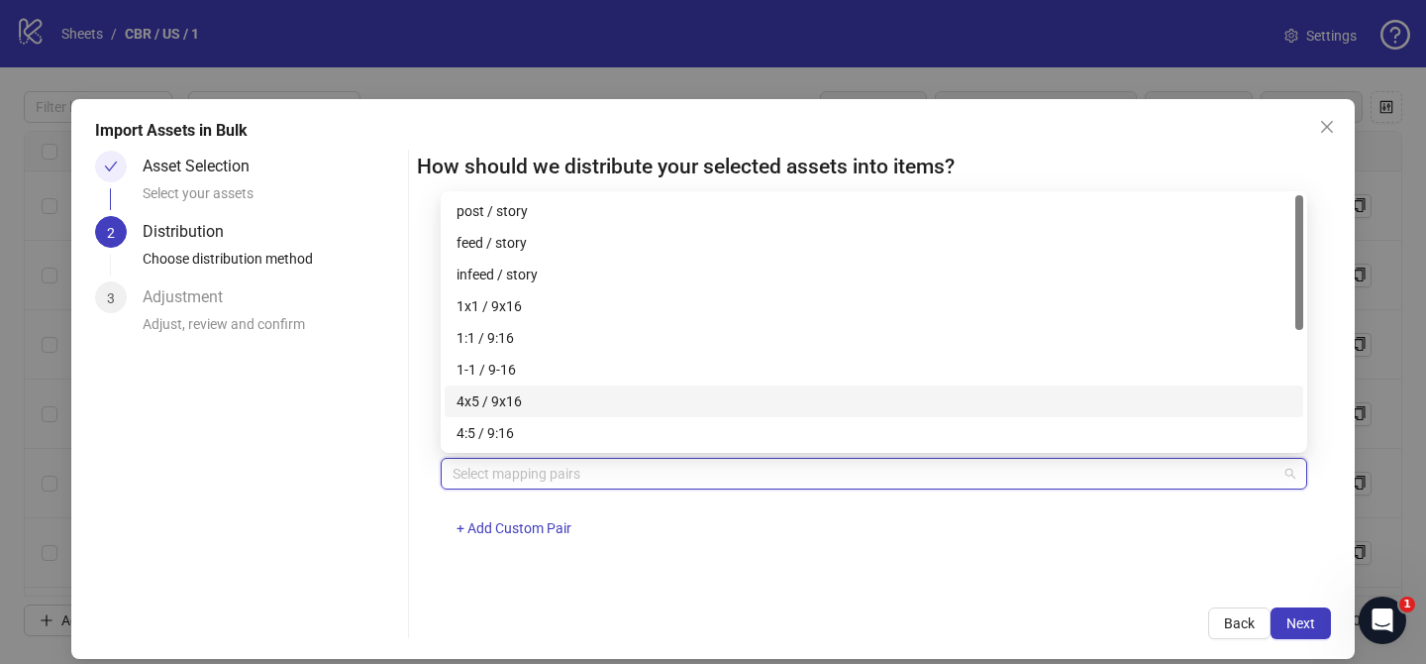
click at [584, 396] on div "4x5 / 9x16" at bounding box center [874, 401] width 835 height 22
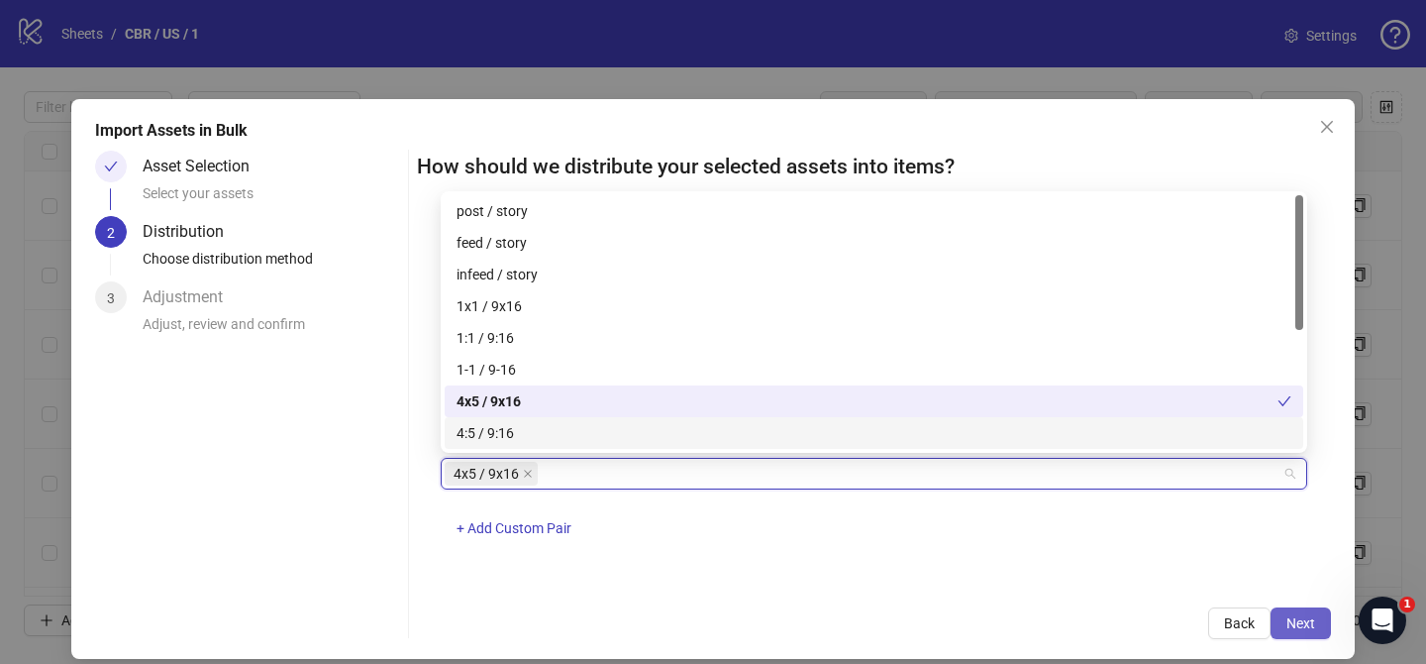
click at [1318, 625] on button "Next" at bounding box center [1301, 623] width 60 height 32
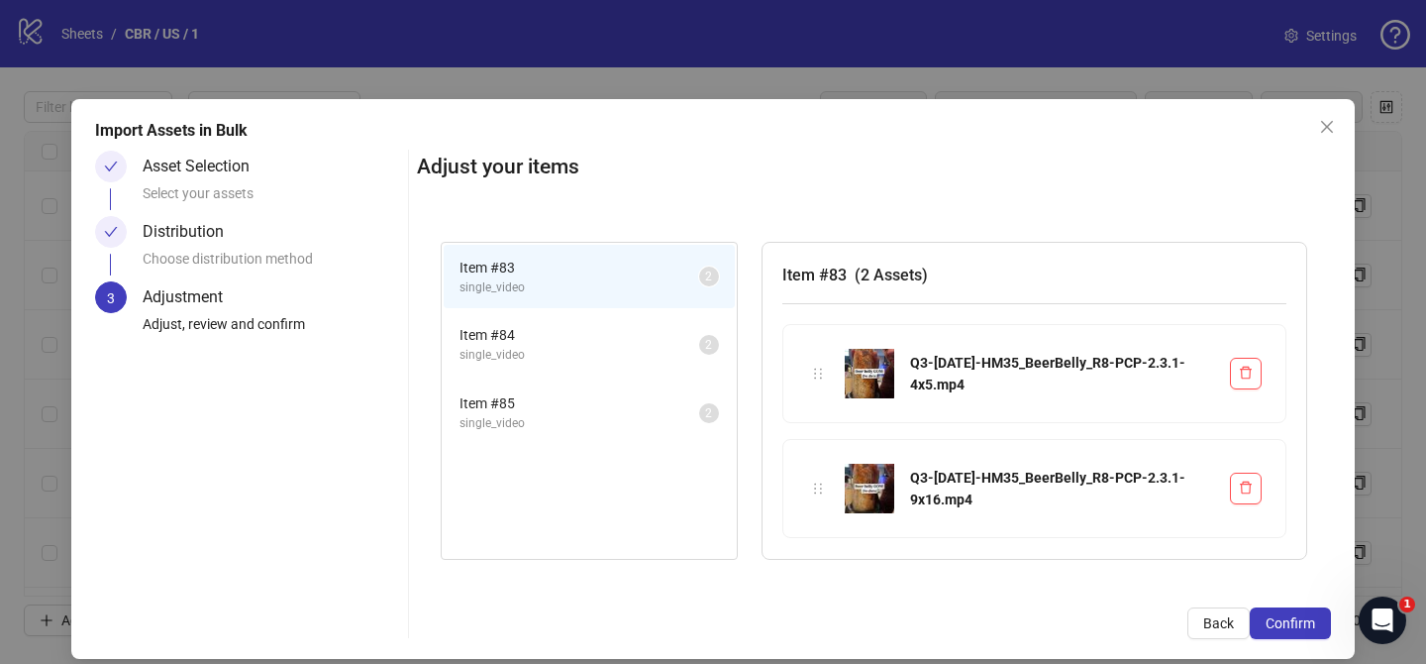
click at [1318, 625] on button "Confirm" at bounding box center [1290, 623] width 81 height 32
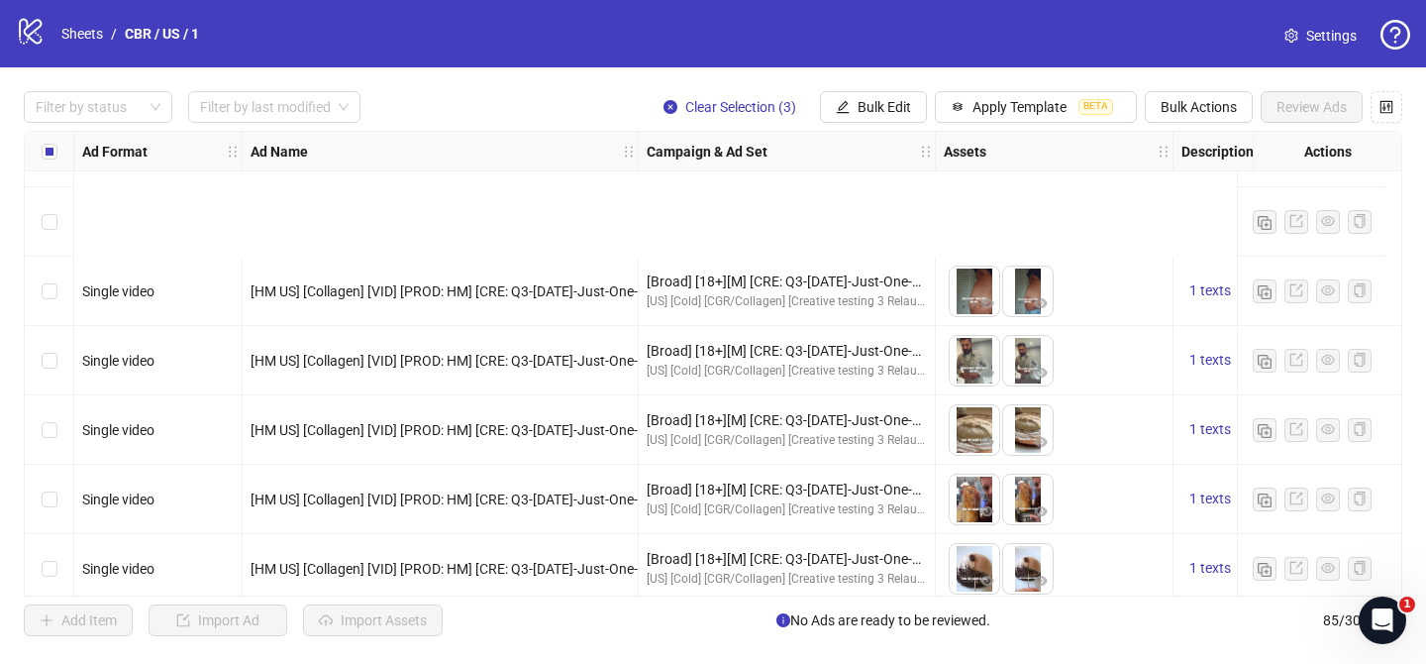
scroll to position [5477, 0]
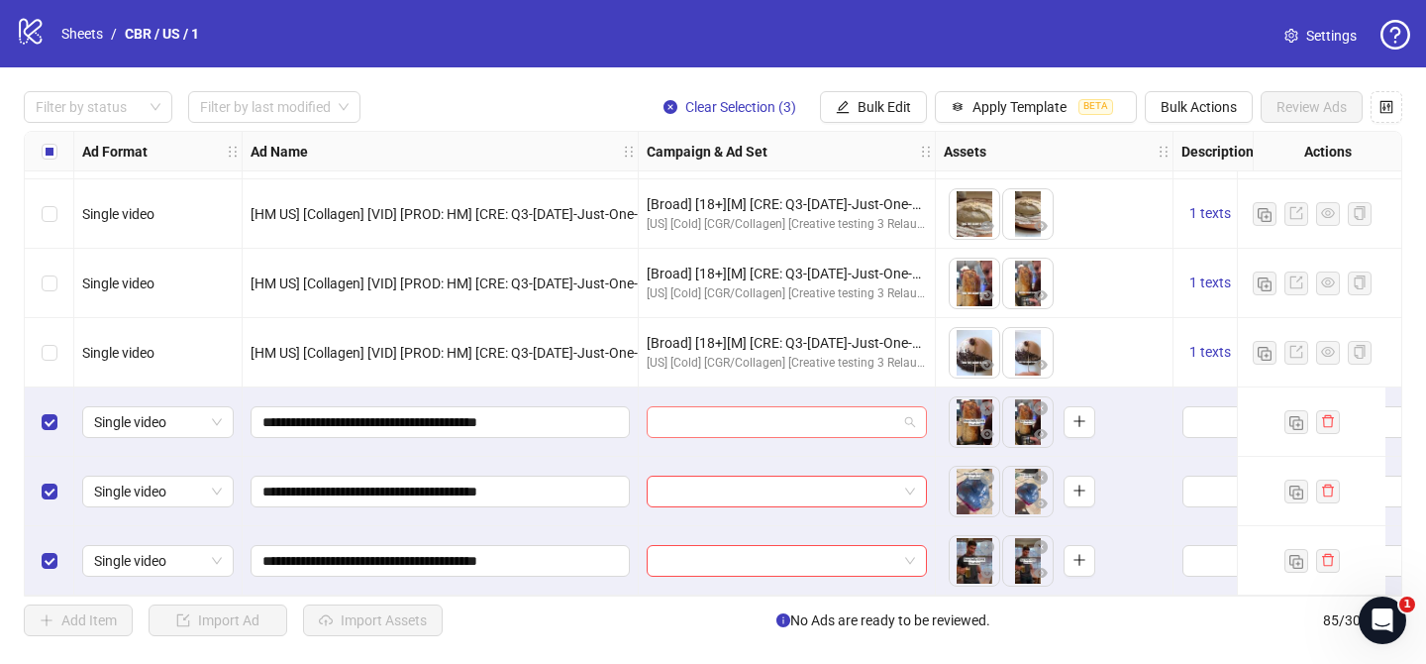
click at [776, 416] on input "search" at bounding box center [778, 422] width 239 height 30
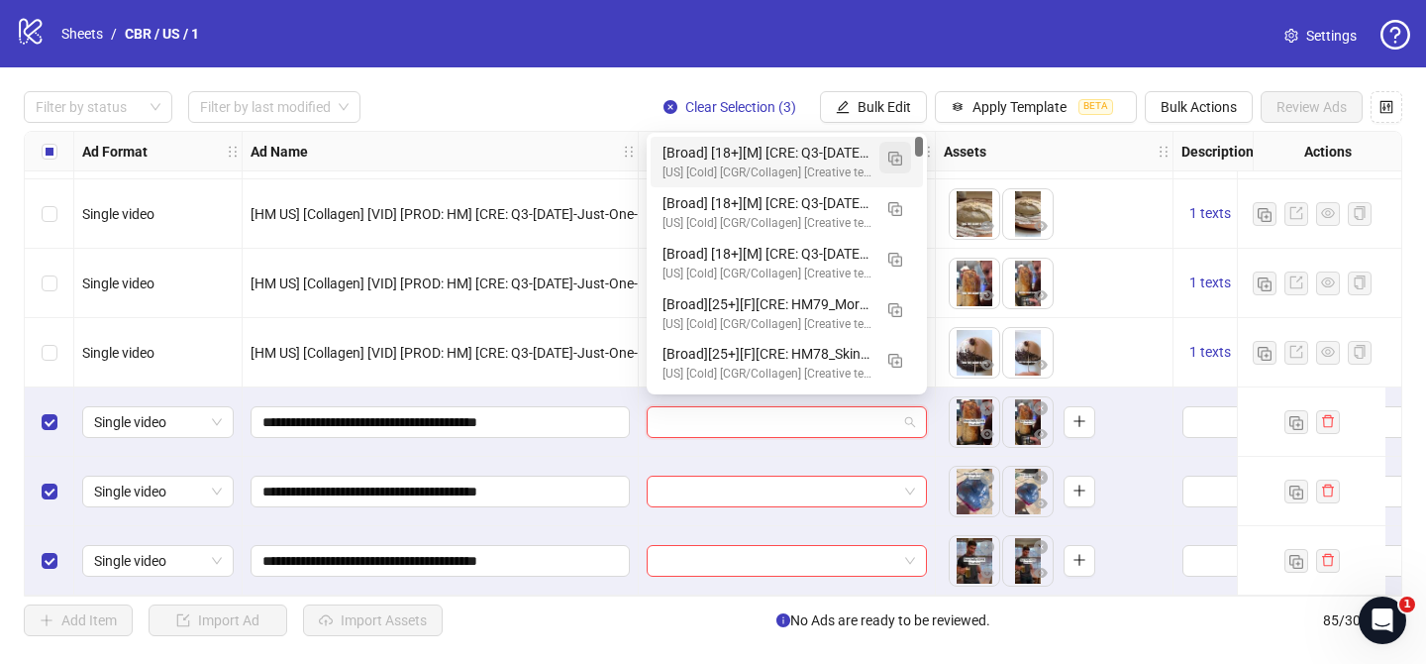
click at [891, 156] on img "button" at bounding box center [895, 159] width 14 height 14
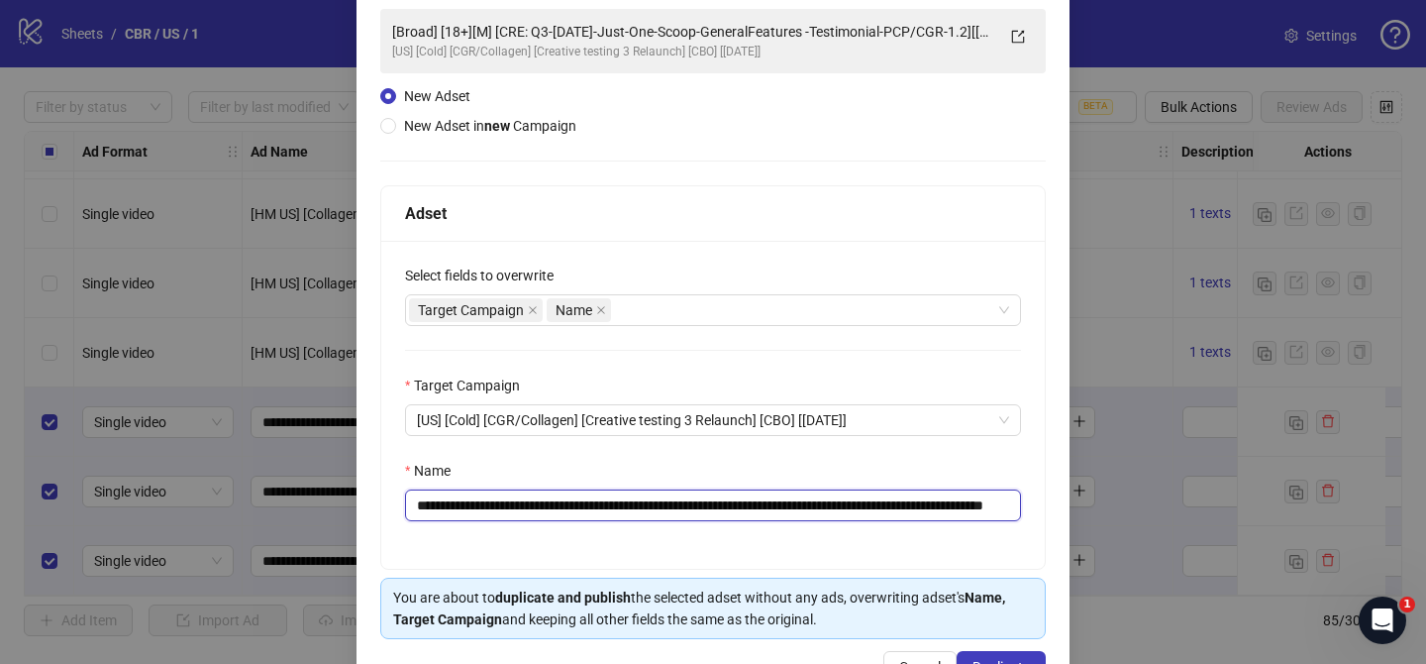
scroll to position [0, 151]
drag, startPoint x: 557, startPoint y: 505, endPoint x: 876, endPoint y: 508, distance: 318.9
click at [876, 508] on input "**********" at bounding box center [713, 505] width 616 height 32
paste input "text"
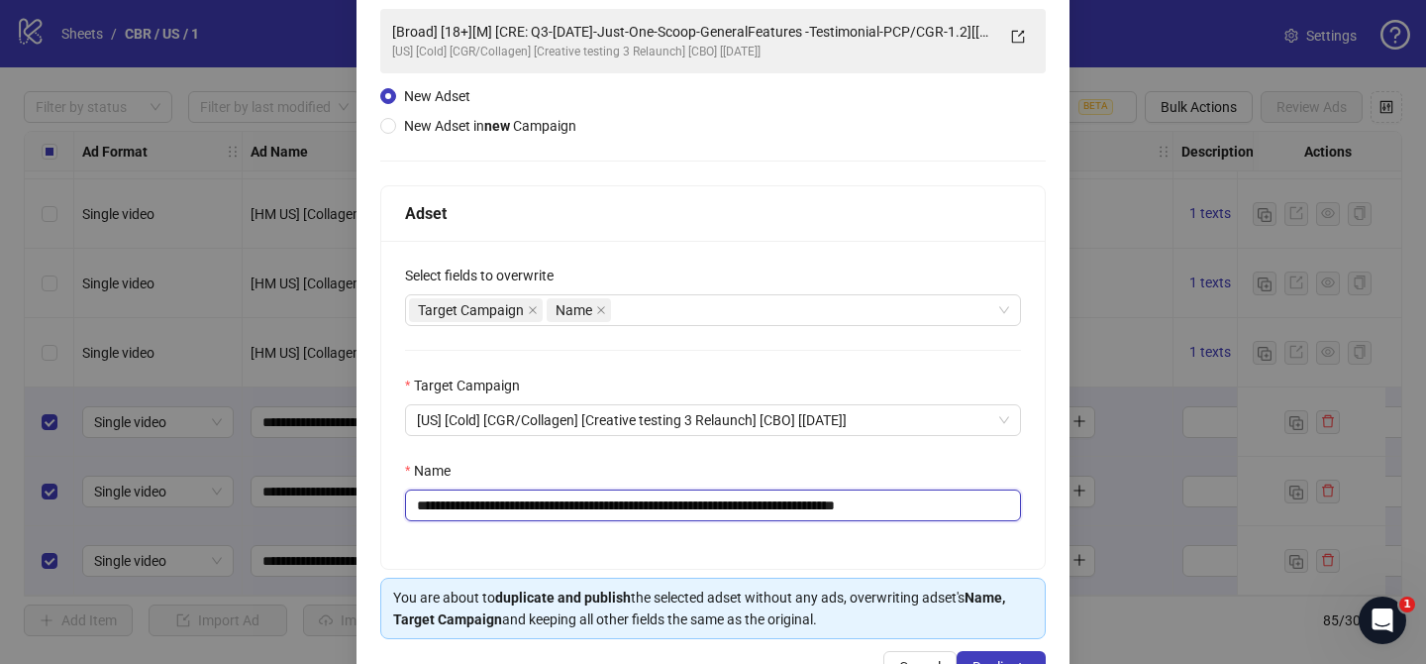
click at [869, 501] on input "**********" at bounding box center [713, 505] width 616 height 32
drag, startPoint x: 935, startPoint y: 508, endPoint x: 1041, endPoint y: 504, distance: 106.1
click at [1041, 504] on div "**********" at bounding box center [713, 405] width 664 height 328
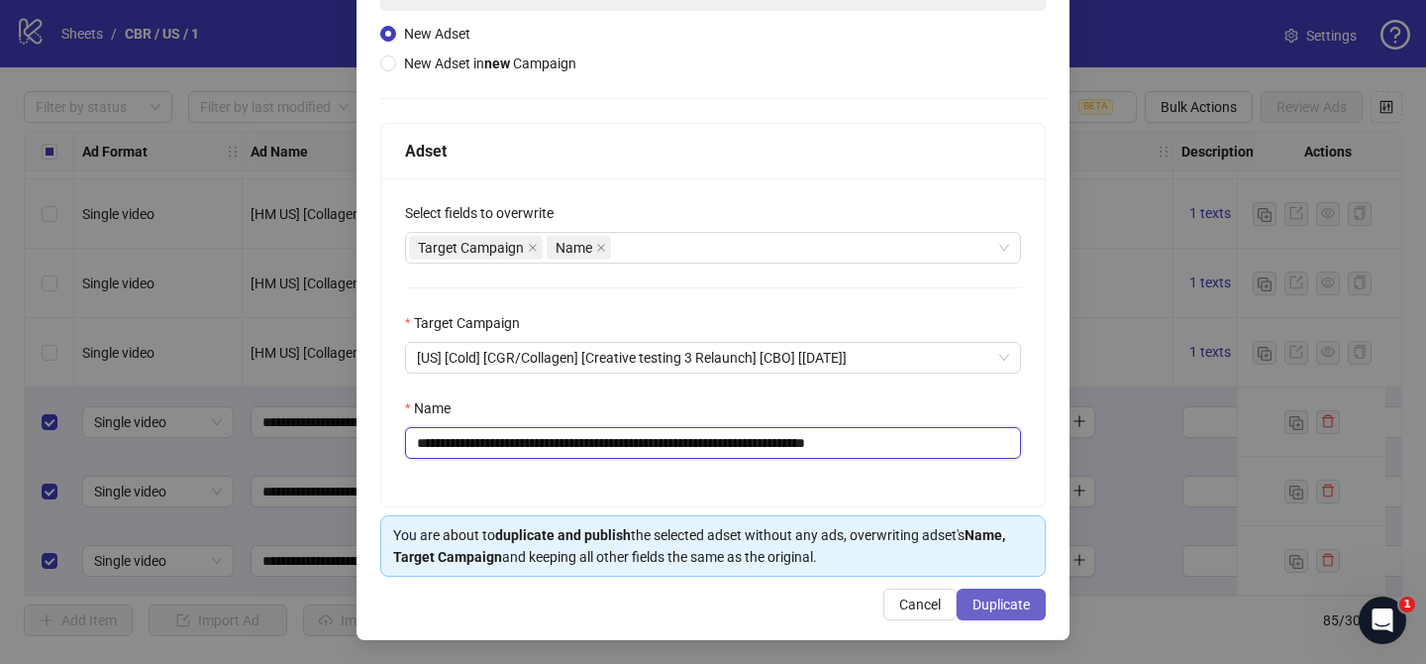
type input "**********"
click at [1020, 596] on span "Duplicate" at bounding box center [1001, 604] width 57 height 16
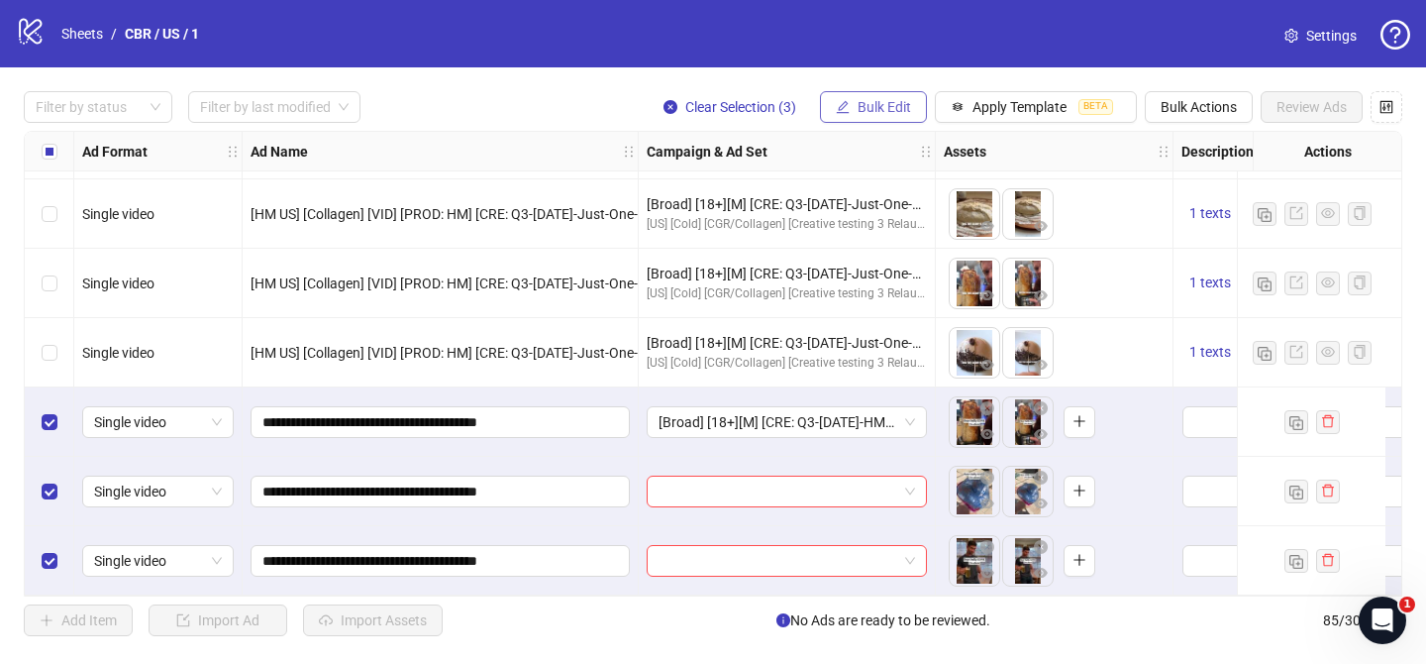
click at [883, 122] on button "Bulk Edit" at bounding box center [873, 107] width 107 height 32
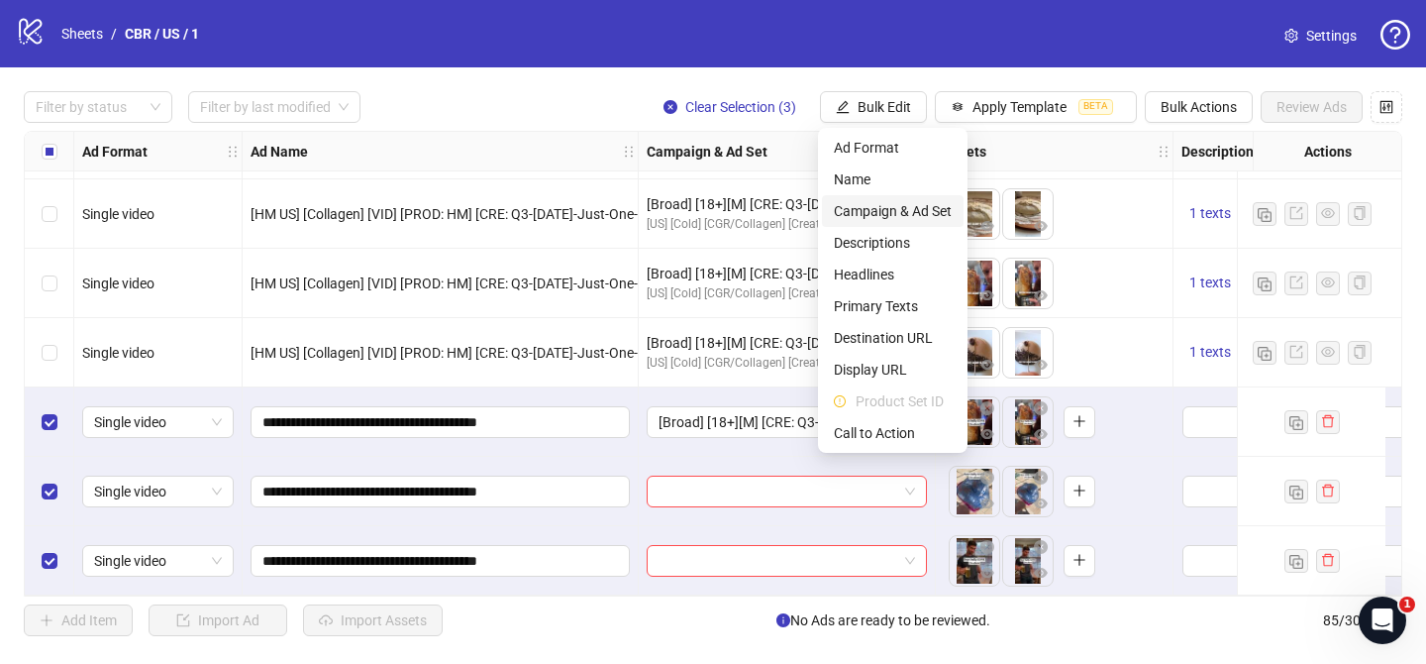
click at [907, 209] on span "Campaign & Ad Set" at bounding box center [893, 211] width 118 height 22
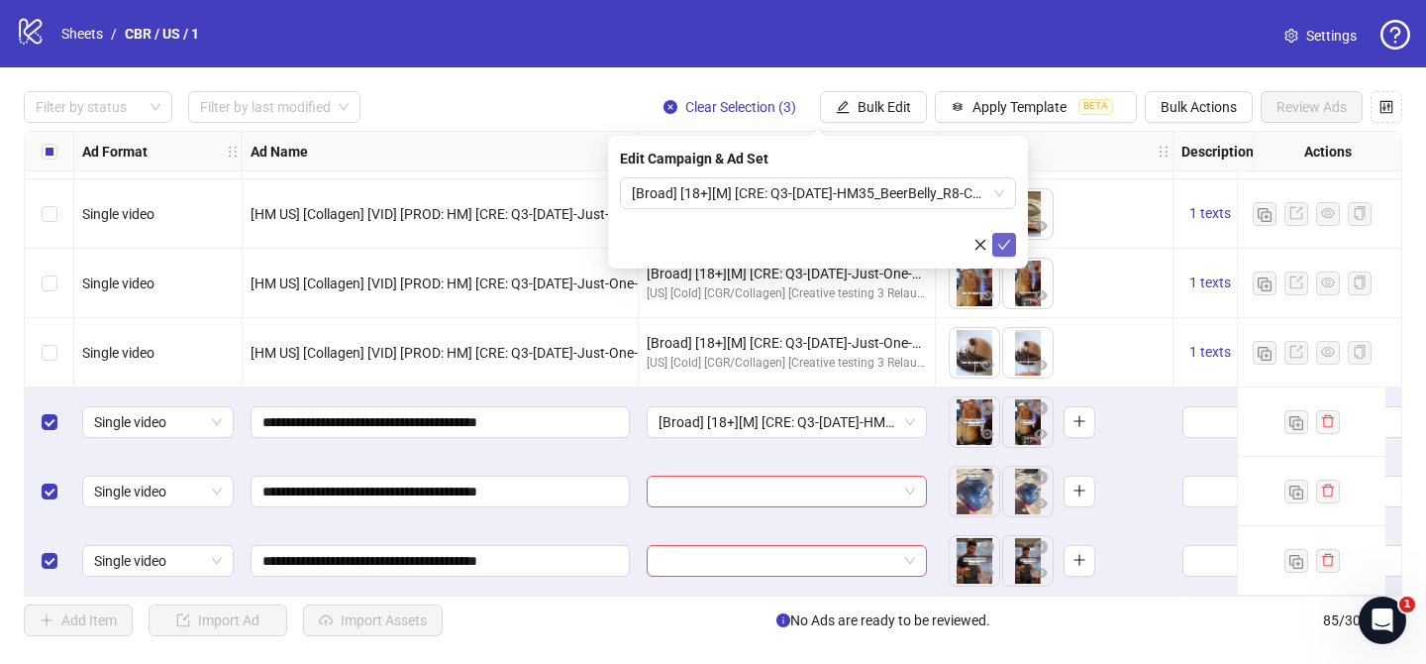
click at [1003, 247] on icon "check" at bounding box center [1004, 245] width 13 height 10
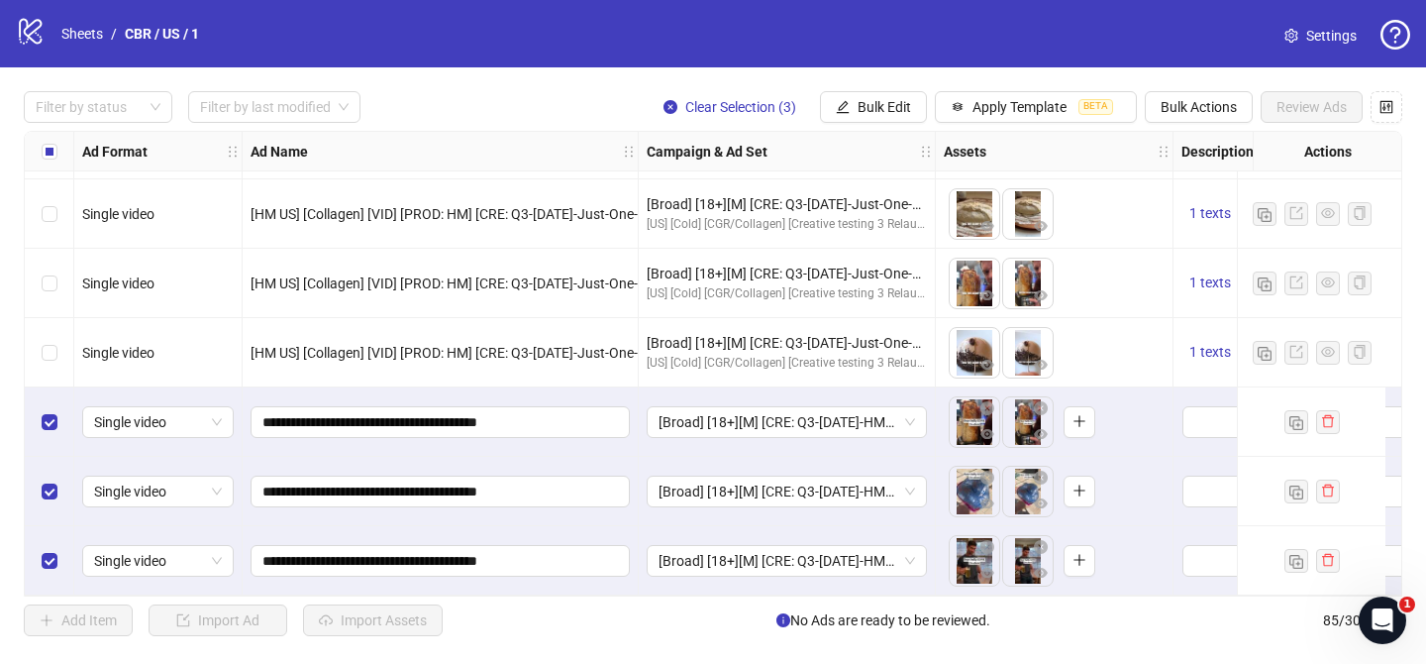
click at [155, 124] on div "Filter by status Filter by last modified Clear Selection (3) Bulk Edit Apply Te…" at bounding box center [713, 363] width 1426 height 592
click at [126, 115] on div at bounding box center [88, 107] width 120 height 28
click at [120, 148] on div "Draft" at bounding box center [98, 148] width 117 height 22
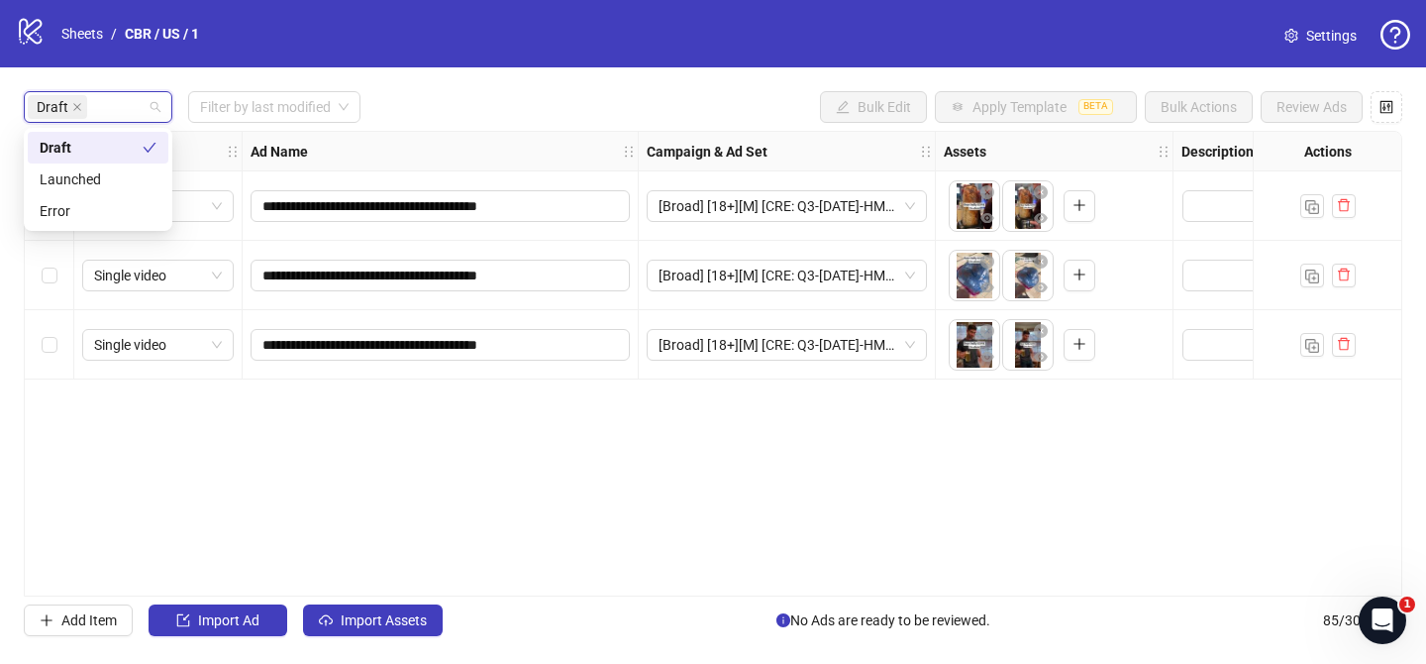
click at [455, 60] on div "logo/logo-mobile Sheets / CBR / US / 1 Settings" at bounding box center [713, 33] width 1426 height 67
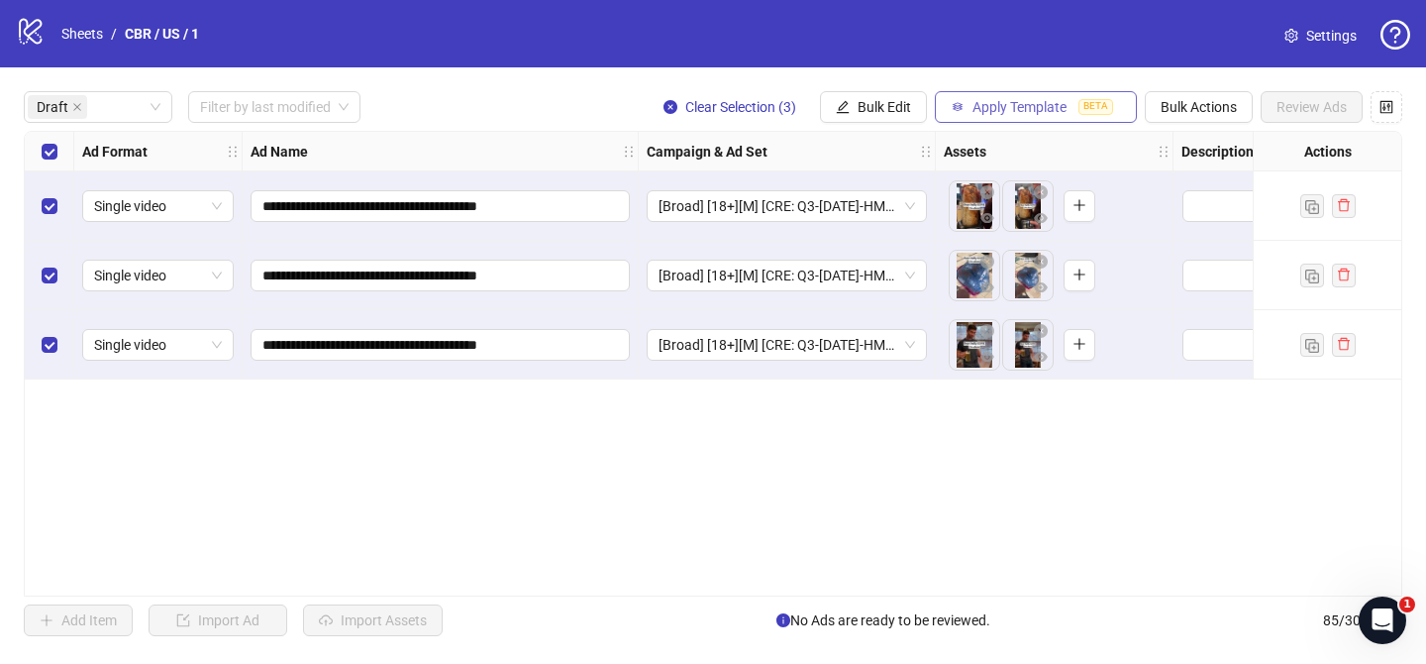
click at [1031, 97] on button "Apply Template BETA" at bounding box center [1036, 107] width 202 height 32
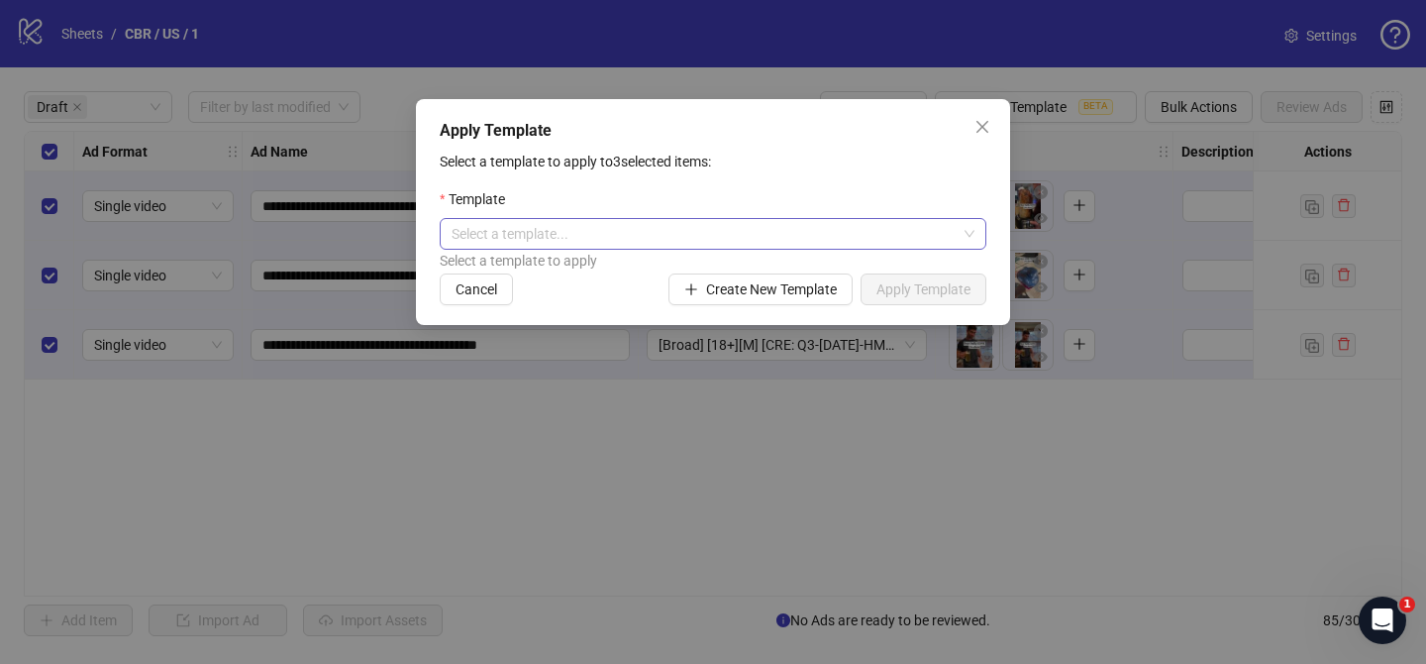
click at [769, 225] on input "search" at bounding box center [704, 234] width 505 height 30
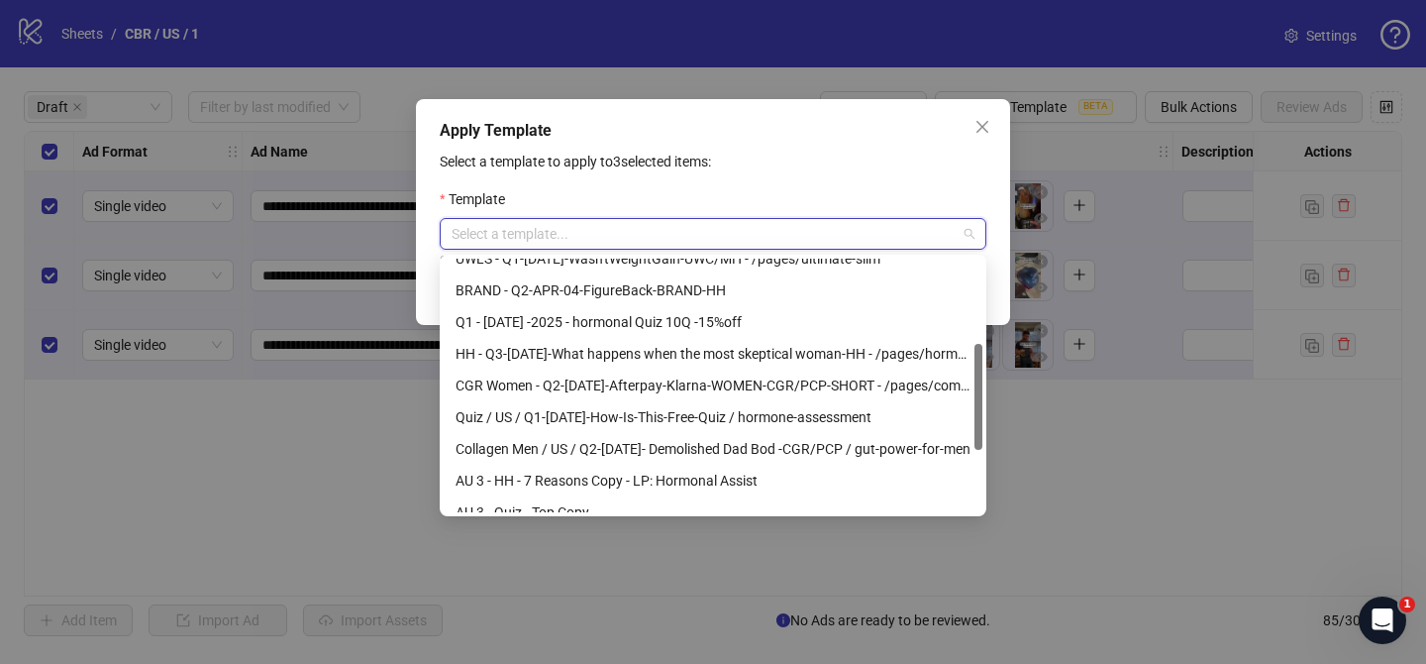
scroll to position [211, 0]
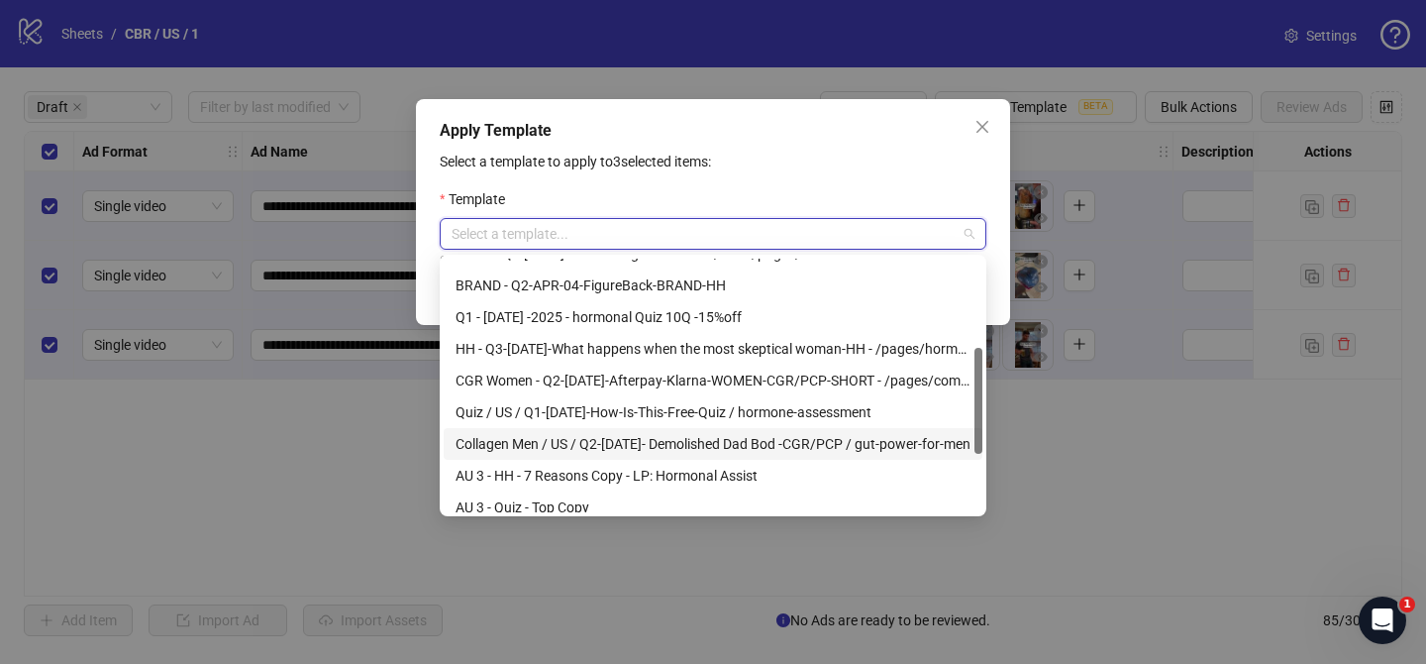
click at [802, 451] on div "Collagen Men / US / Q2-[DATE]- Demolished Dad Bod -CGR/PCP / gut-power-for-men" at bounding box center [713, 444] width 515 height 22
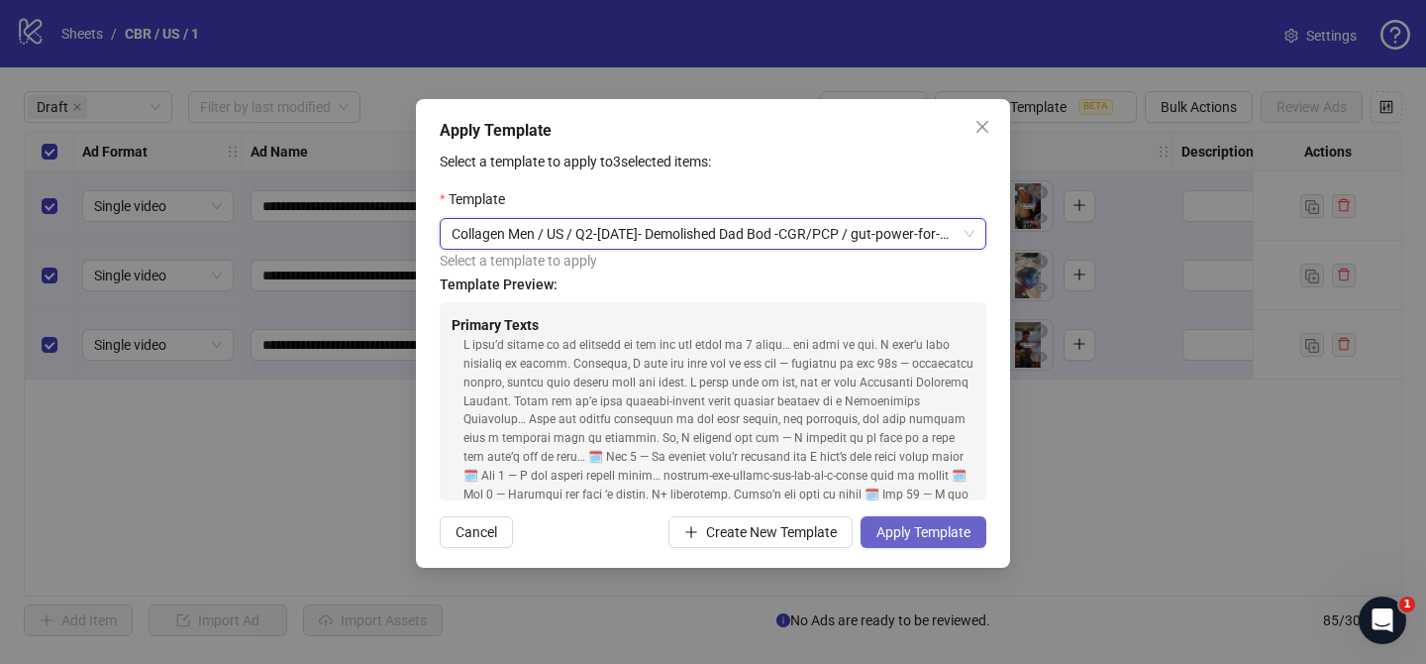
click at [922, 532] on span "Apply Template" at bounding box center [924, 532] width 94 height 16
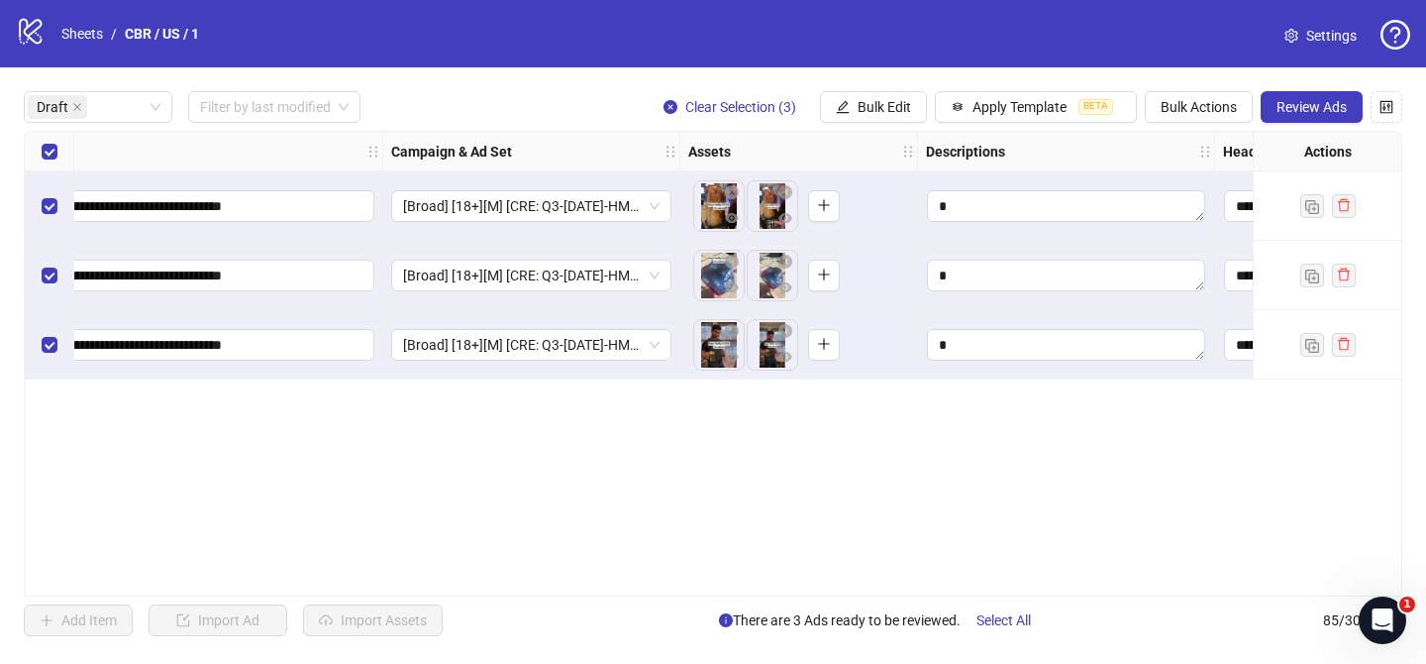
scroll to position [0, 0]
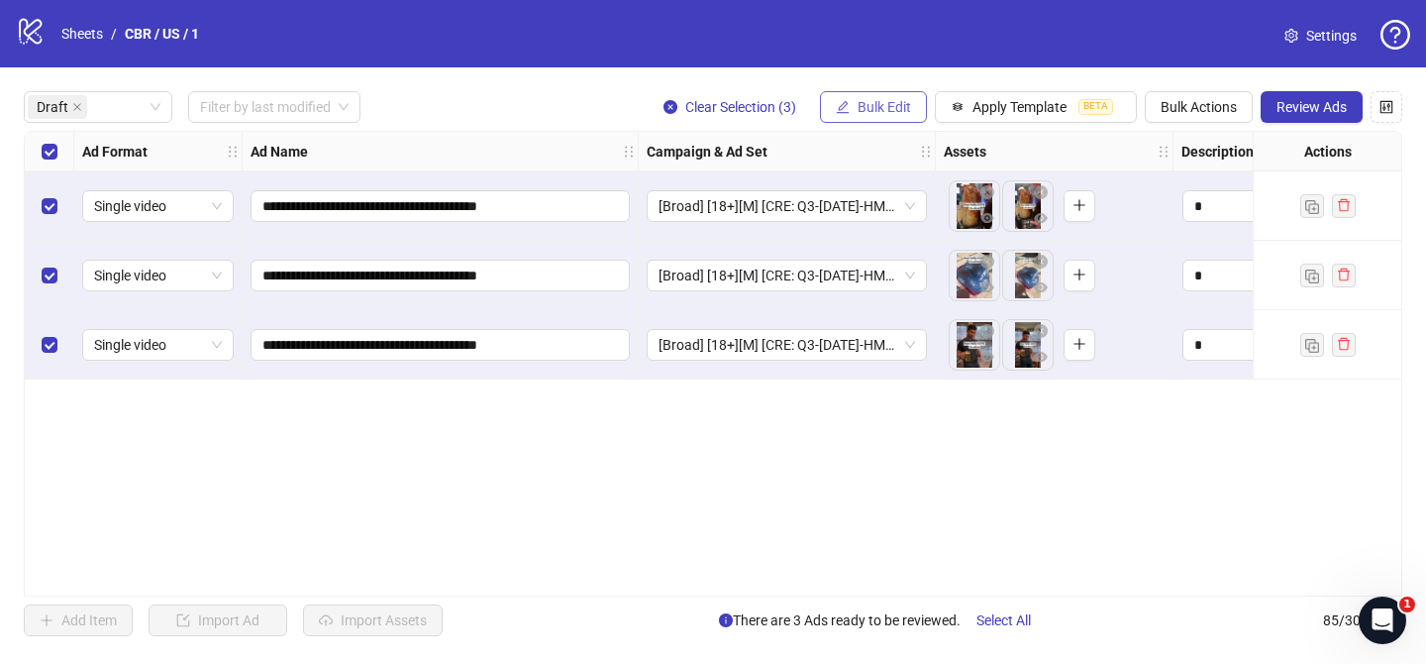
click at [899, 96] on button "Bulk Edit" at bounding box center [873, 107] width 107 height 32
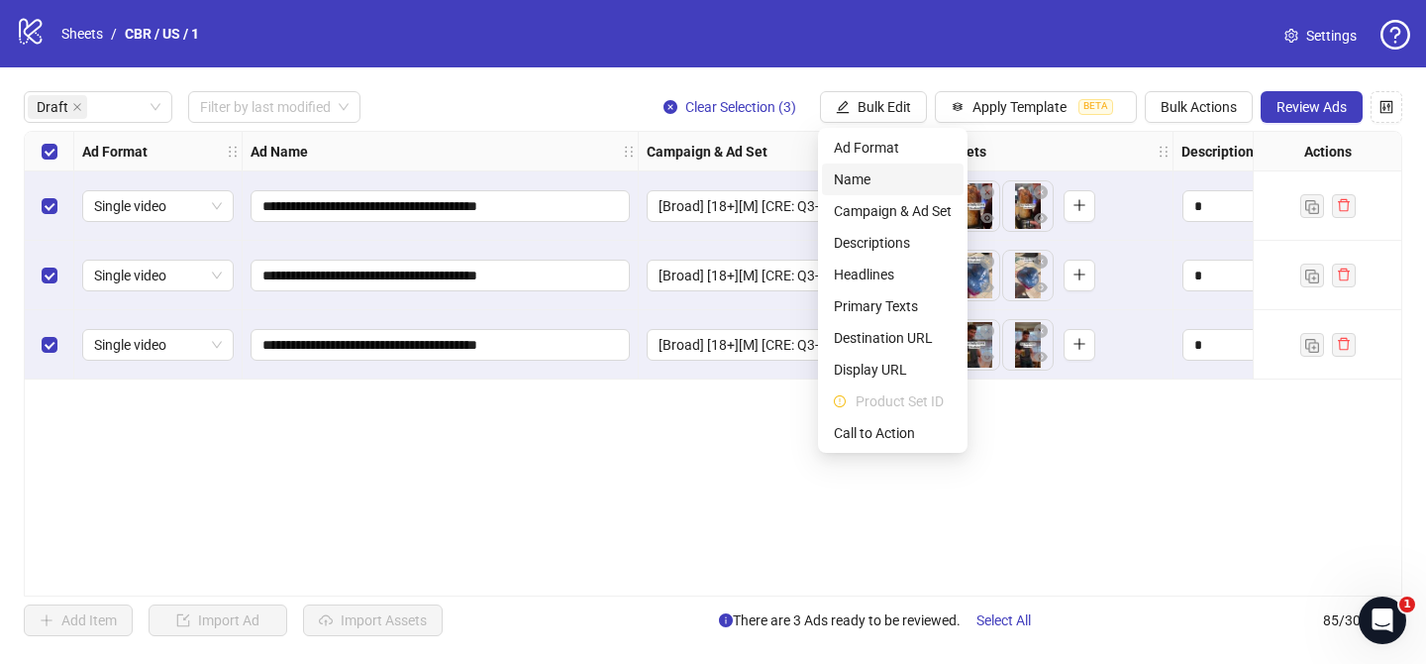
click at [875, 175] on span "Name" at bounding box center [893, 179] width 118 height 22
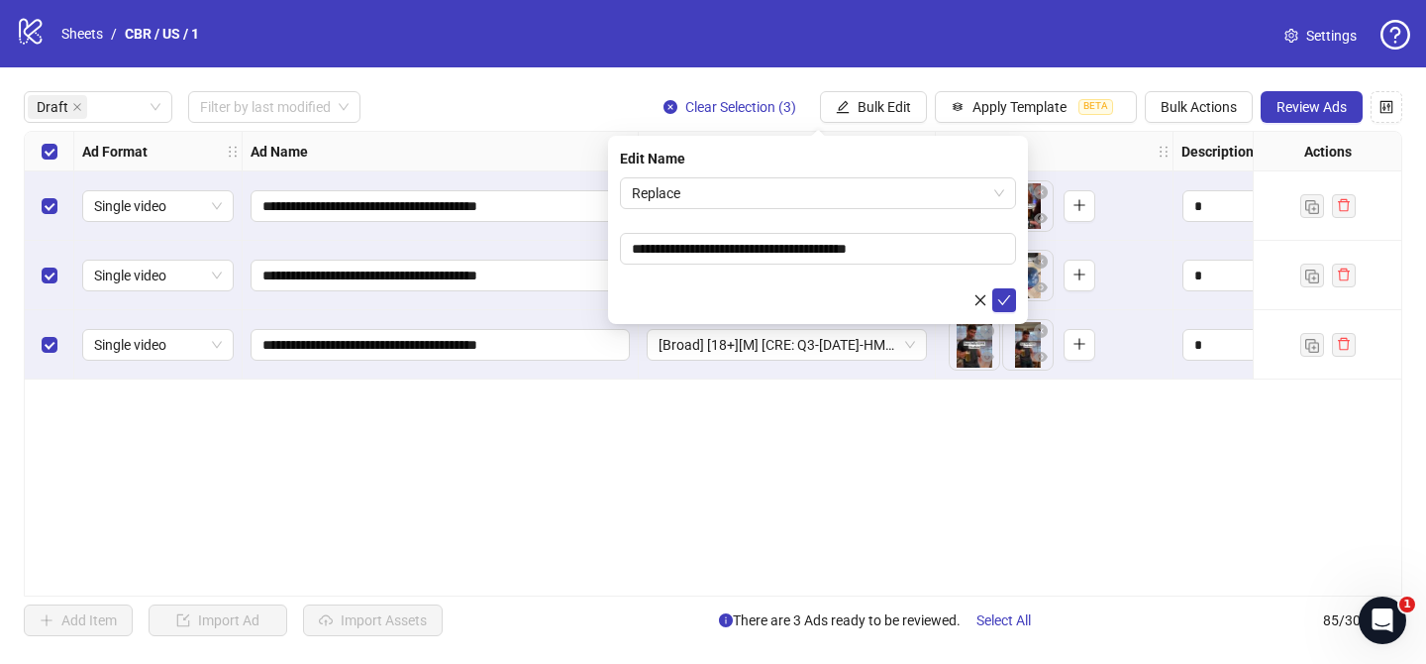
click at [858, 173] on div "**********" at bounding box center [818, 230] width 420 height 188
click at [848, 195] on span "Replace" at bounding box center [818, 193] width 372 height 30
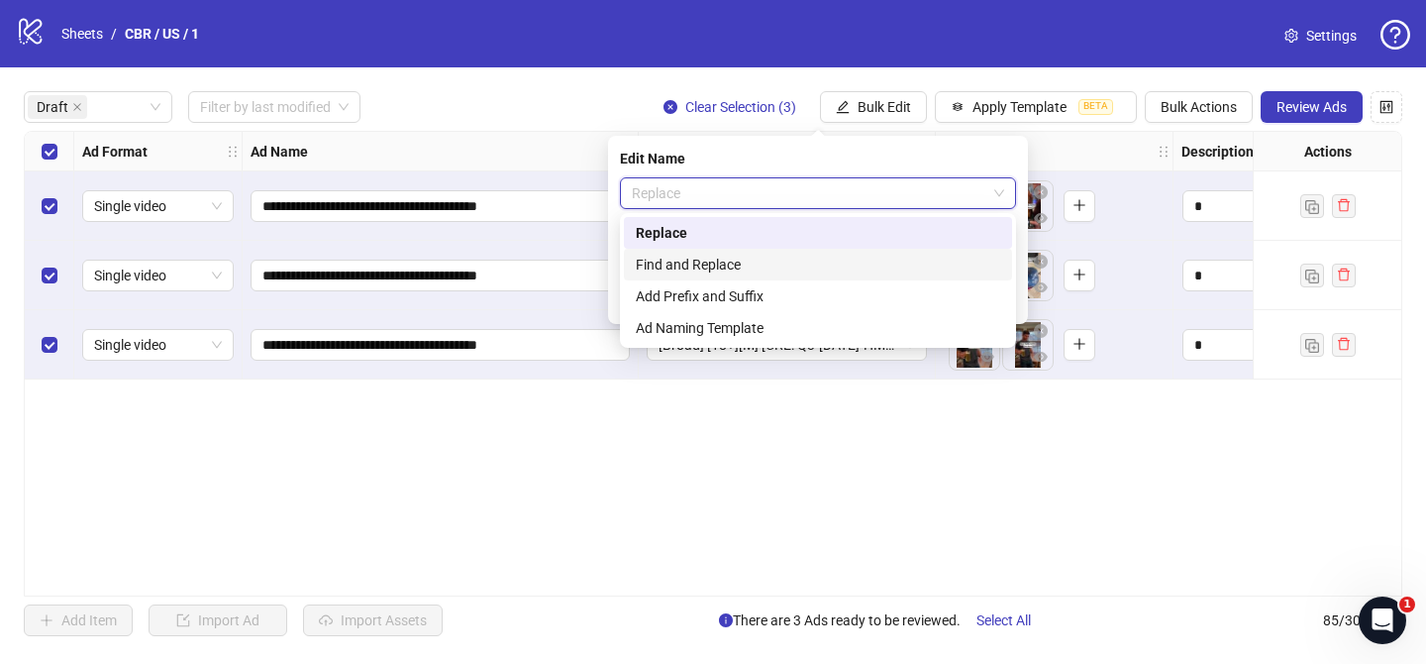
click at [815, 268] on div "Find and Replace" at bounding box center [818, 265] width 364 height 22
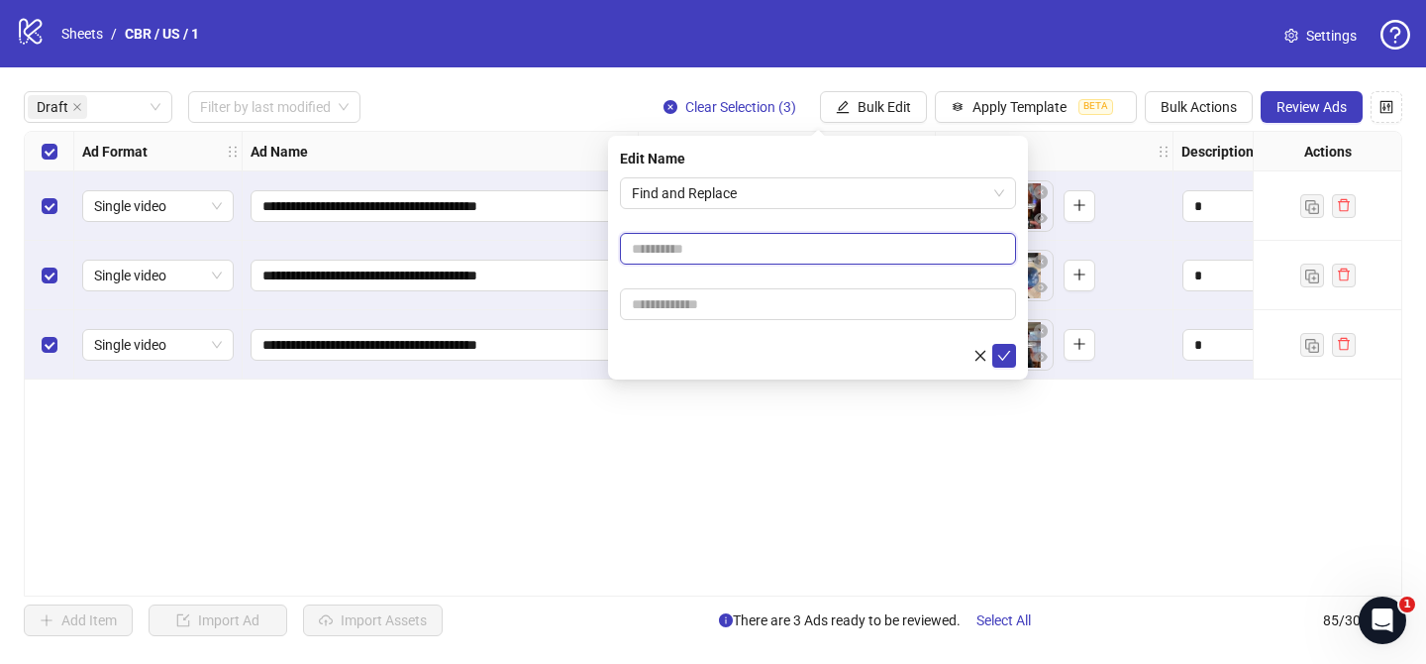
click at [808, 254] on input "text" at bounding box center [818, 249] width 396 height 32
paste input "**********"
type input "**********"
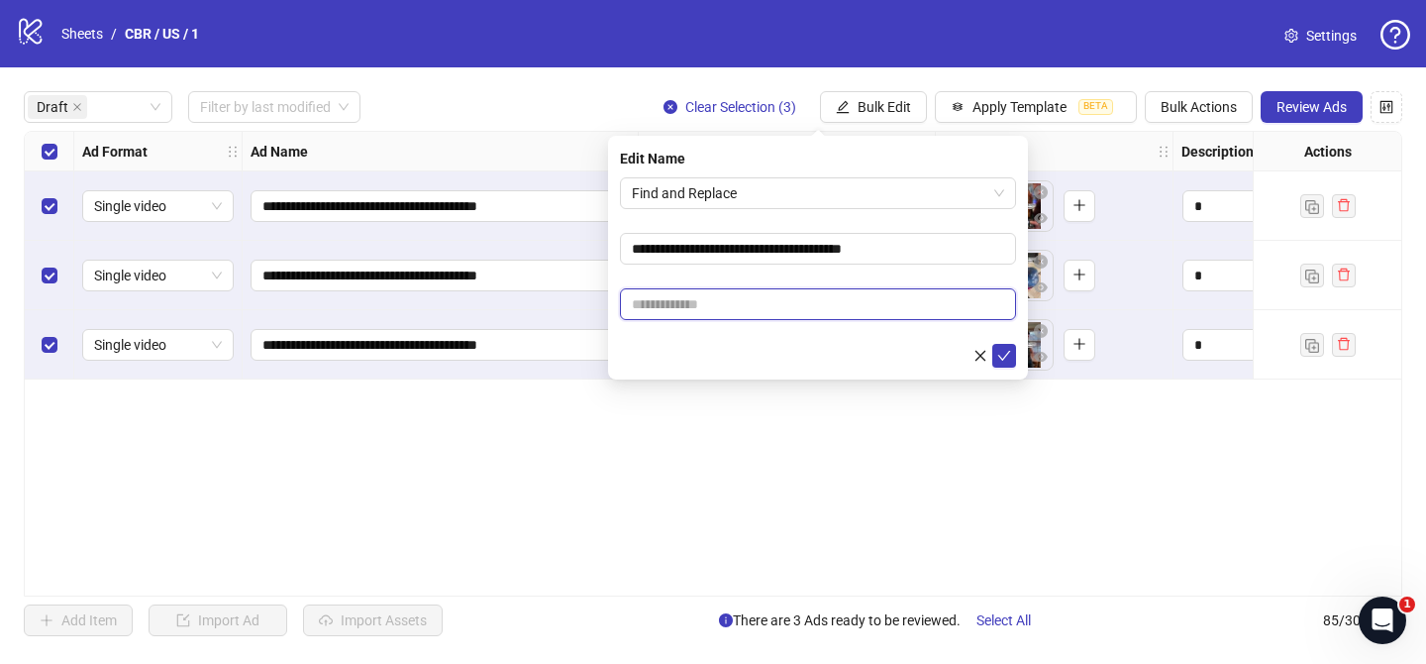
click at [870, 301] on input "text" at bounding box center [818, 304] width 396 height 32
paste input "**********"
type input "**********"
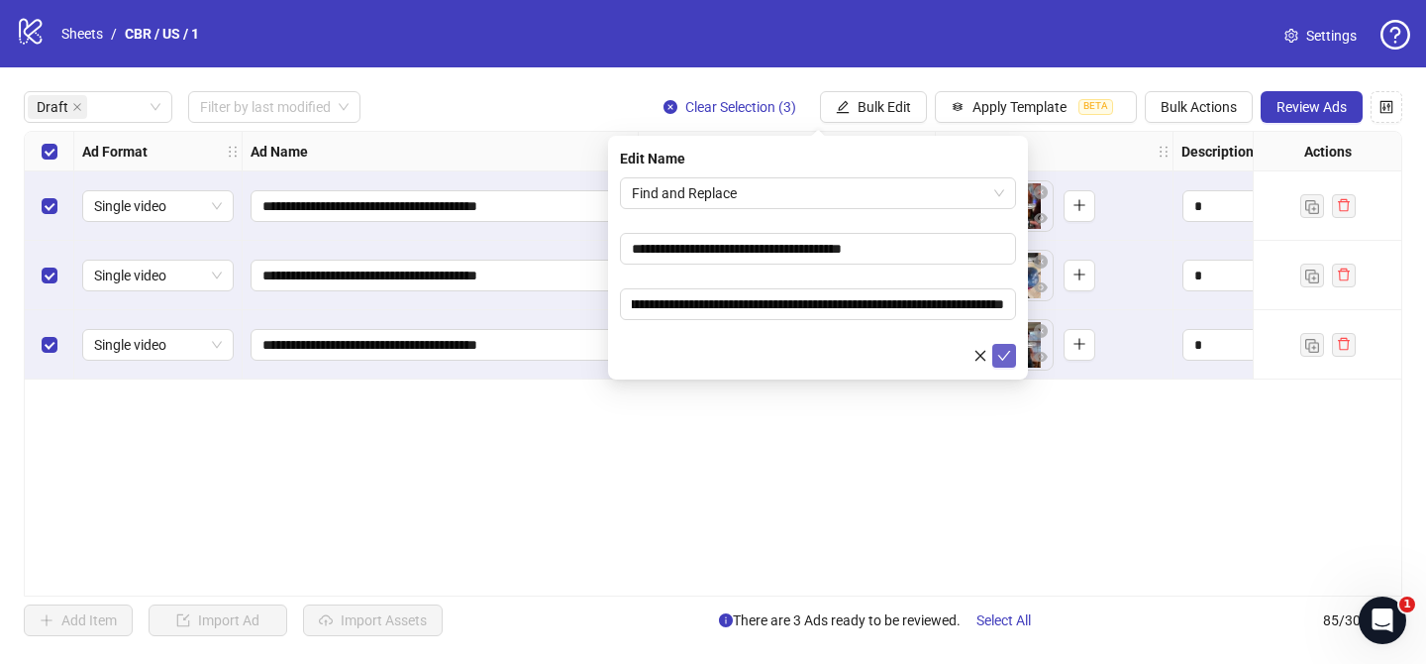
click at [1003, 360] on icon "check" at bounding box center [1004, 356] width 14 height 14
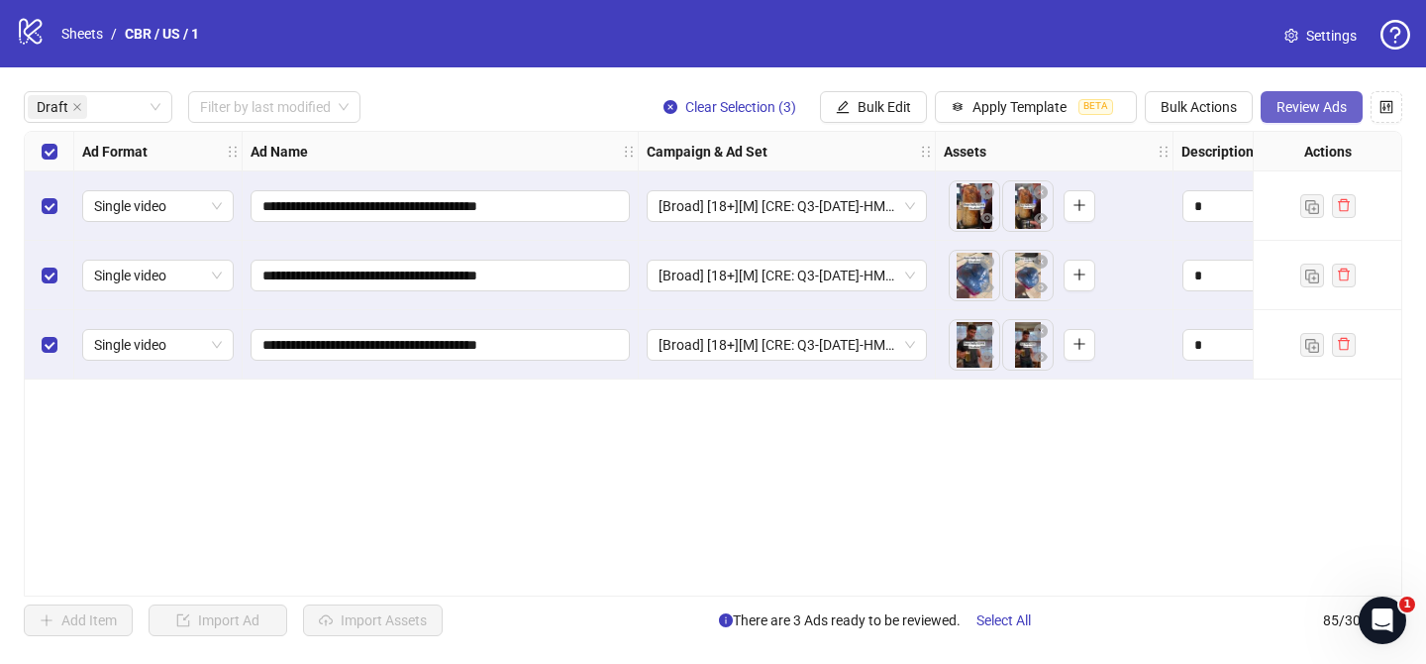
click at [1298, 119] on button "Review Ads" at bounding box center [1312, 107] width 102 height 32
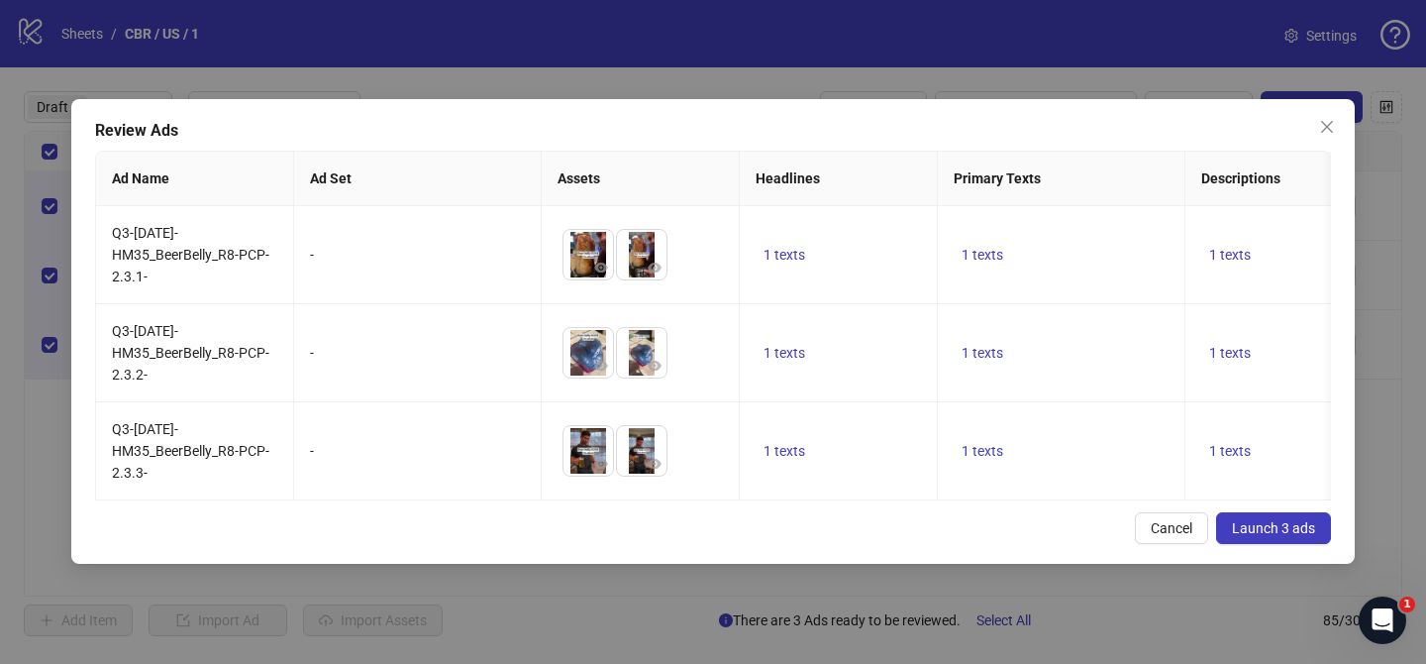
click at [1249, 532] on span "Launch 3 ads" at bounding box center [1273, 528] width 83 height 16
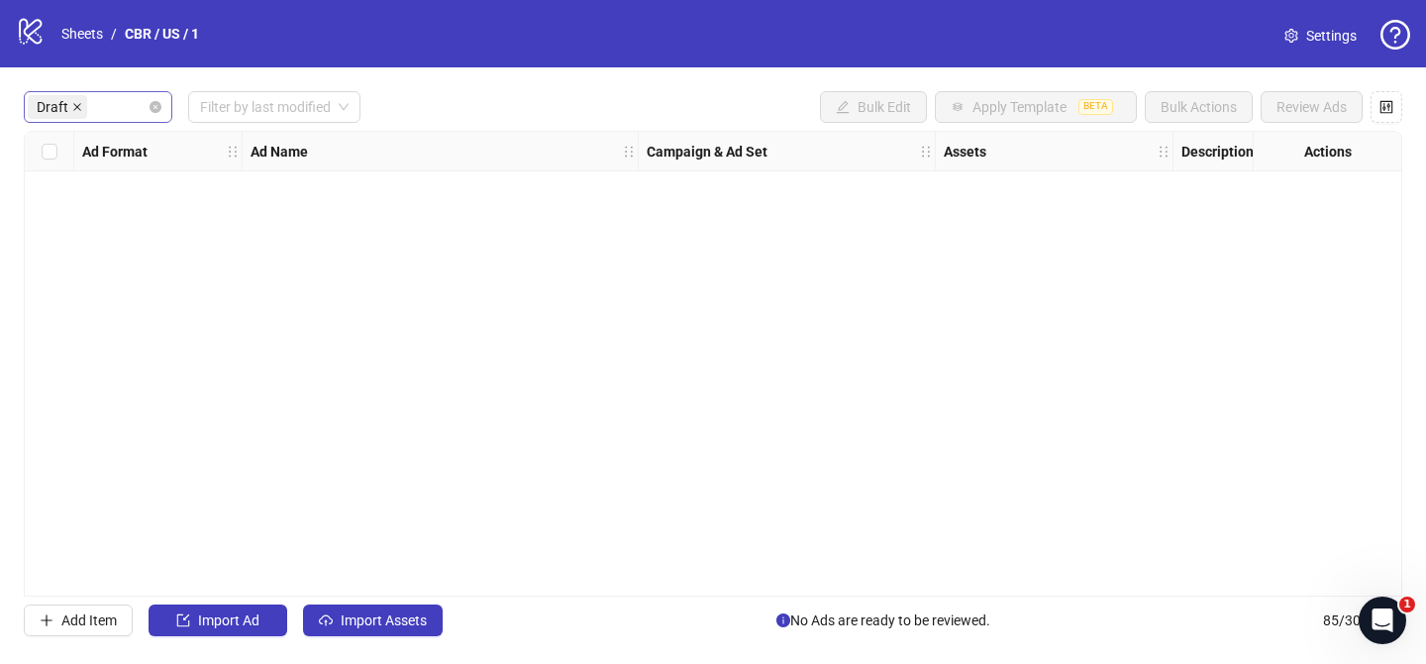
click at [73, 109] on icon "close" at bounding box center [77, 107] width 10 height 10
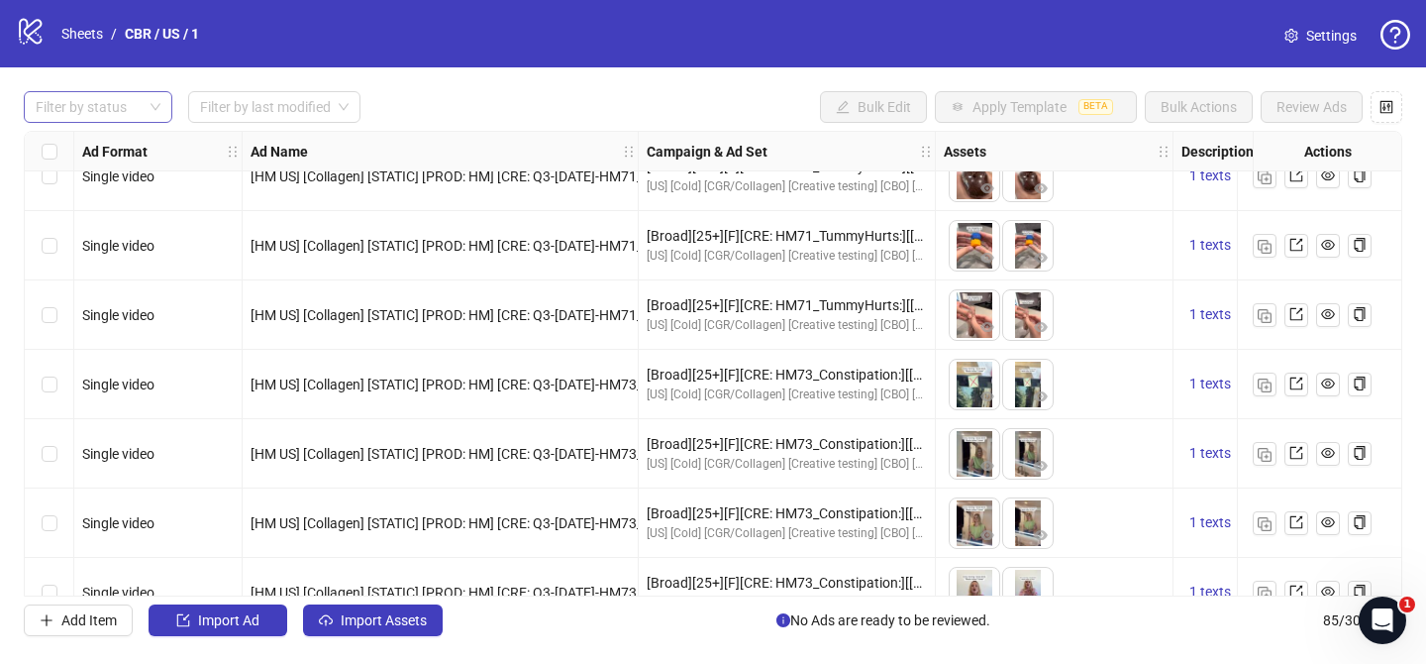
scroll to position [5477, 0]
